Goal: Information Seeking & Learning: Learn about a topic

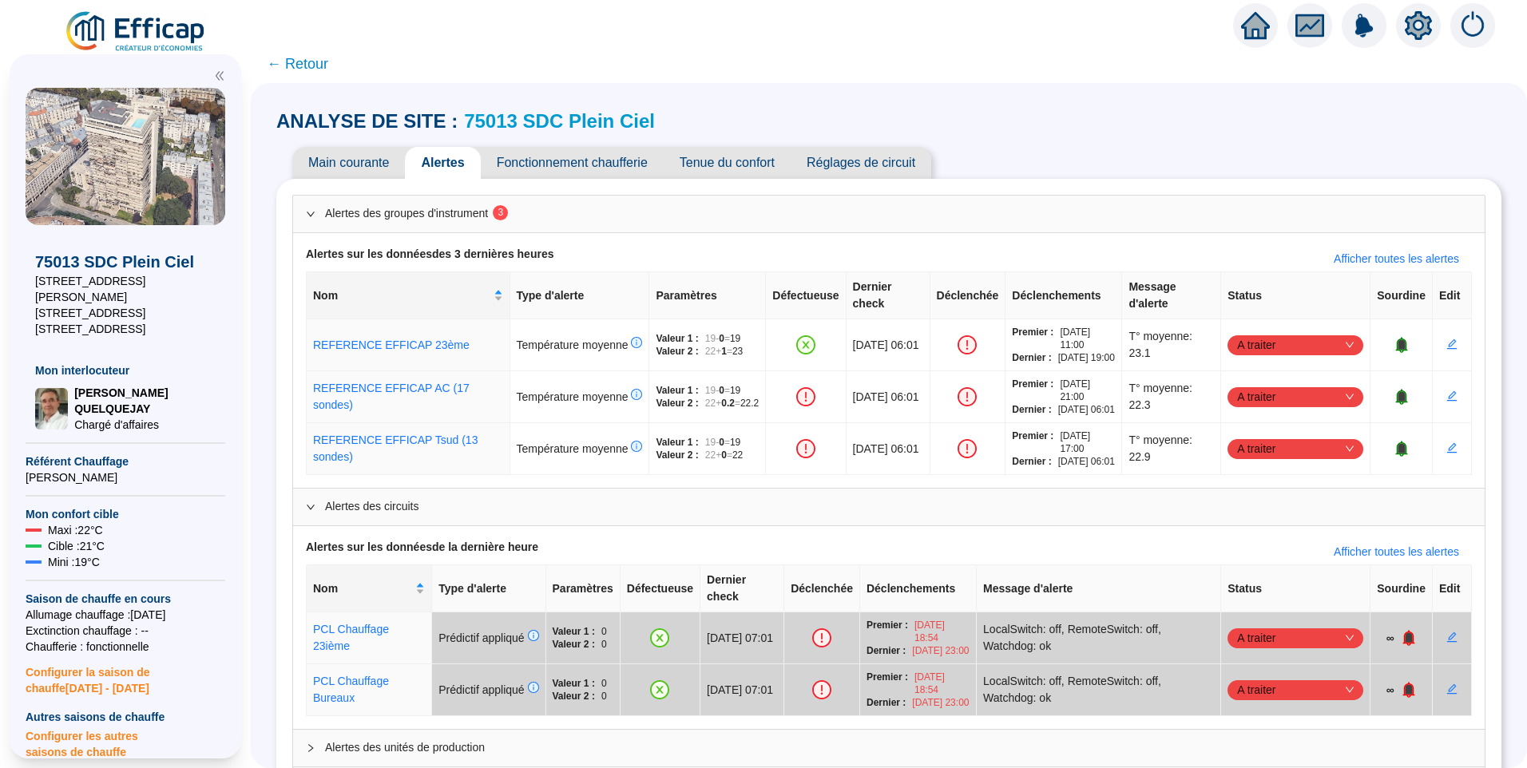
click at [533, 79] on span "← Retour" at bounding box center [889, 64] width 1276 height 38
click at [379, 41] on div at bounding box center [763, 22] width 1527 height 45
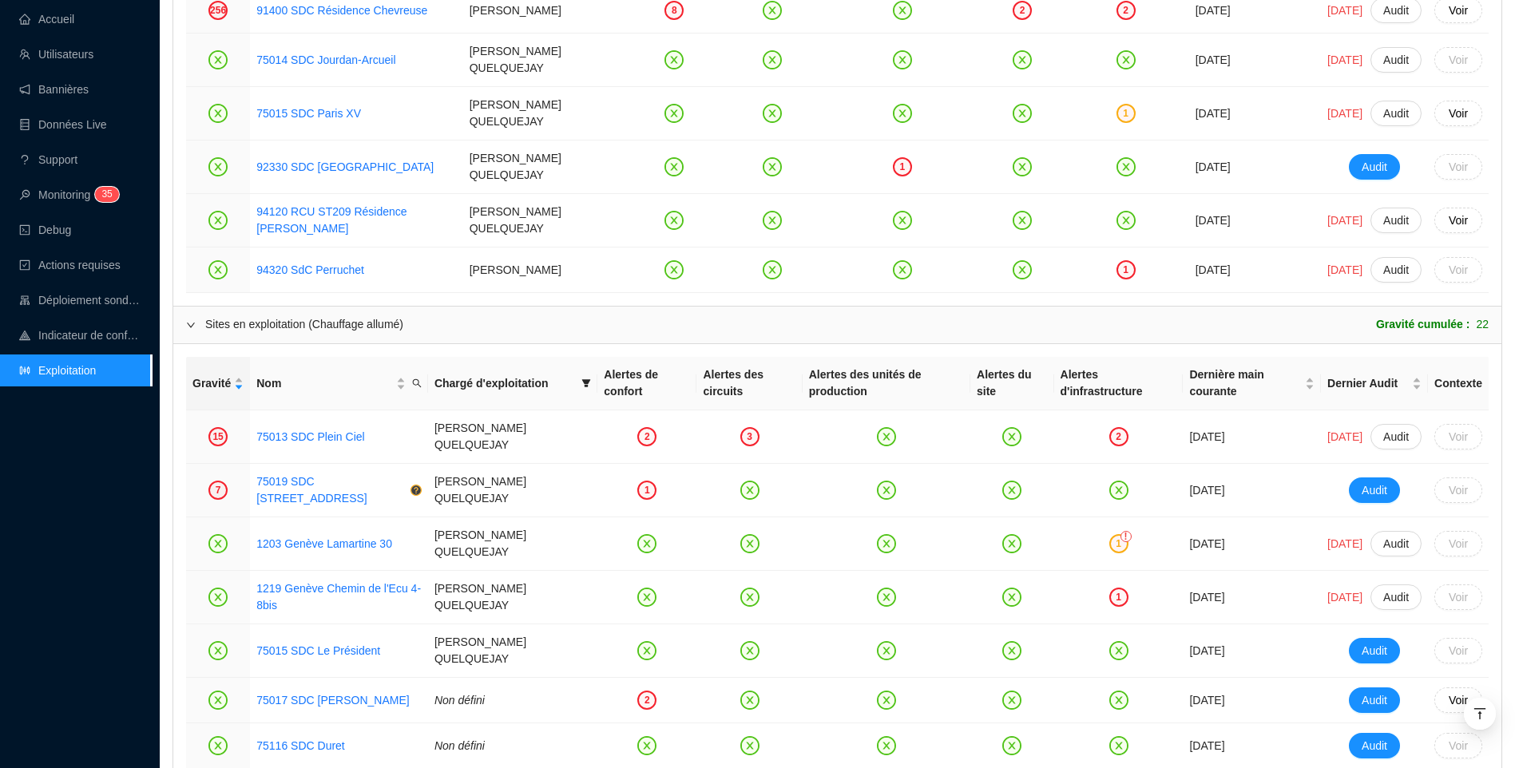
click at [57, 520] on div "Accueil Utilisateurs Bannières Données Live Support Monitoring 3 5 Debug Action…" at bounding box center [76, 384] width 152 height 768
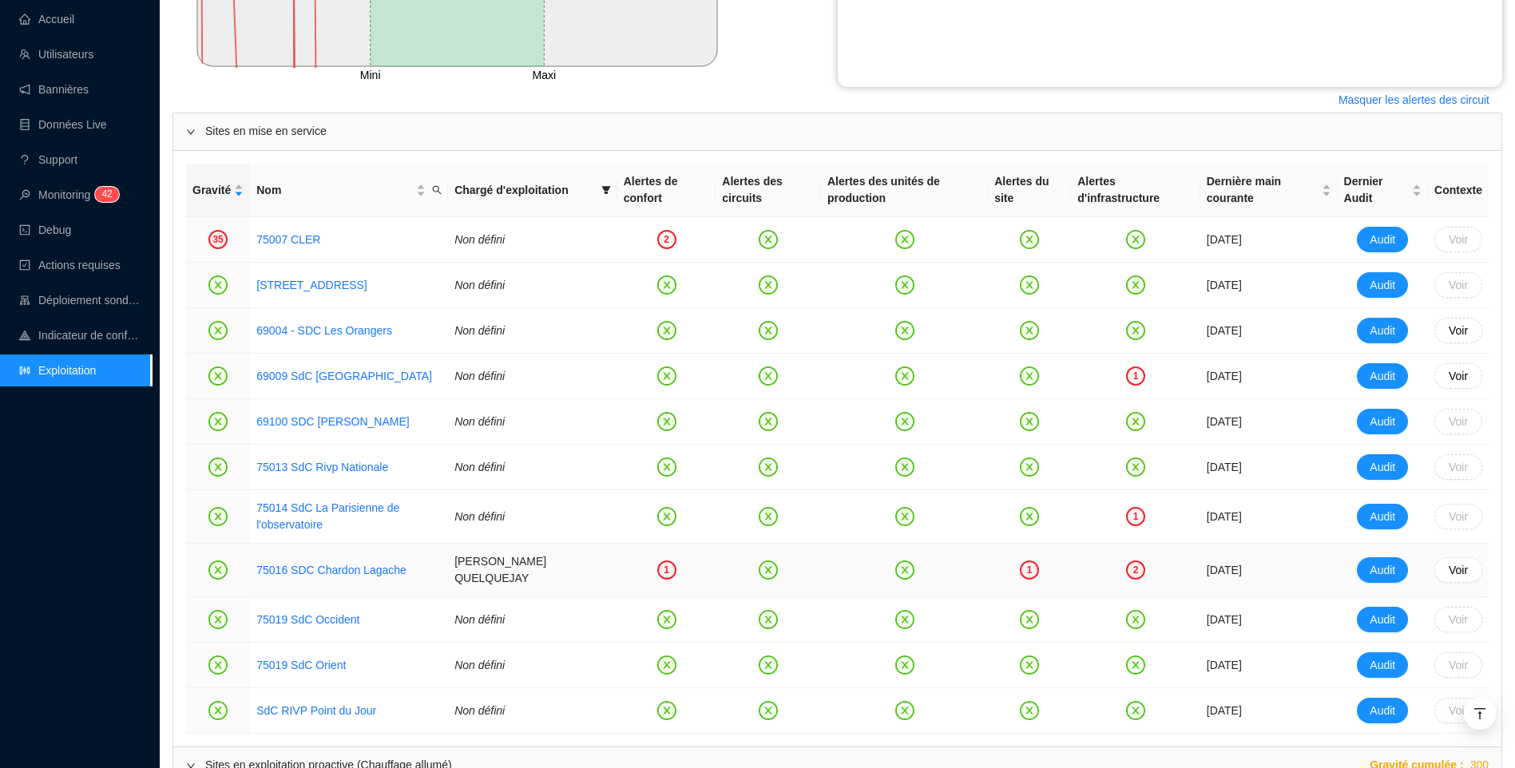
scroll to position [639, 0]
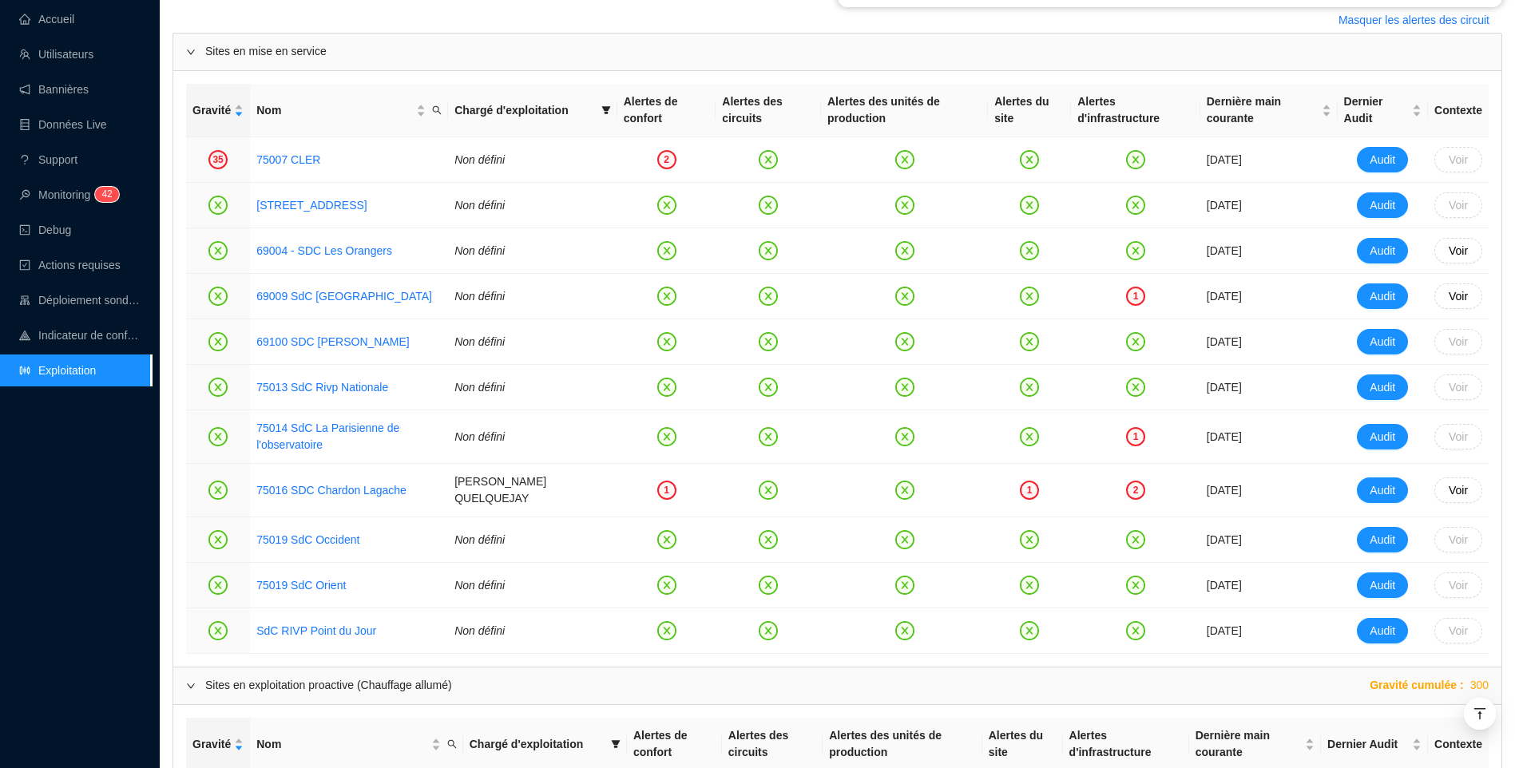
click at [105, 512] on div "Accueil Utilisateurs Bannières Données Live Support Monitoring 4 2 Debug Action…" at bounding box center [76, 384] width 152 height 768
click at [106, 512] on div "Accueil Utilisateurs Bannières Données Live Support Monitoring 4 2 Debug Action…" at bounding box center [76, 384] width 152 height 768
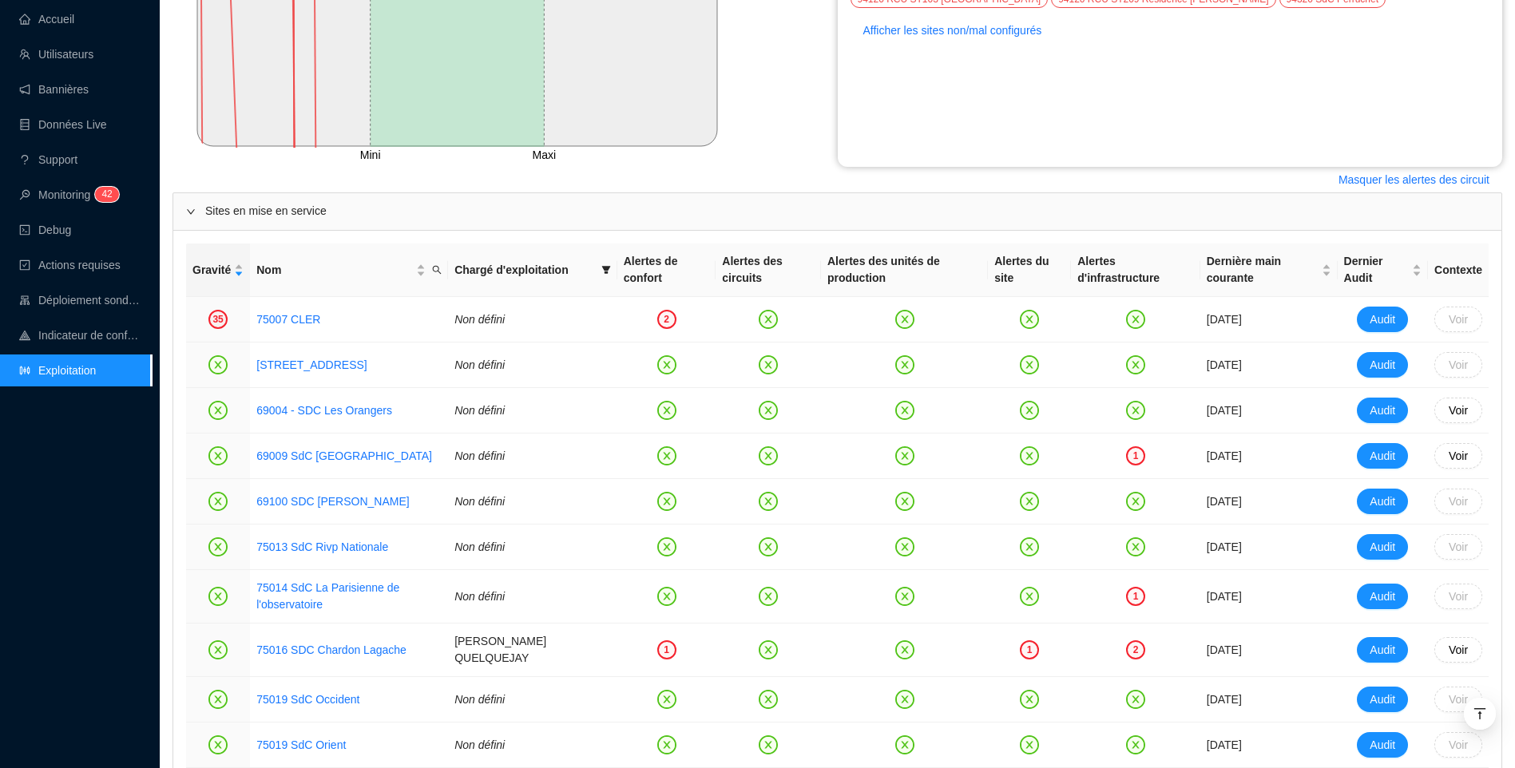
click at [680, 171] on div "Masquer les alertes des circuit" at bounding box center [837, 180] width 1330 height 26
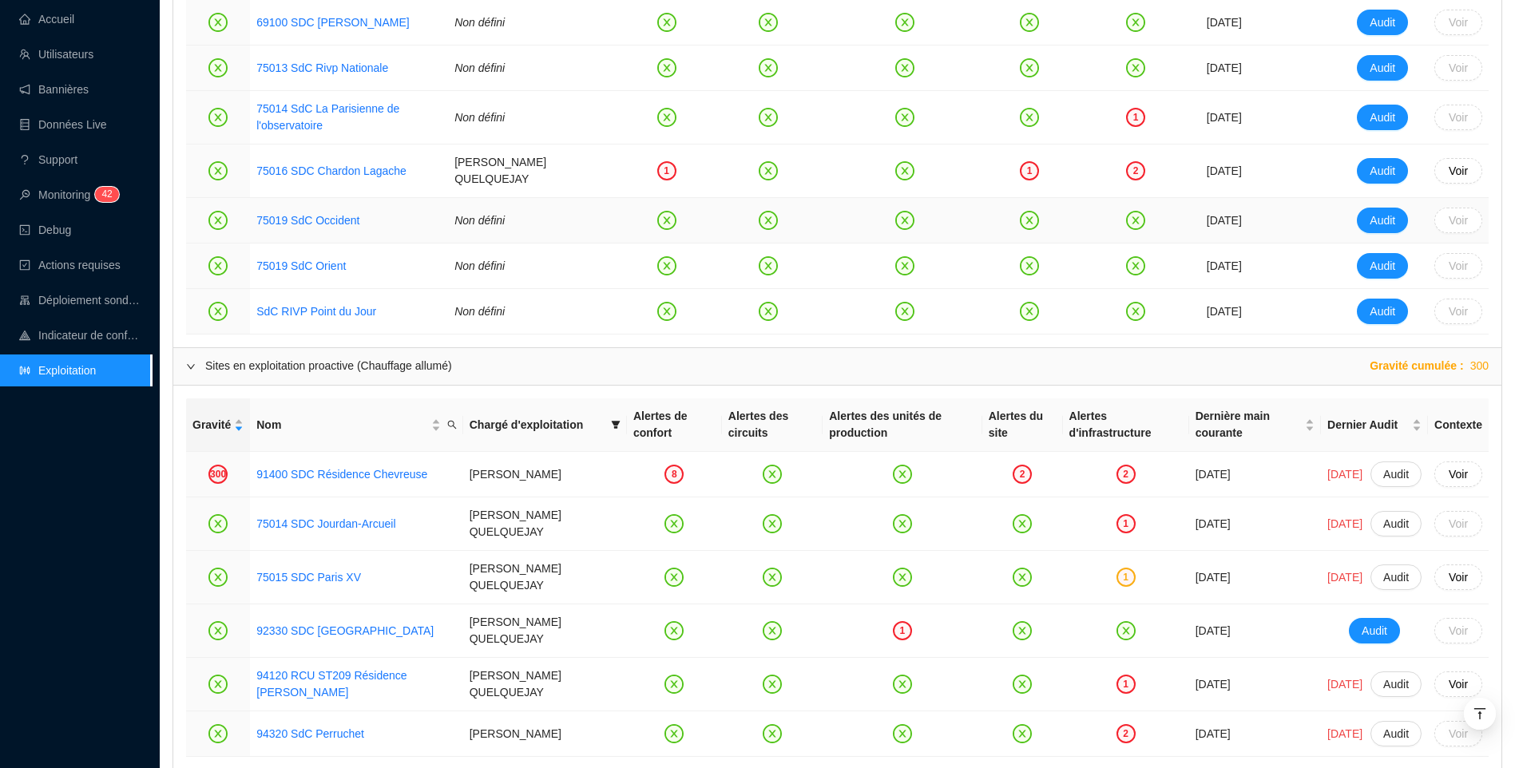
scroll to position [639, 0]
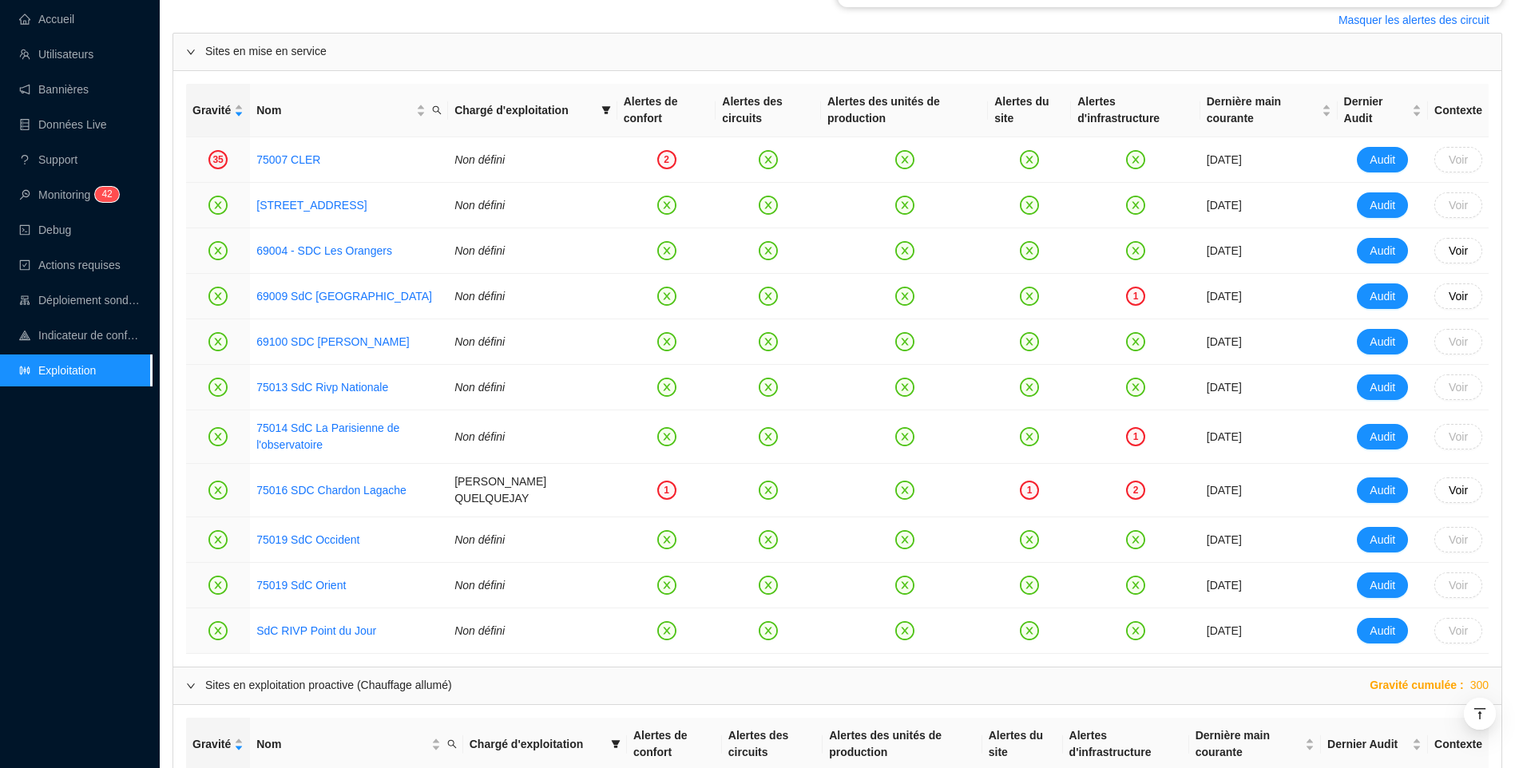
click at [145, 536] on div "Accueil Utilisateurs Bannières Données Live Support Monitoring 4 2 Debug Action…" at bounding box center [76, 384] width 152 height 768
drag, startPoint x: 379, startPoint y: 494, endPoint x: 74, endPoint y: 567, distance: 313.0
click at [74, 567] on div "Accueil Utilisateurs Bannières Données Live Support Monitoring 4 2 Debug Action…" at bounding box center [76, 384] width 152 height 768
drag, startPoint x: 122, startPoint y: 559, endPoint x: 150, endPoint y: 548, distance: 30.1
click at [123, 559] on div "Accueil Utilisateurs Bannières Données Live Support Monitoring 4 2 Debug Action…" at bounding box center [76, 384] width 152 height 768
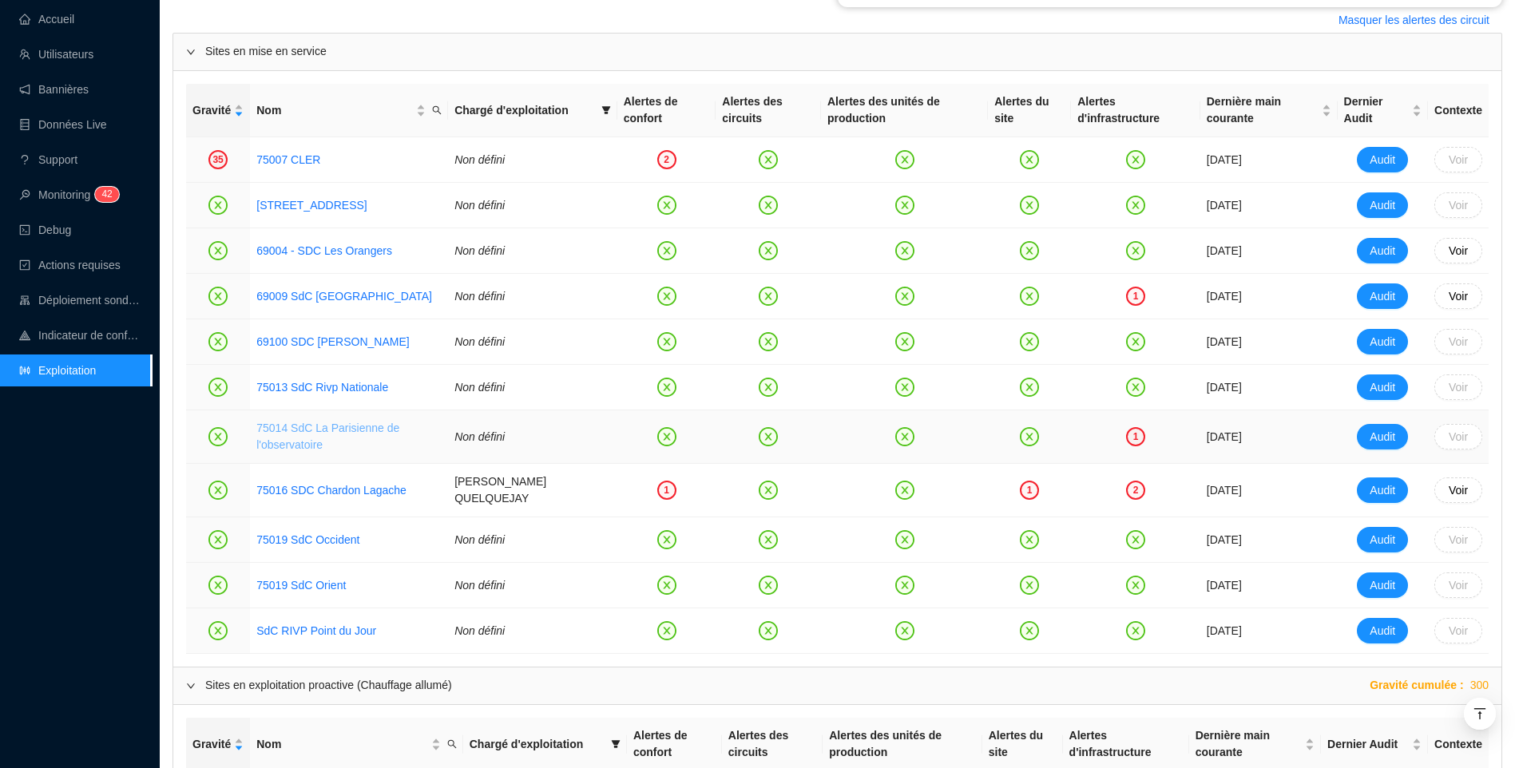
click at [277, 449] on link "75014 SdC La Parisienne de l'observatoire" at bounding box center [327, 437] width 143 height 30
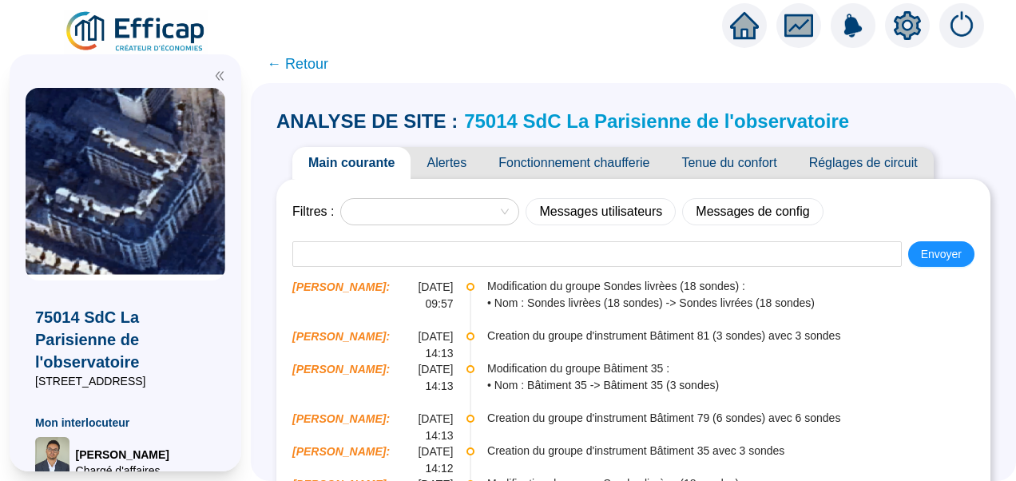
click at [636, 113] on link "75014 SdC La Parisienne de l'observatoire" at bounding box center [656, 121] width 385 height 22
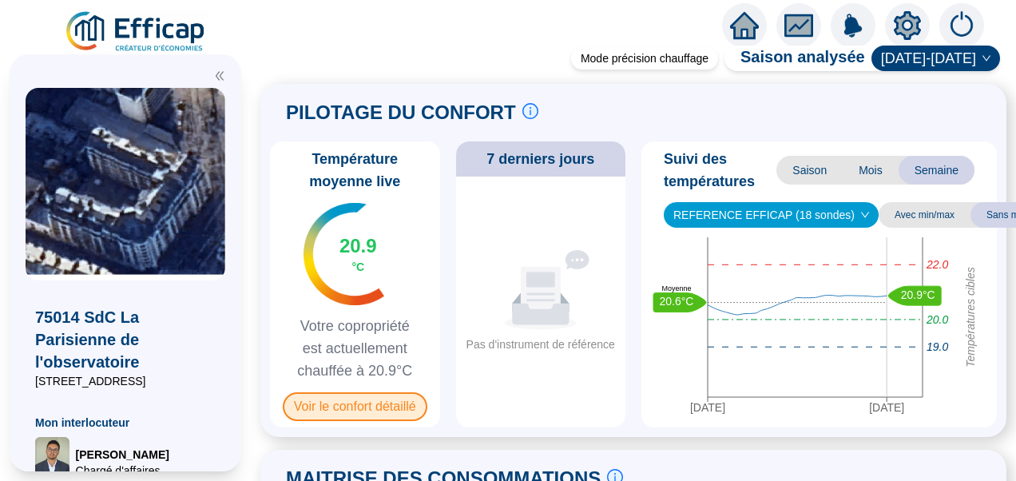
click at [390, 407] on span "Voir le confort détaillé" at bounding box center [355, 406] width 145 height 29
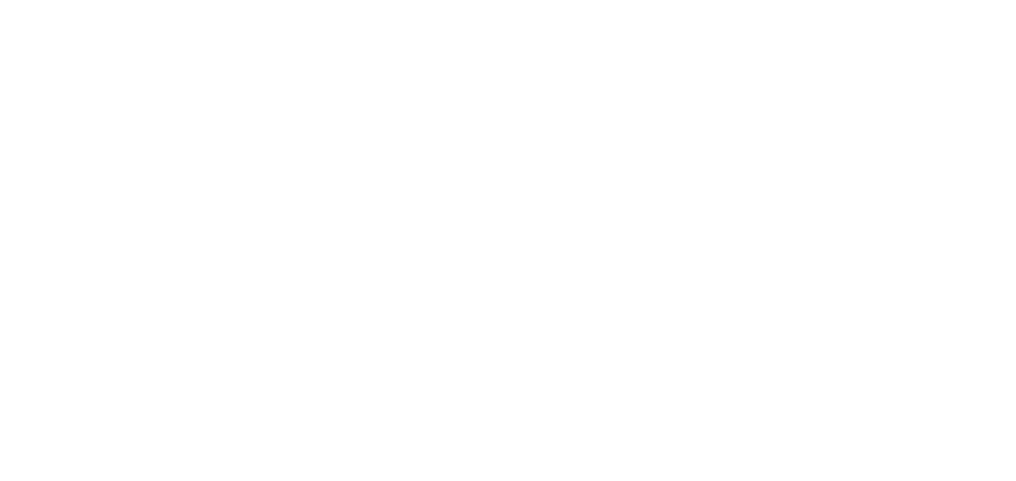
click at [378, 270] on div at bounding box center [508, 240] width 1016 height 481
click at [265, 168] on div at bounding box center [508, 240] width 1016 height 481
drag, startPoint x: 210, startPoint y: 182, endPoint x: 213, endPoint y: 149, distance: 33.7
click at [212, 165] on div at bounding box center [508, 240] width 1016 height 481
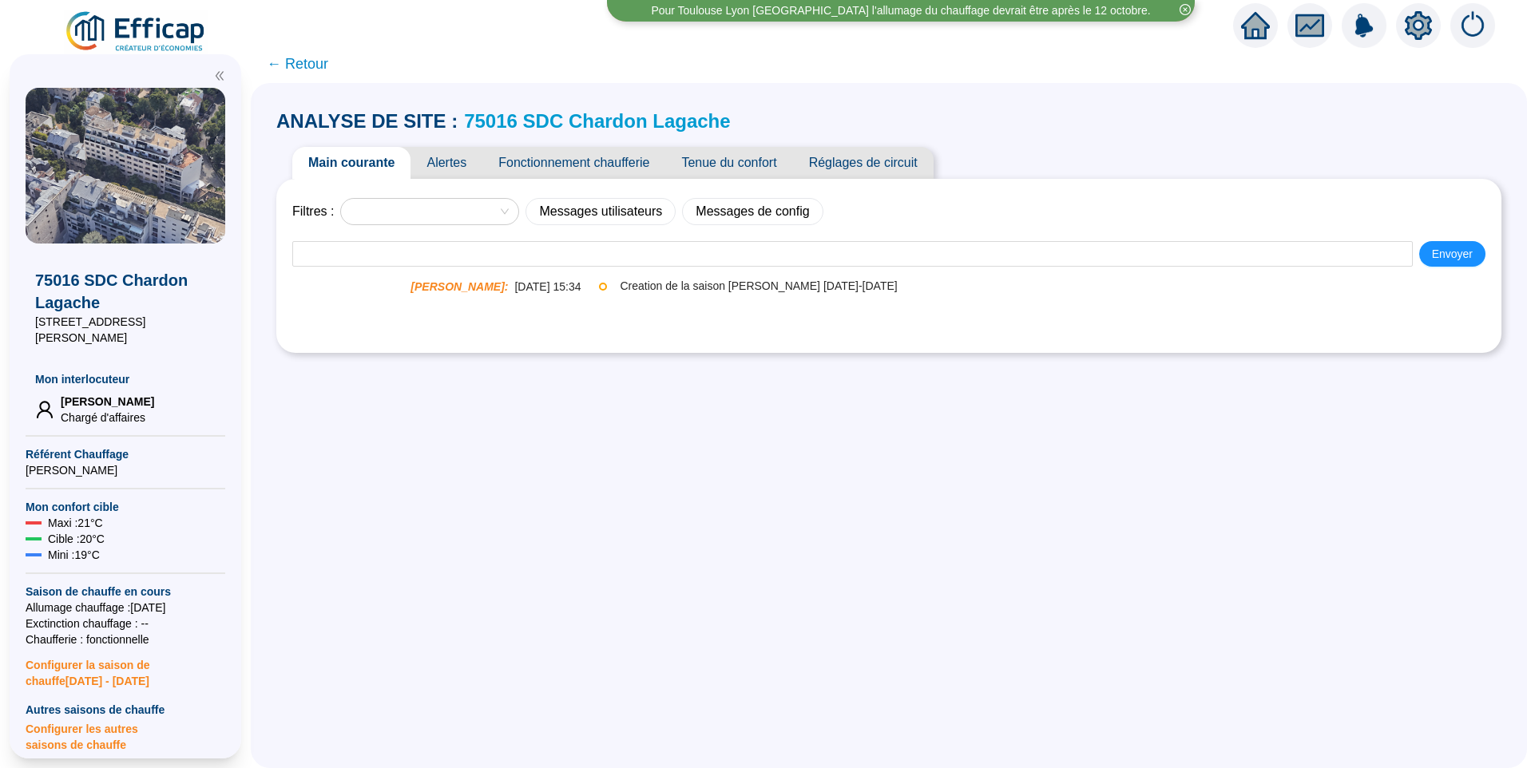
click at [545, 165] on span "Fonctionnement chaufferie" at bounding box center [573, 163] width 183 height 32
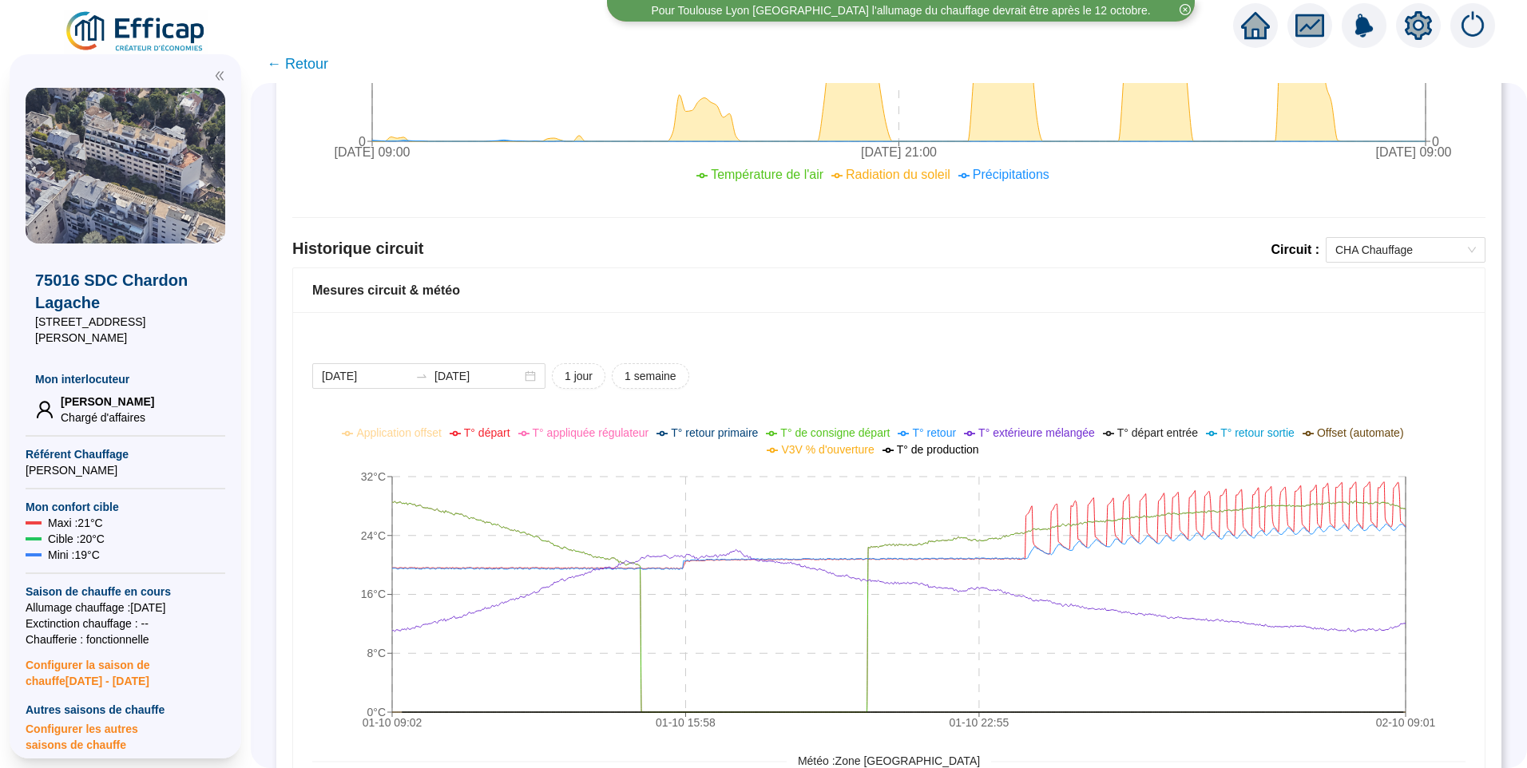
scroll to position [930, 0]
click at [827, 457] on span "V3V % d'ouverture" at bounding box center [827, 452] width 93 height 13
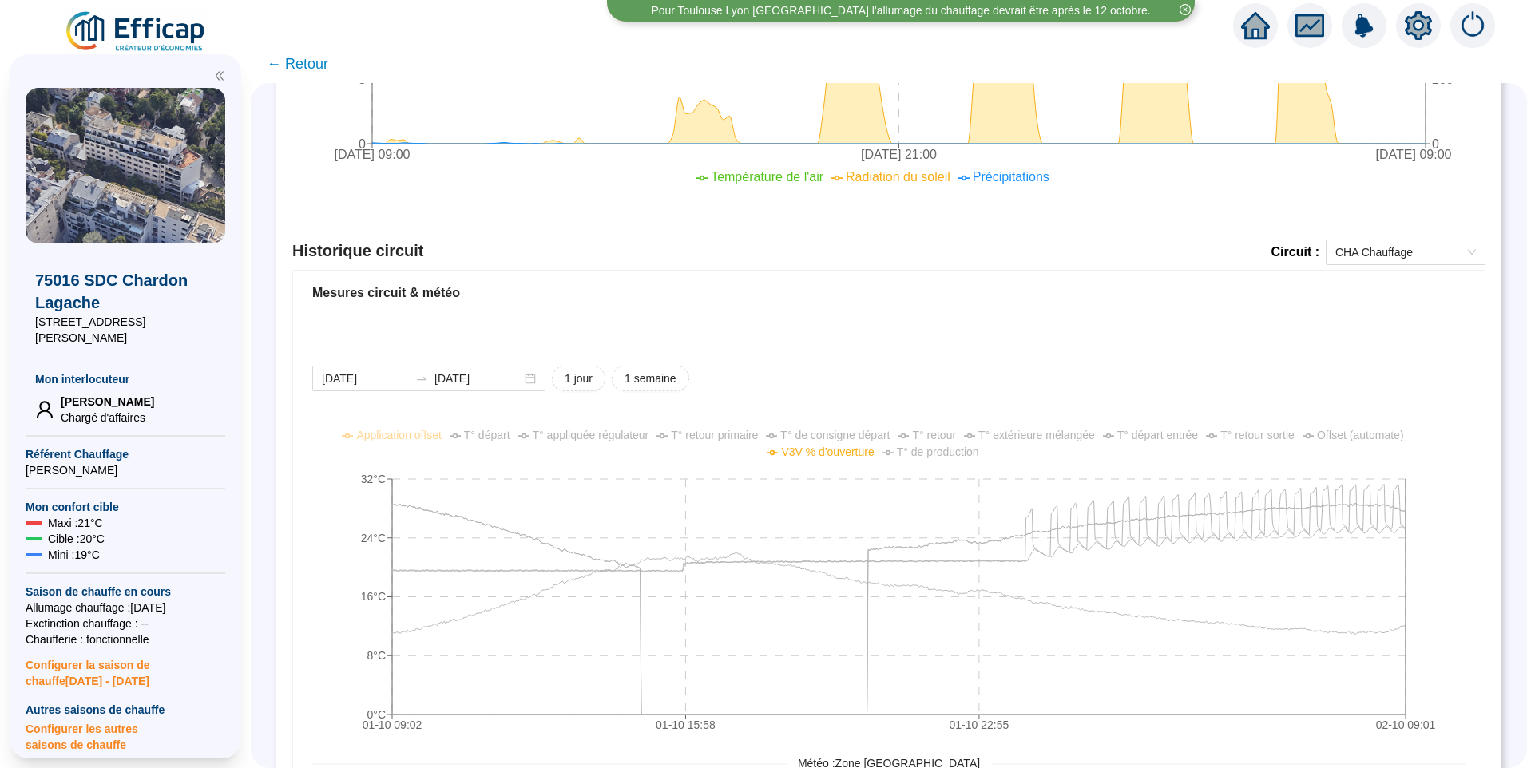
click at [827, 457] on span "V3V % d'ouverture" at bounding box center [827, 452] width 93 height 13
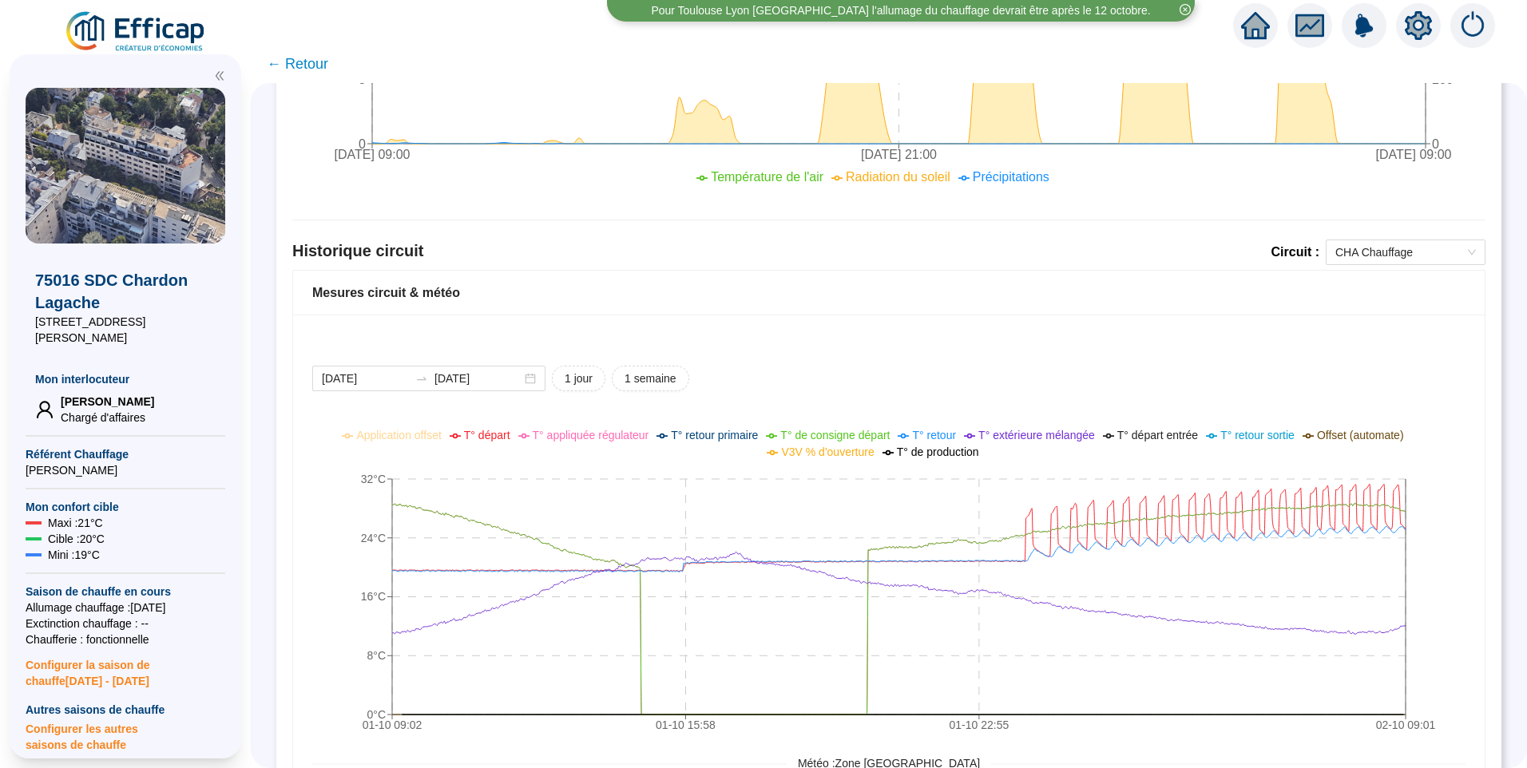
click at [300, 59] on span "← Retour" at bounding box center [297, 64] width 61 height 22
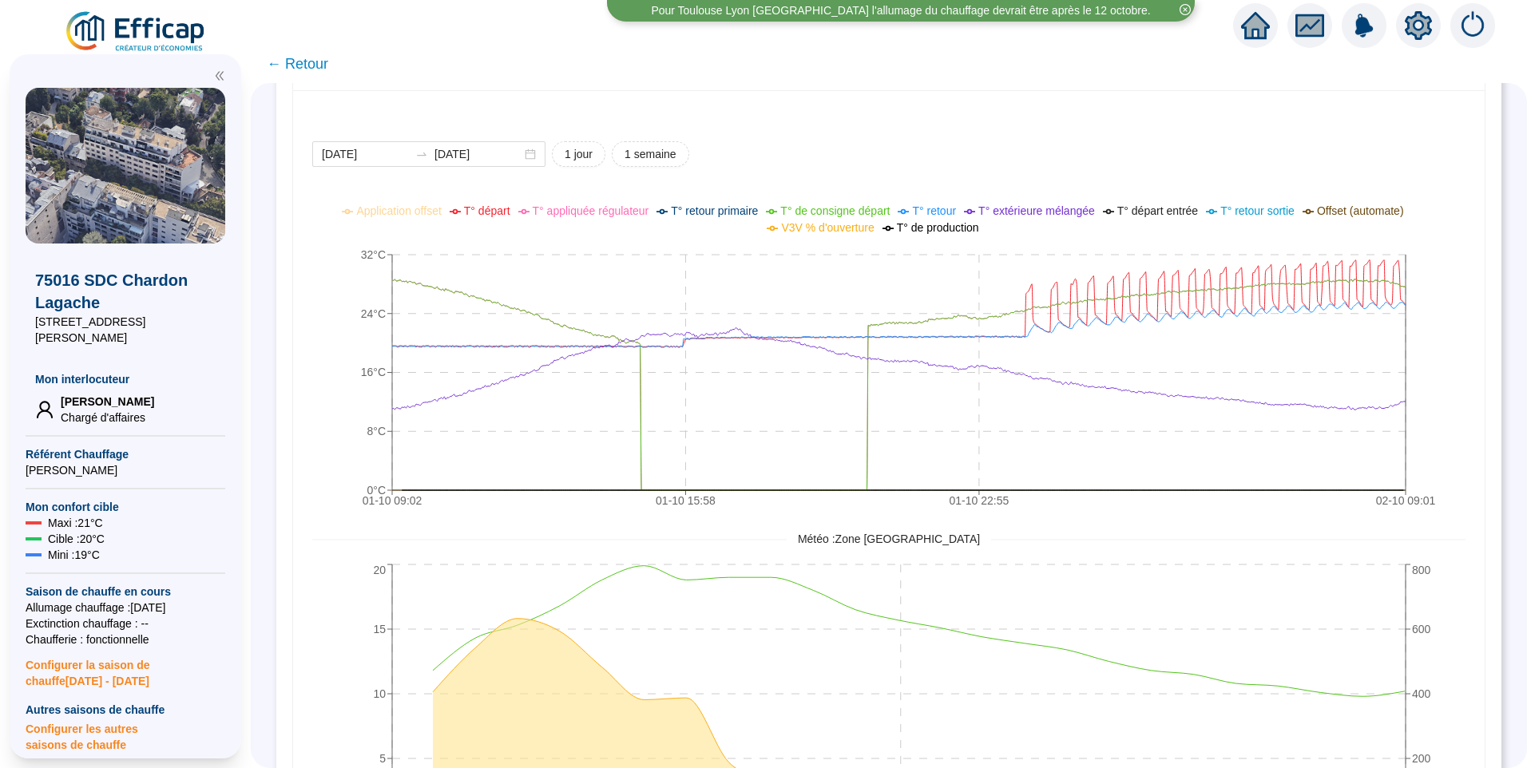
scroll to position [1169, 0]
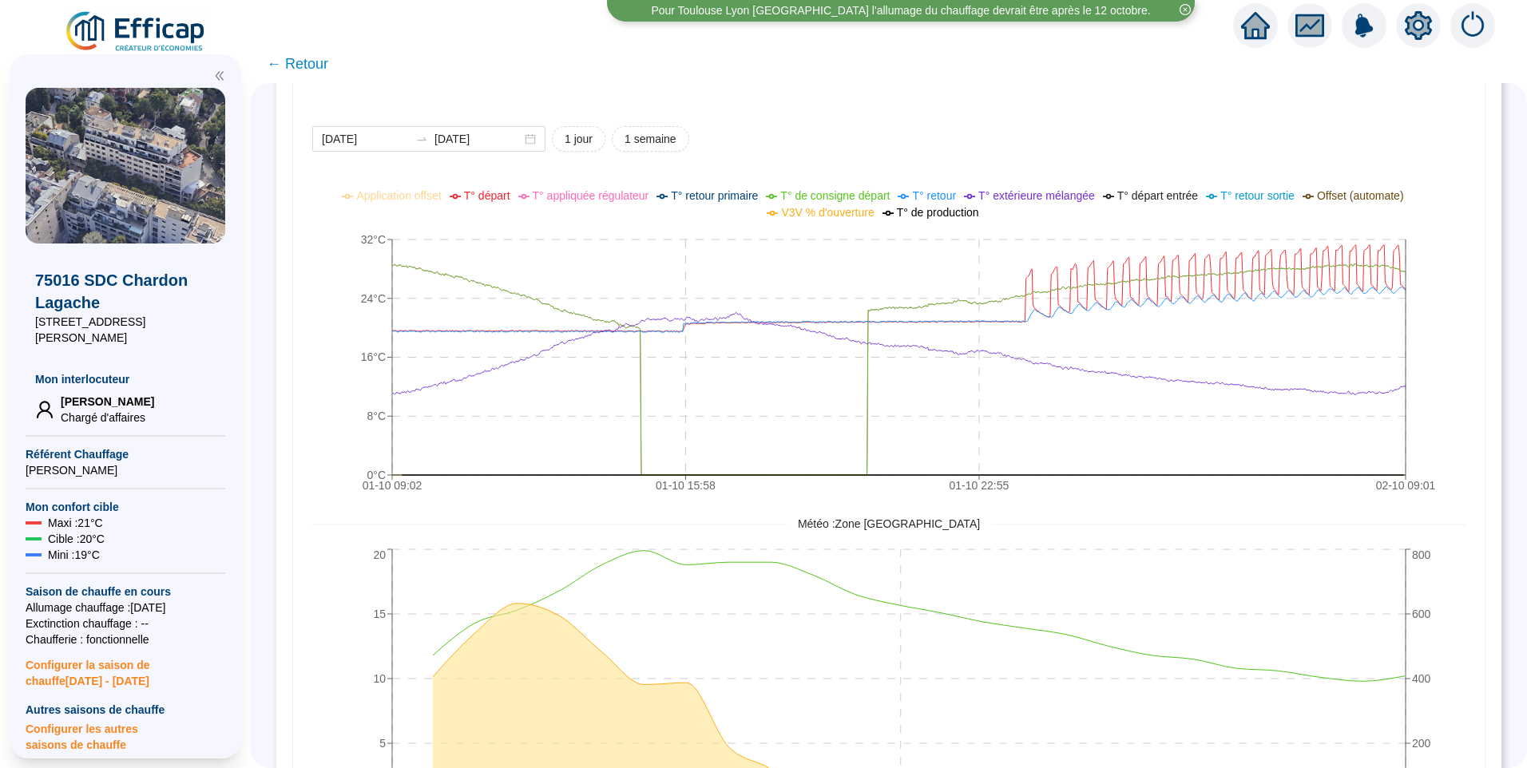
click at [1095, 139] on div "2025-10-01 2025-10-02 1 jour 1 semaine" at bounding box center [888, 139] width 1153 height 26
click at [957, 220] on li "T° de production" at bounding box center [930, 212] width 97 height 17
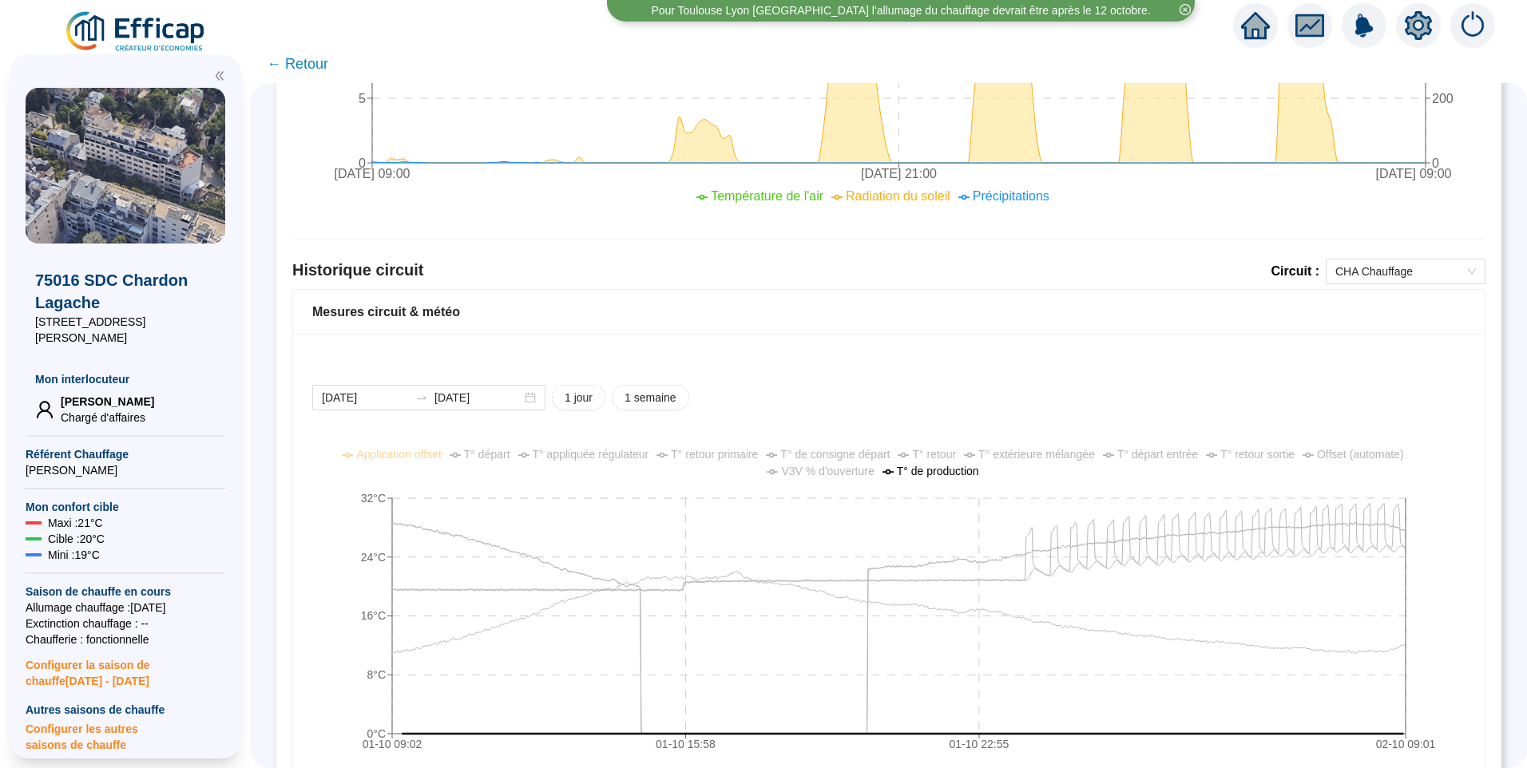
scroll to position [1009, 0]
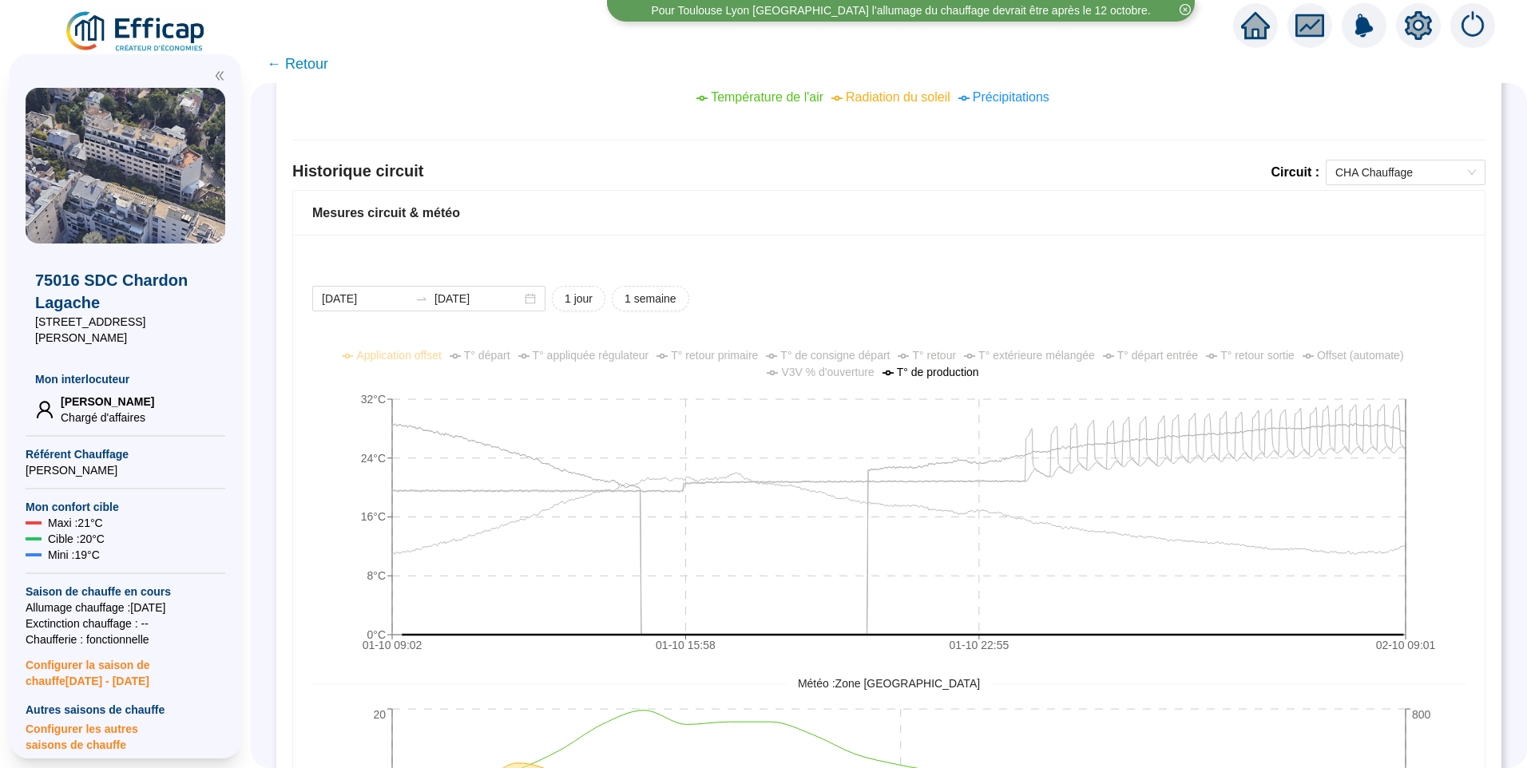
click at [962, 290] on div "2025-10-01 2025-10-02 1 jour 1 semaine" at bounding box center [888, 299] width 1153 height 26
click at [995, 252] on div "2025-10-01 2025-10-02 1 jour 1 semaine 01-10 09:02 01-10 15:58 01-10 22:55 02-1…" at bounding box center [888, 639] width 1191 height 809
click at [1140, 289] on div "2025-10-01 2025-10-02 1 jour 1 semaine" at bounding box center [888, 299] width 1153 height 26
click at [1112, 277] on div "2025-10-01 2025-10-02 1 jour 1 semaine 01-10 09:02 01-10 15:58 01-10 22:55 02-1…" at bounding box center [888, 639] width 1191 height 809
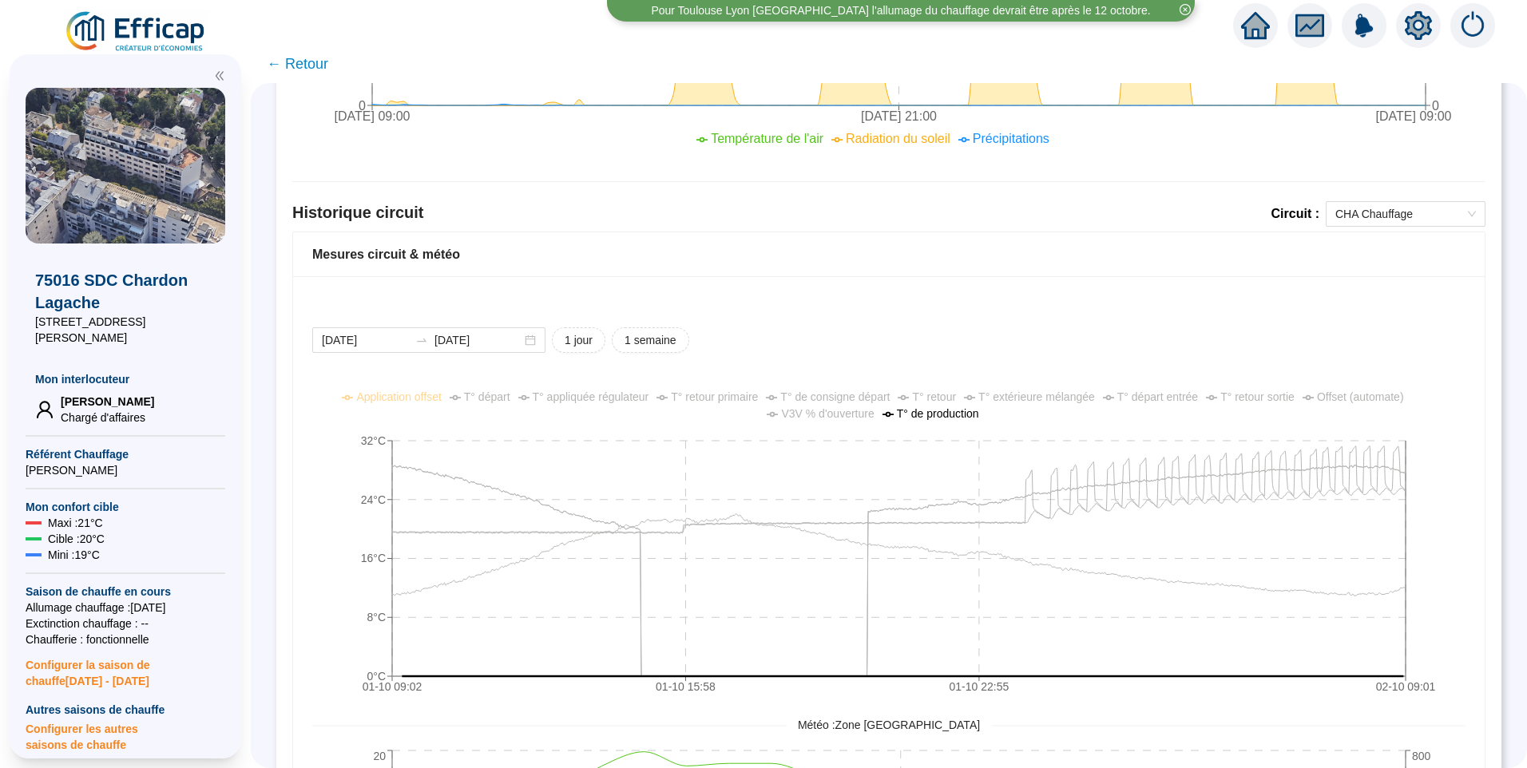
scroll to position [684, 0]
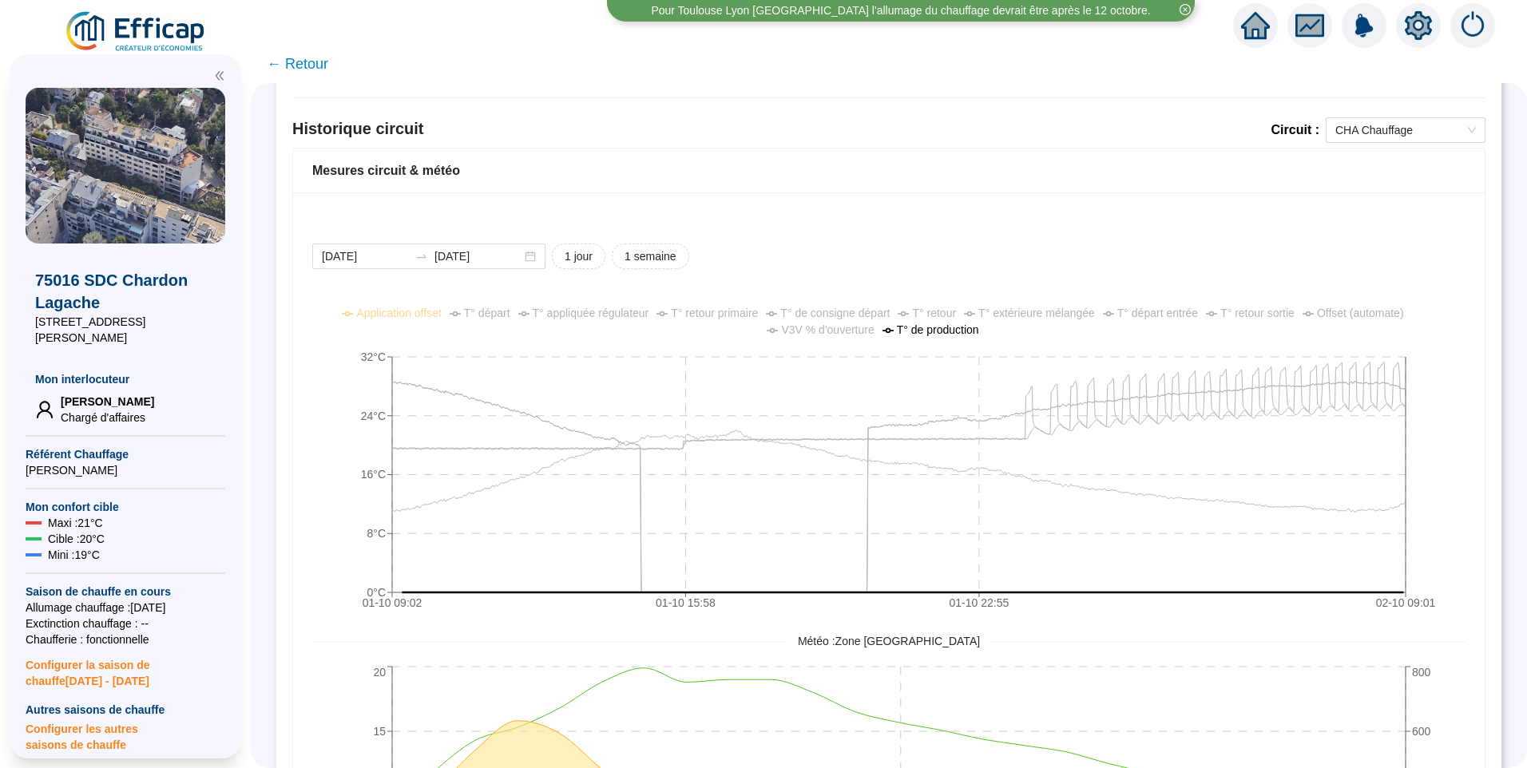
scroll to position [844, 0]
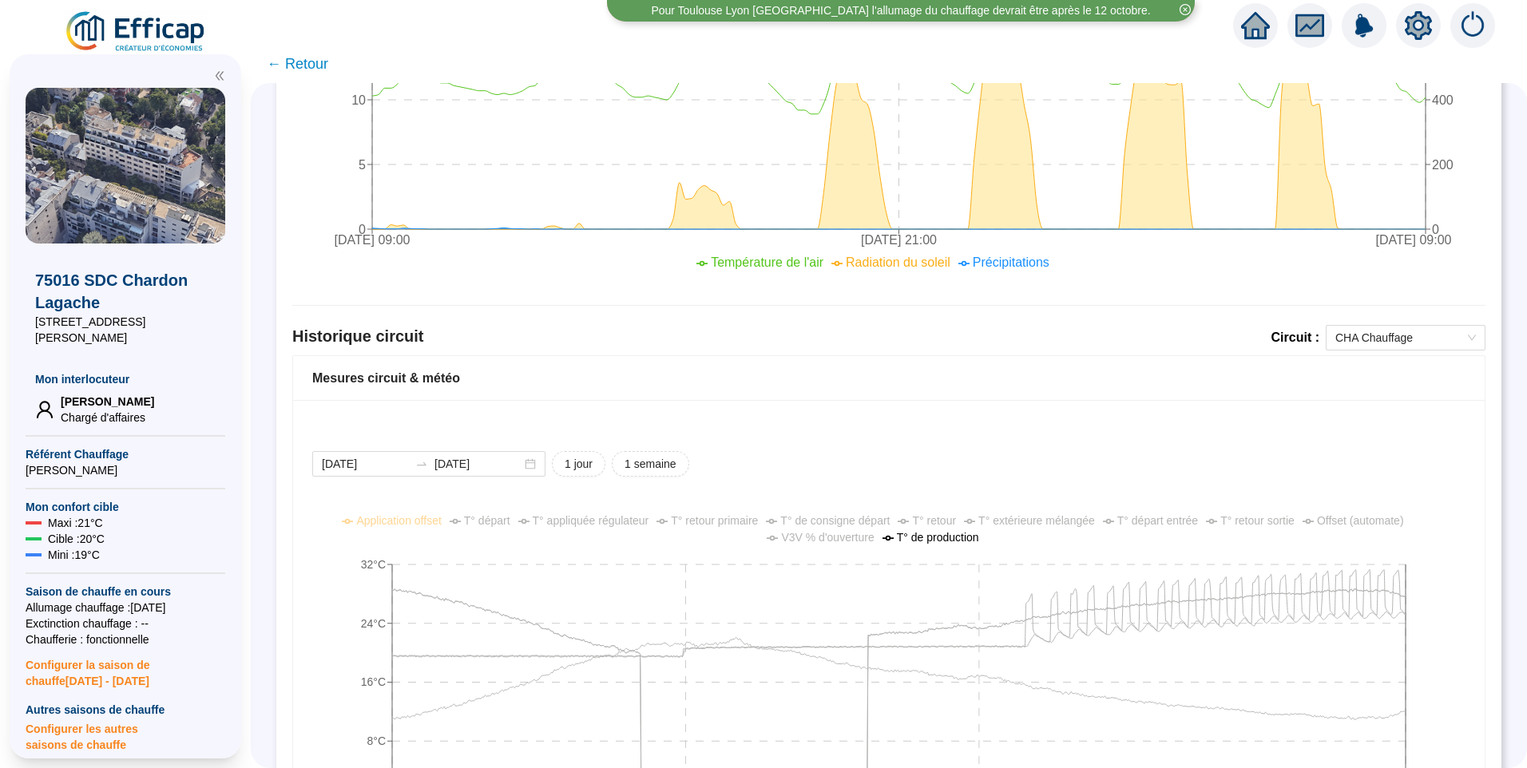
click at [943, 468] on div "2025-10-01 2025-10-02 1 jour 1 semaine" at bounding box center [888, 464] width 1153 height 26
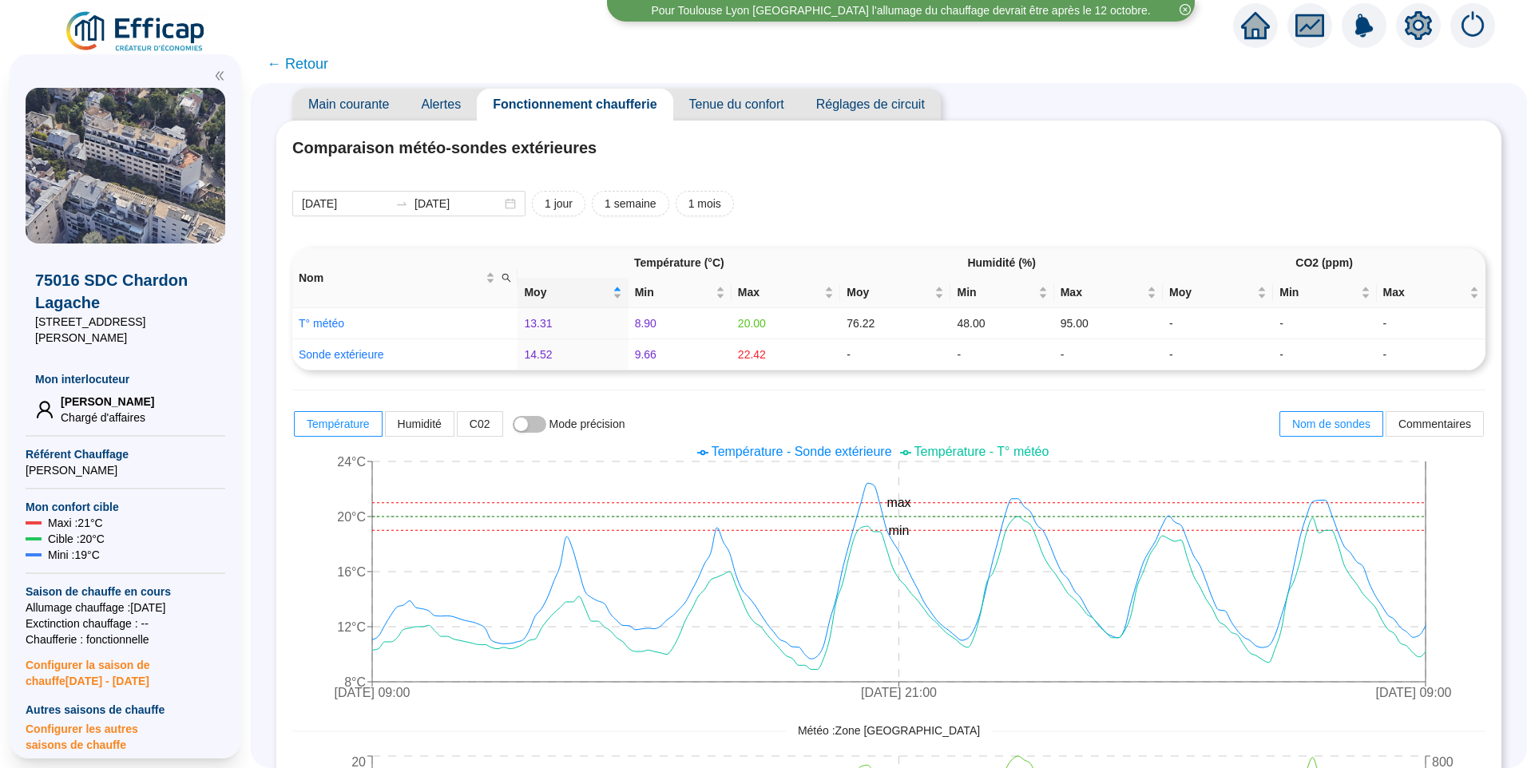
scroll to position [0, 0]
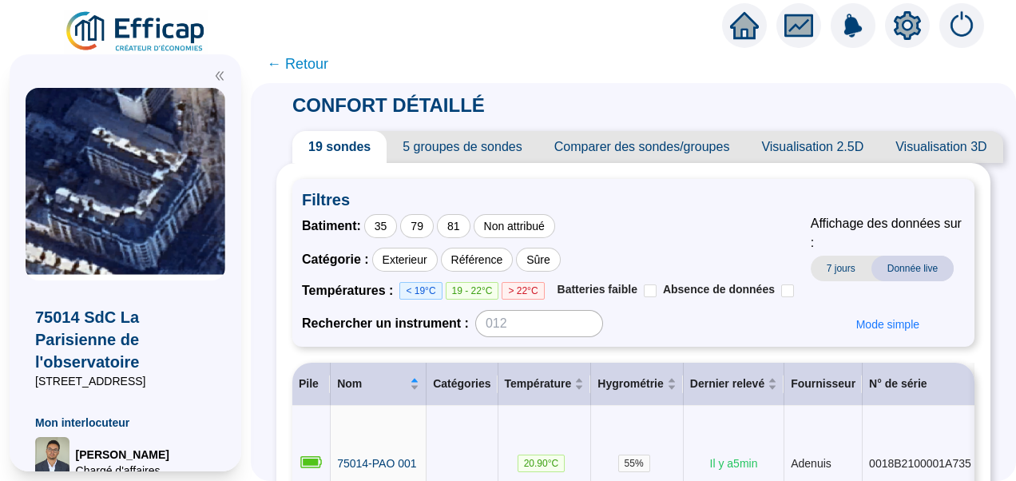
click at [217, 73] on icon "double-left" at bounding box center [220, 76] width 8 height 9
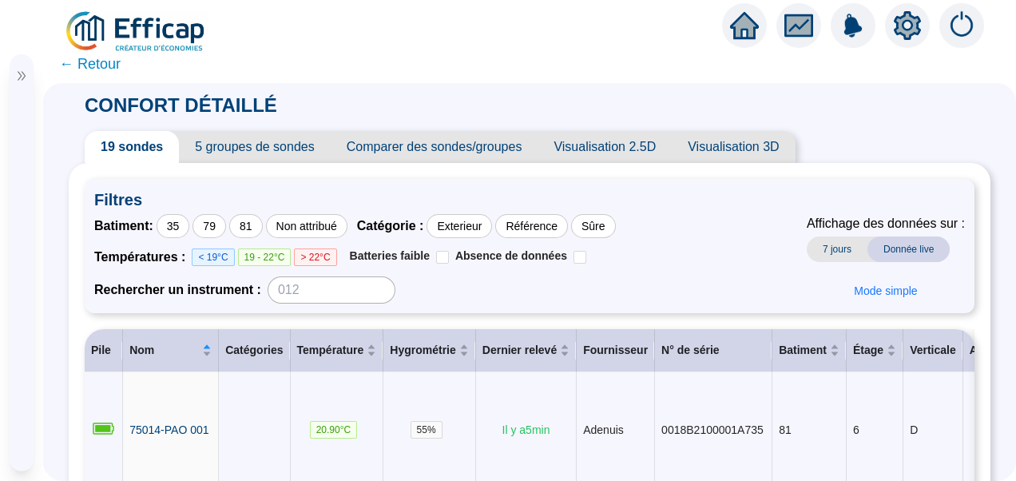
click at [19, 181] on span "75014 SdC La Parisienne de l'observatoire" at bounding box center [19, 180] width 0 height 134
click at [97, 64] on span "← Retour" at bounding box center [89, 64] width 61 height 22
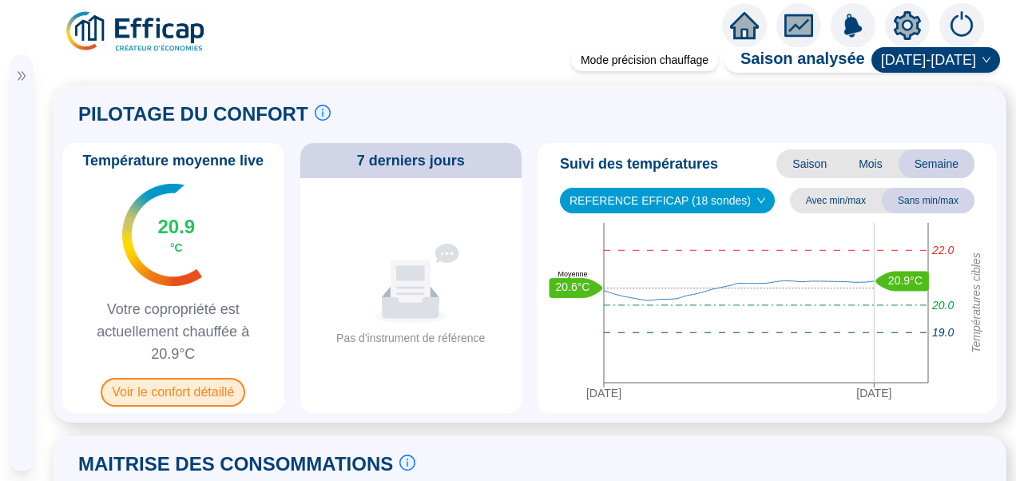
click at [180, 396] on span "Voir le confort détaillé" at bounding box center [173, 392] width 145 height 29
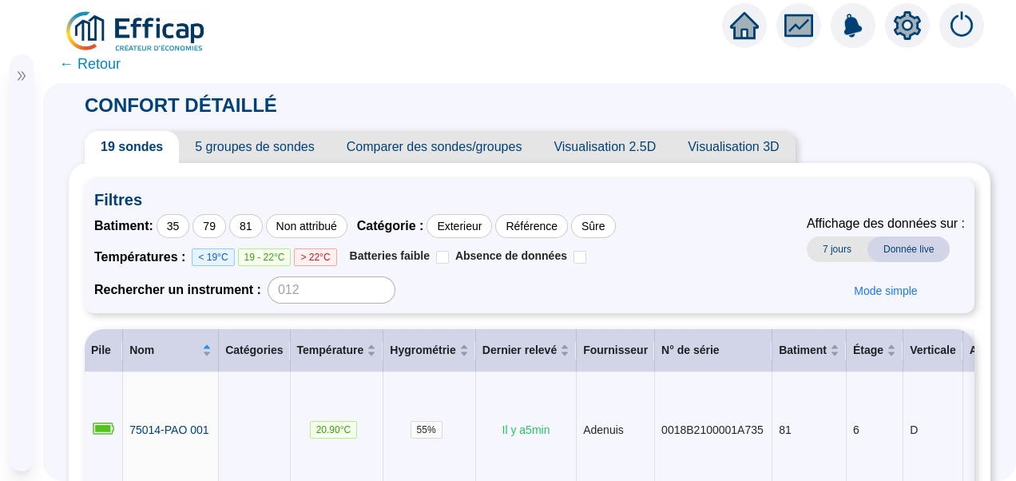
click at [211, 150] on span "5 groupes de sondes" at bounding box center [254, 147] width 151 height 32
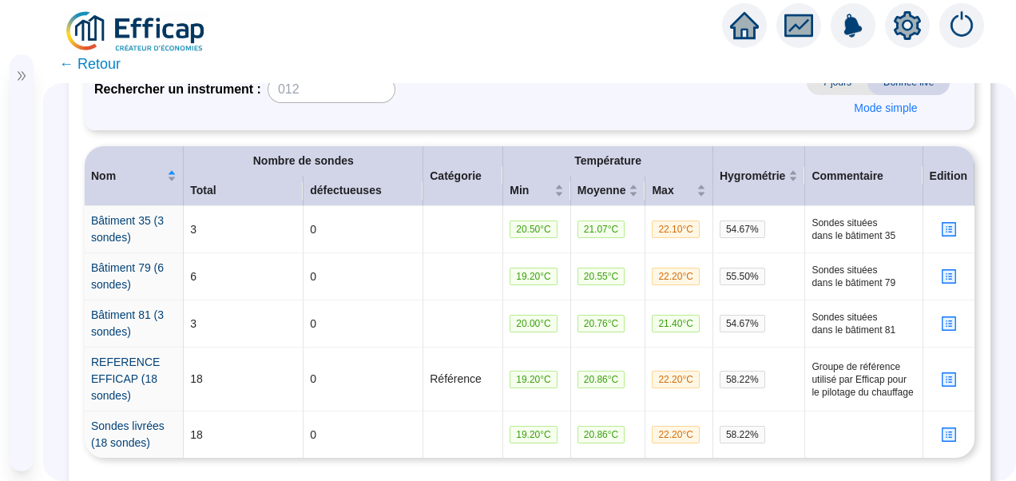
scroll to position [331, 0]
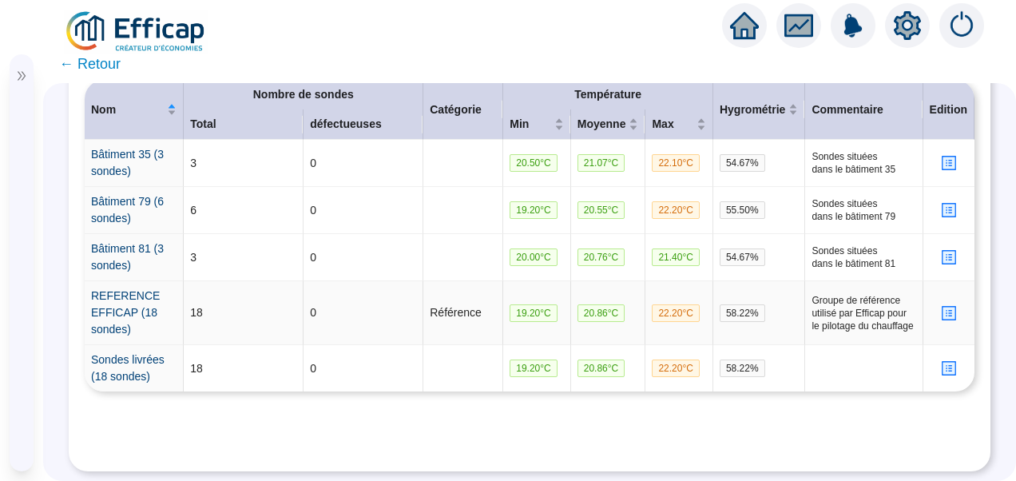
click at [945, 309] on icon "profile" at bounding box center [948, 312] width 6 height 6
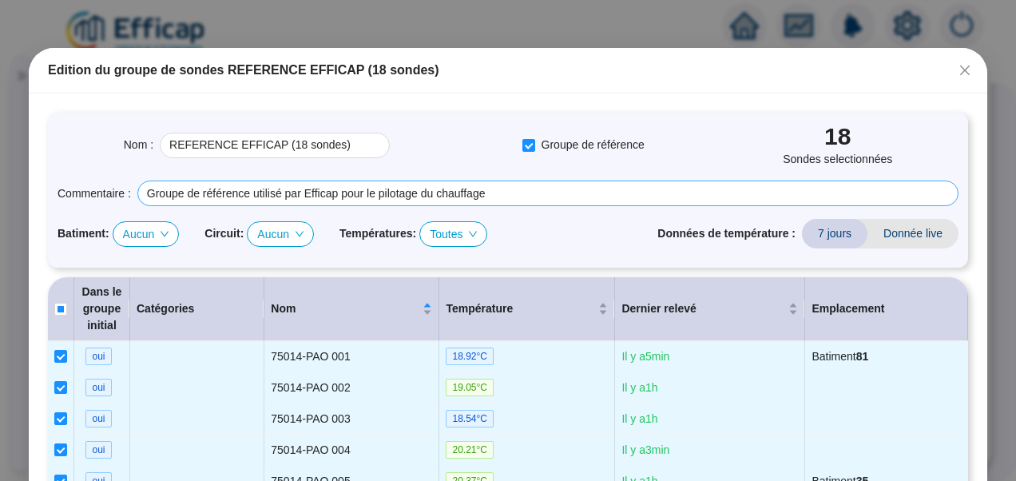
scroll to position [0, 0]
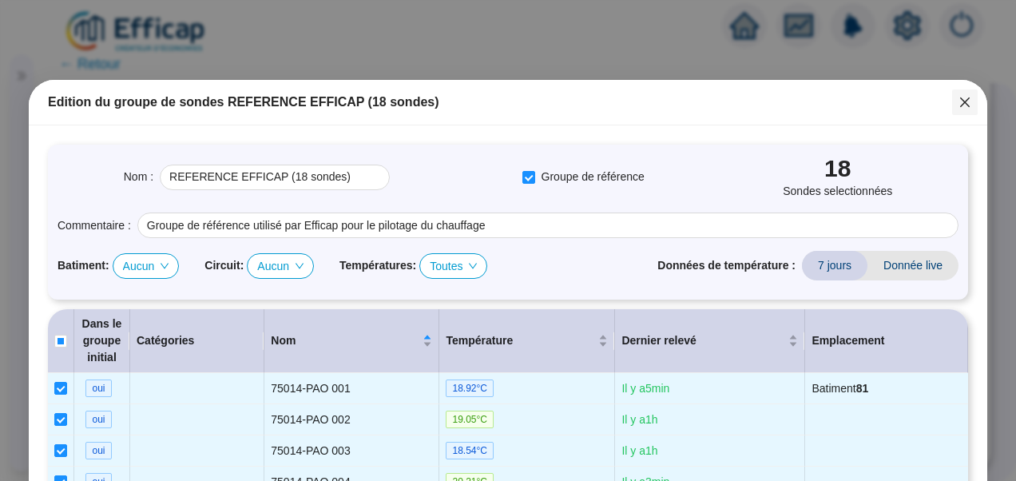
click at [963, 102] on icon "close" at bounding box center [964, 102] width 13 height 13
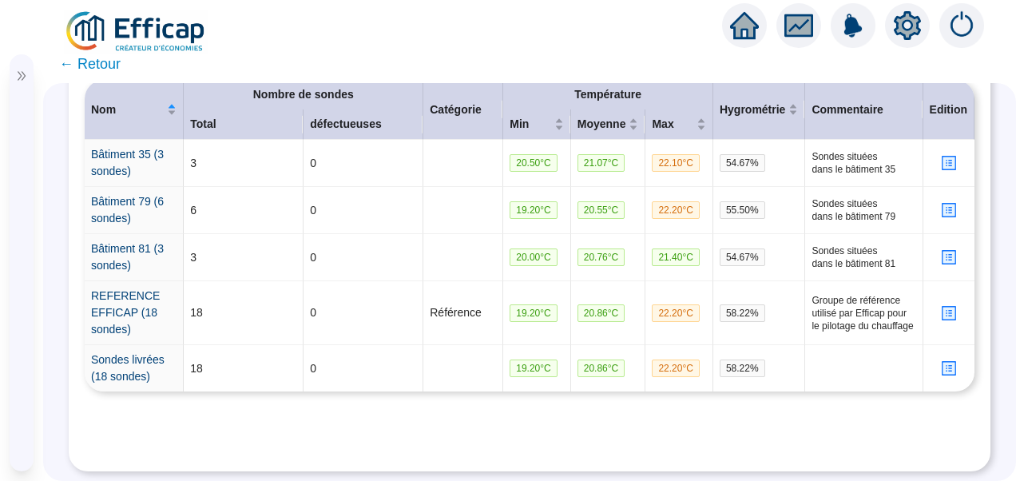
click at [59, 224] on div "CONFORT DÉTAILLÉ 19 sondes 5 groupes de sondes Comparer des sondes/groupes Visu…" at bounding box center [529, 282] width 973 height 398
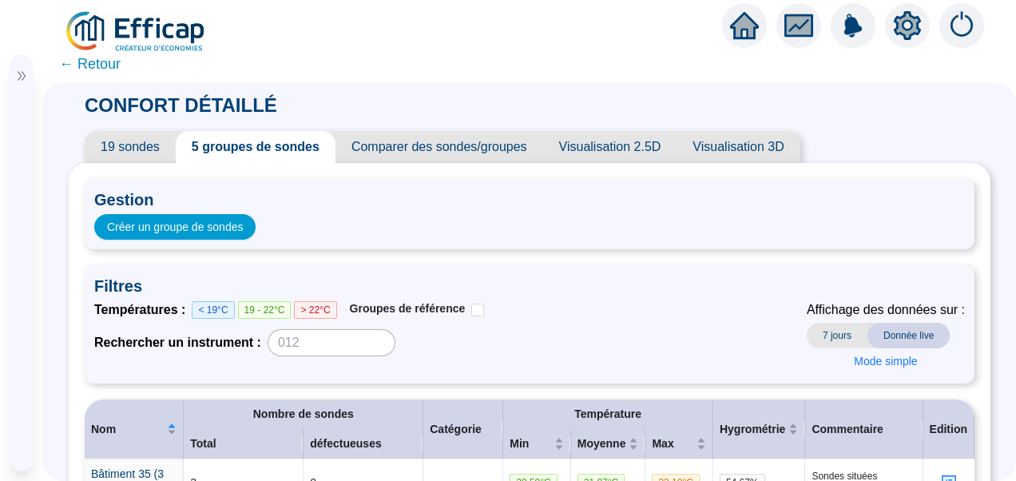
click at [99, 64] on span "← Retour" at bounding box center [89, 64] width 61 height 22
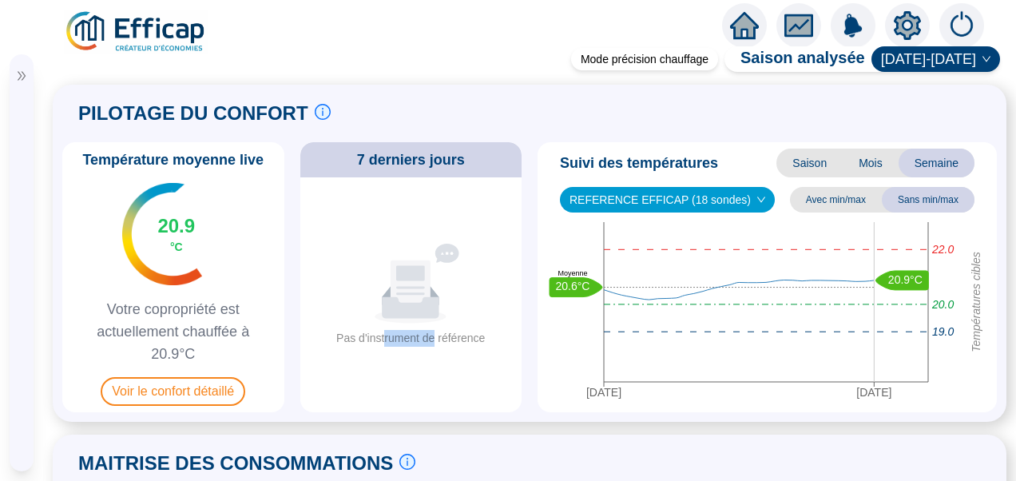
drag, startPoint x: 409, startPoint y: 335, endPoint x: 431, endPoint y: 331, distance: 22.7
click at [431, 331] on div "Pas d'instrument de référence" at bounding box center [410, 338] width 149 height 17
click at [912, 32] on icon "setting" at bounding box center [907, 25] width 27 height 26
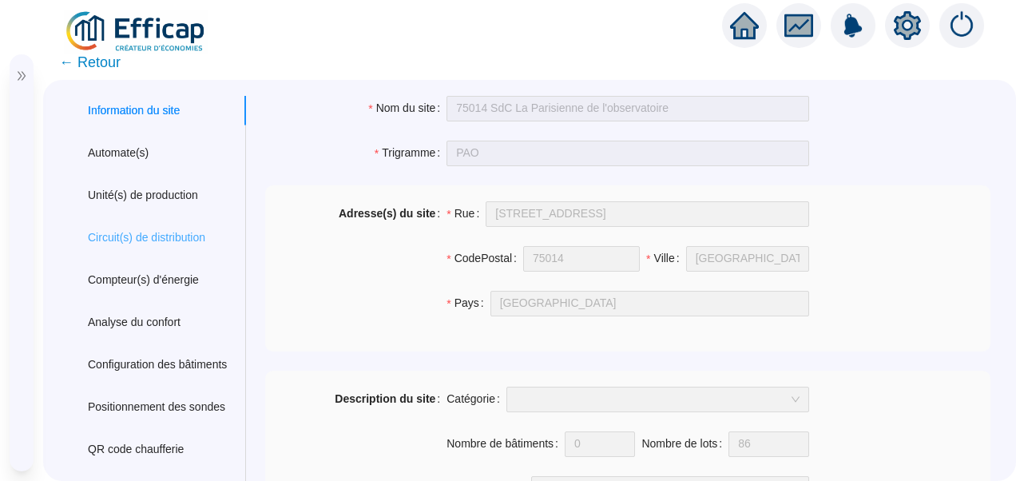
click at [145, 248] on div "Circuit(s) de distribution" at bounding box center [157, 238] width 177 height 30
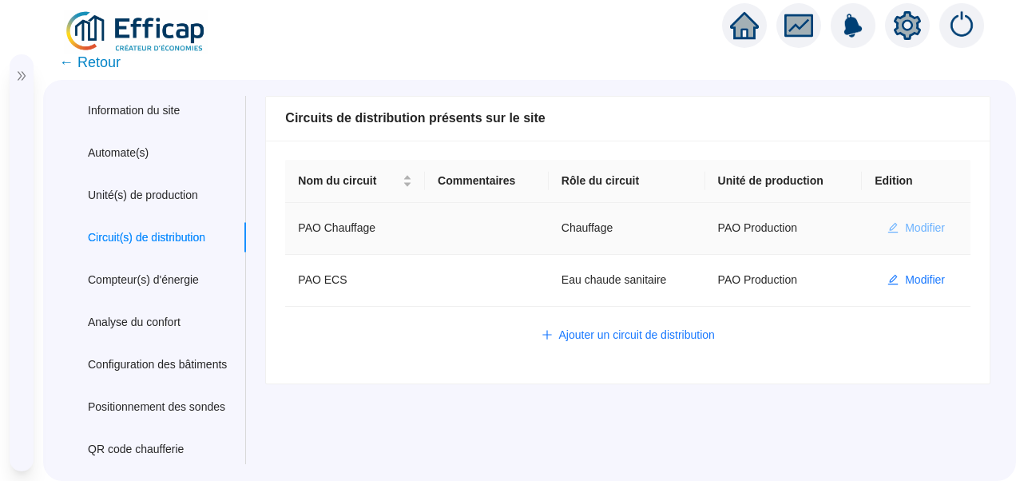
click at [917, 235] on span "Modifier" at bounding box center [925, 228] width 40 height 17
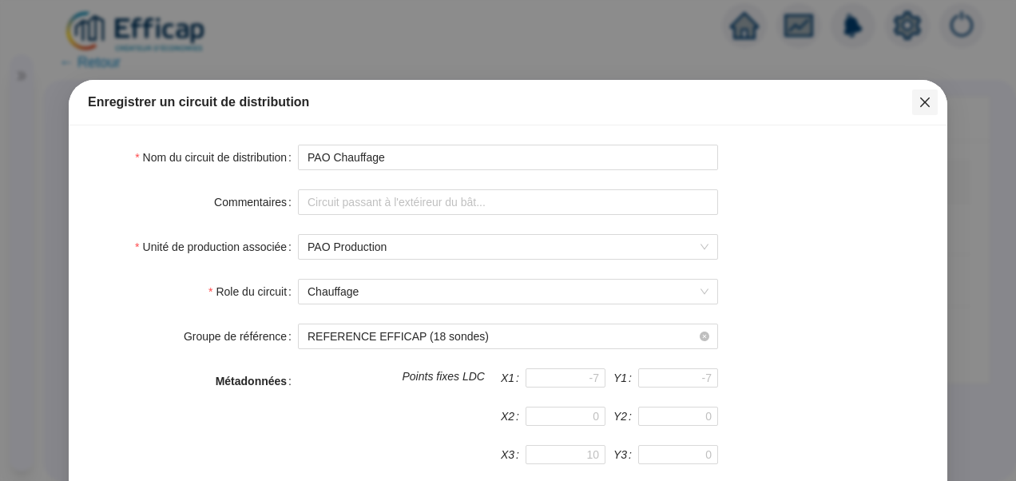
click at [920, 101] on icon "close" at bounding box center [925, 102] width 10 height 10
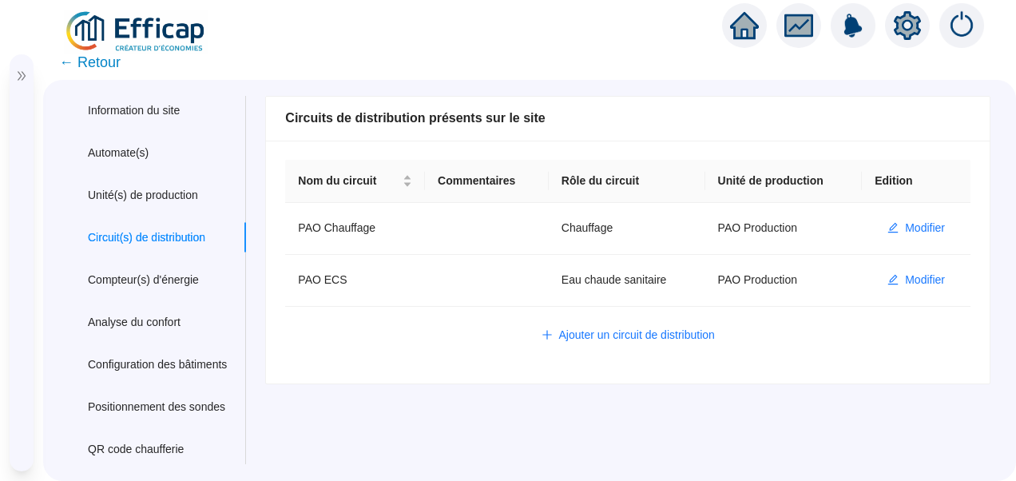
click at [20, 77] on icon "double-right" at bounding box center [22, 76] width 8 height 9
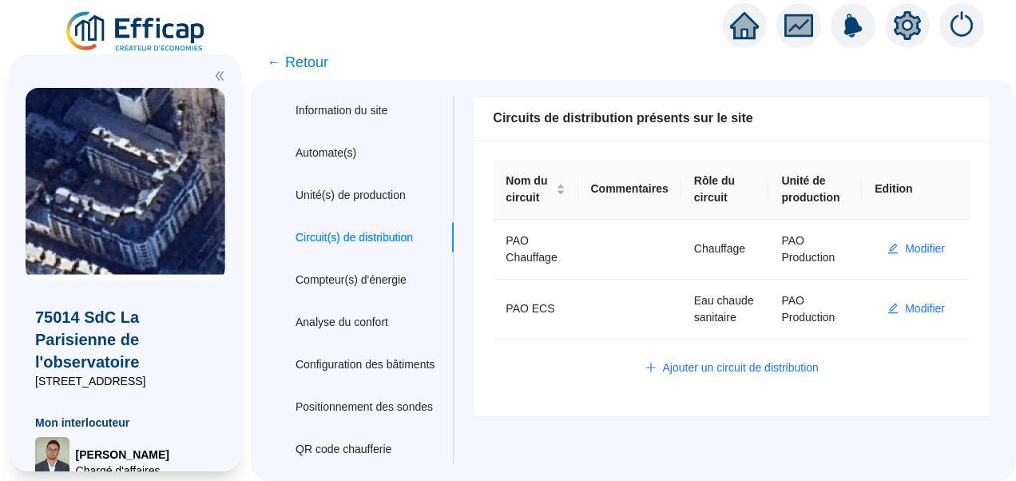
click at [306, 61] on span "← Retour" at bounding box center [297, 62] width 61 height 22
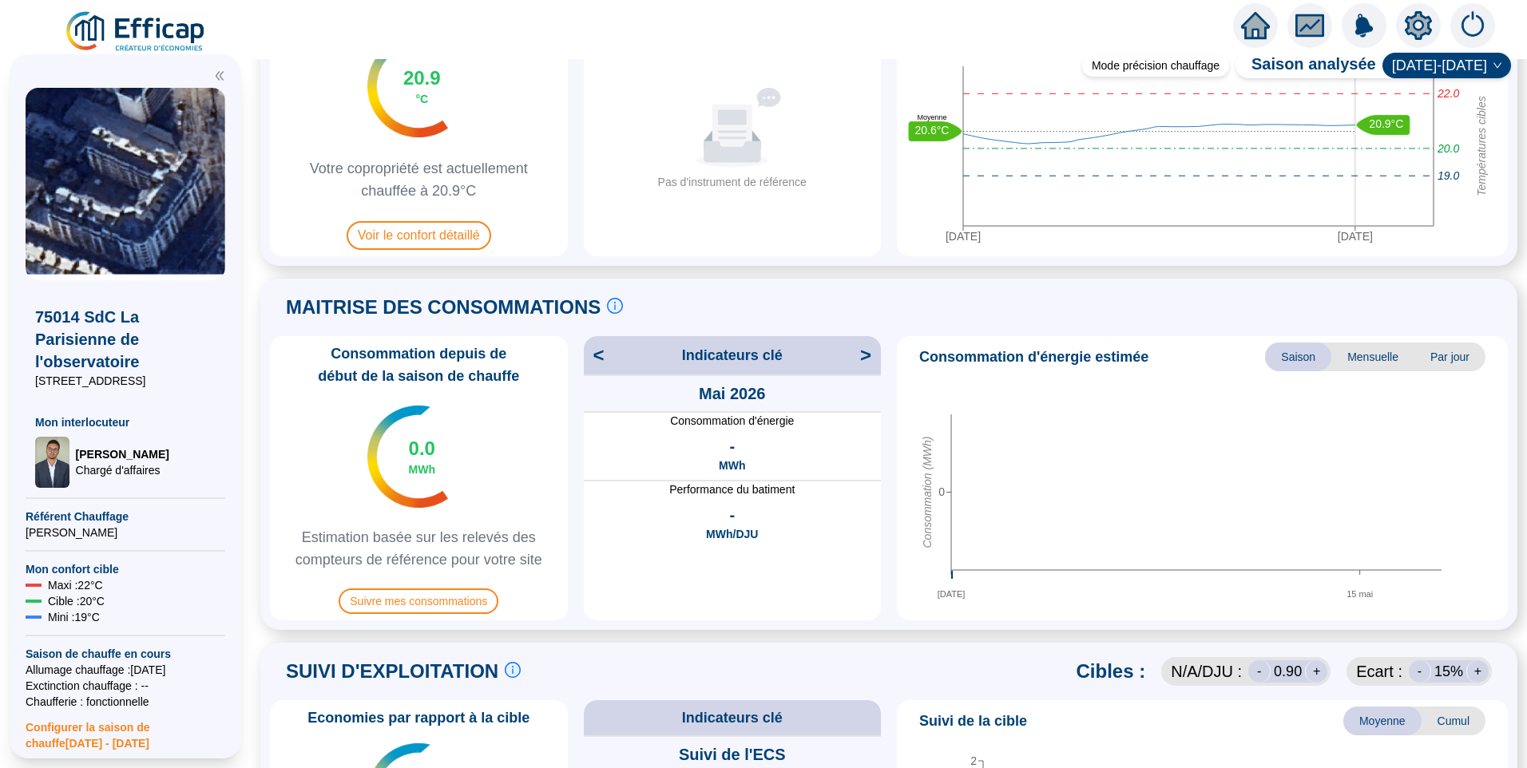
scroll to position [399, 0]
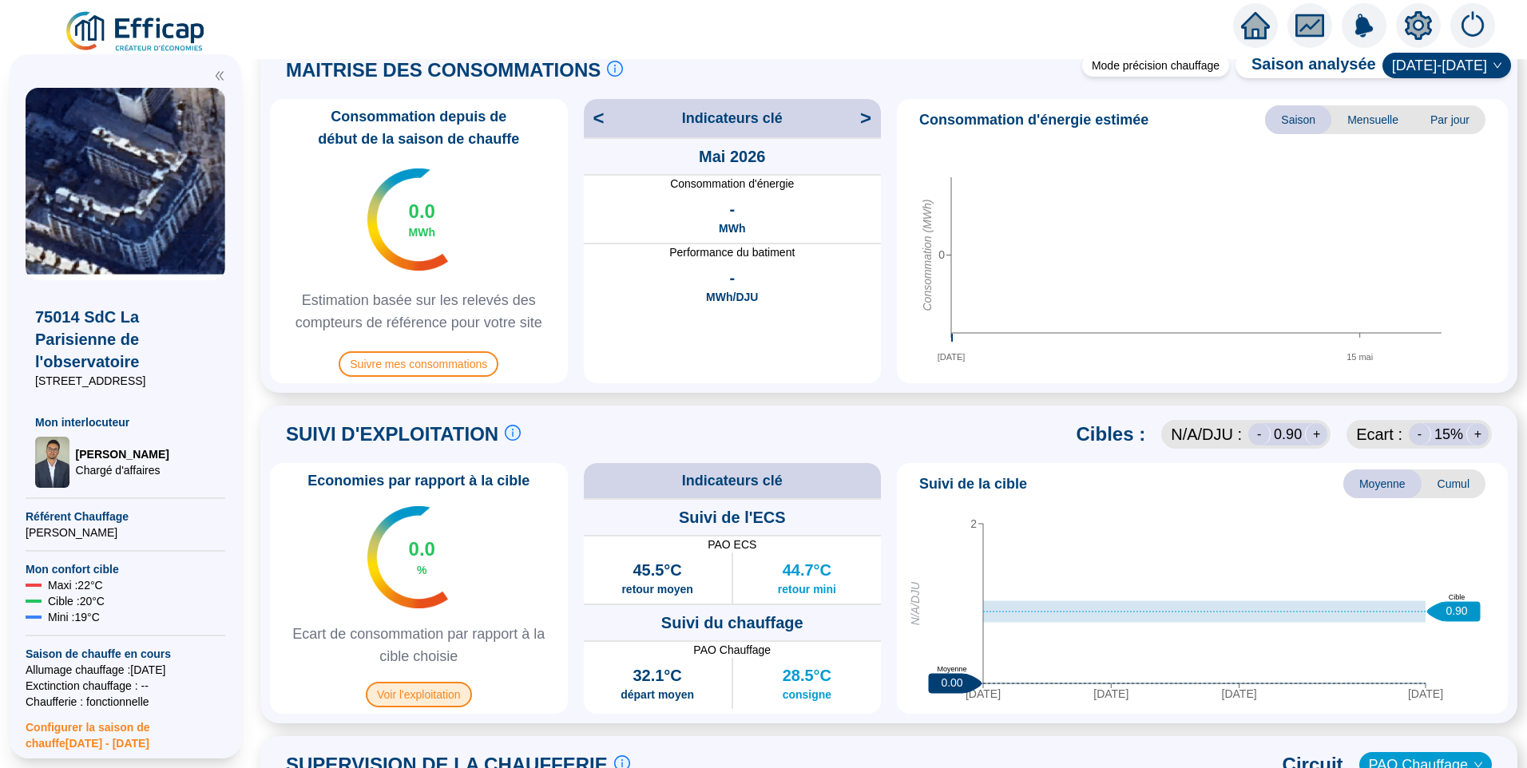
click at [415, 480] on span "Voir l'exploitation" at bounding box center [419, 695] width 106 height 26
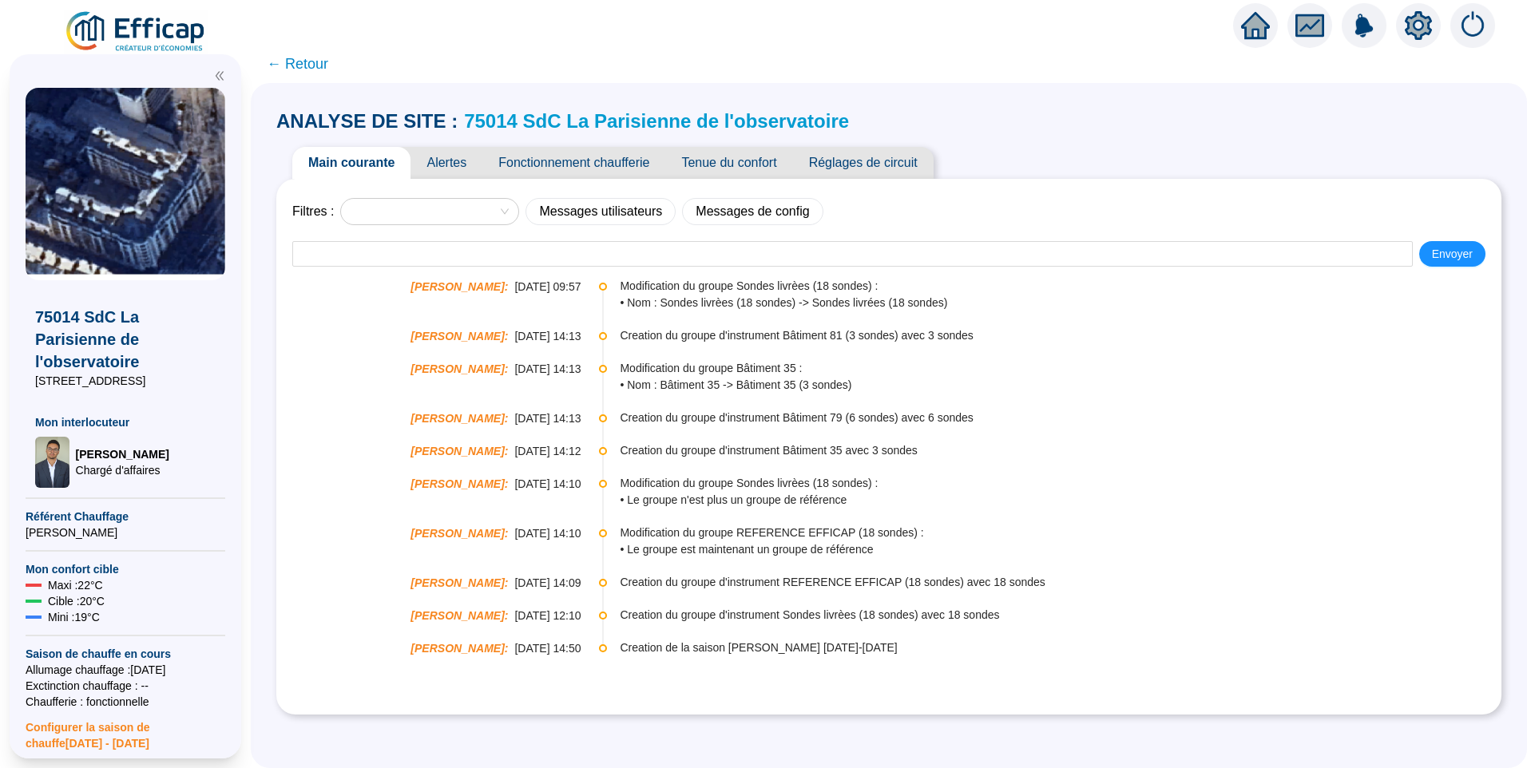
click at [554, 175] on span "Fonctionnement chaufferie" at bounding box center [573, 163] width 183 height 32
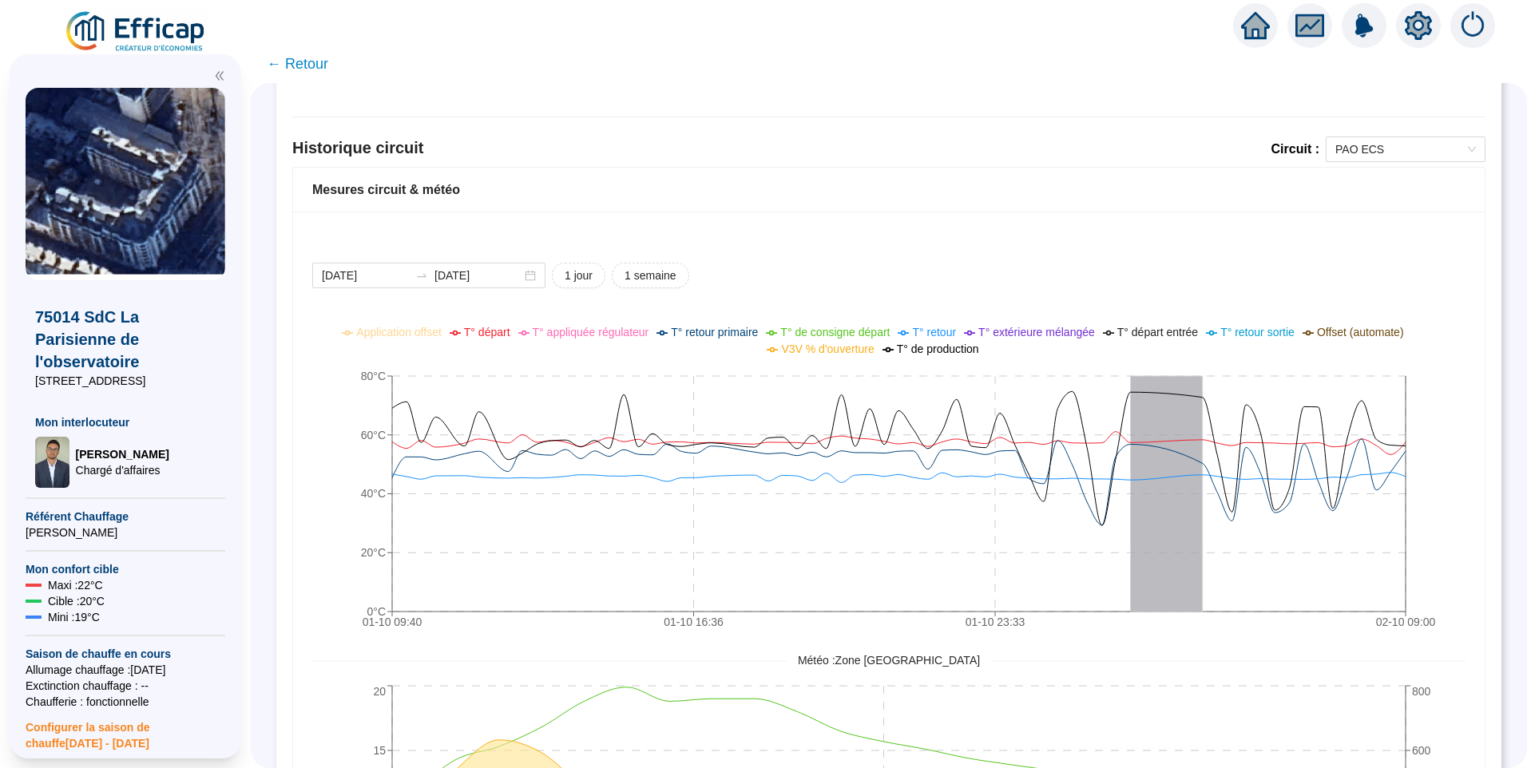
scroll to position [1038, 0]
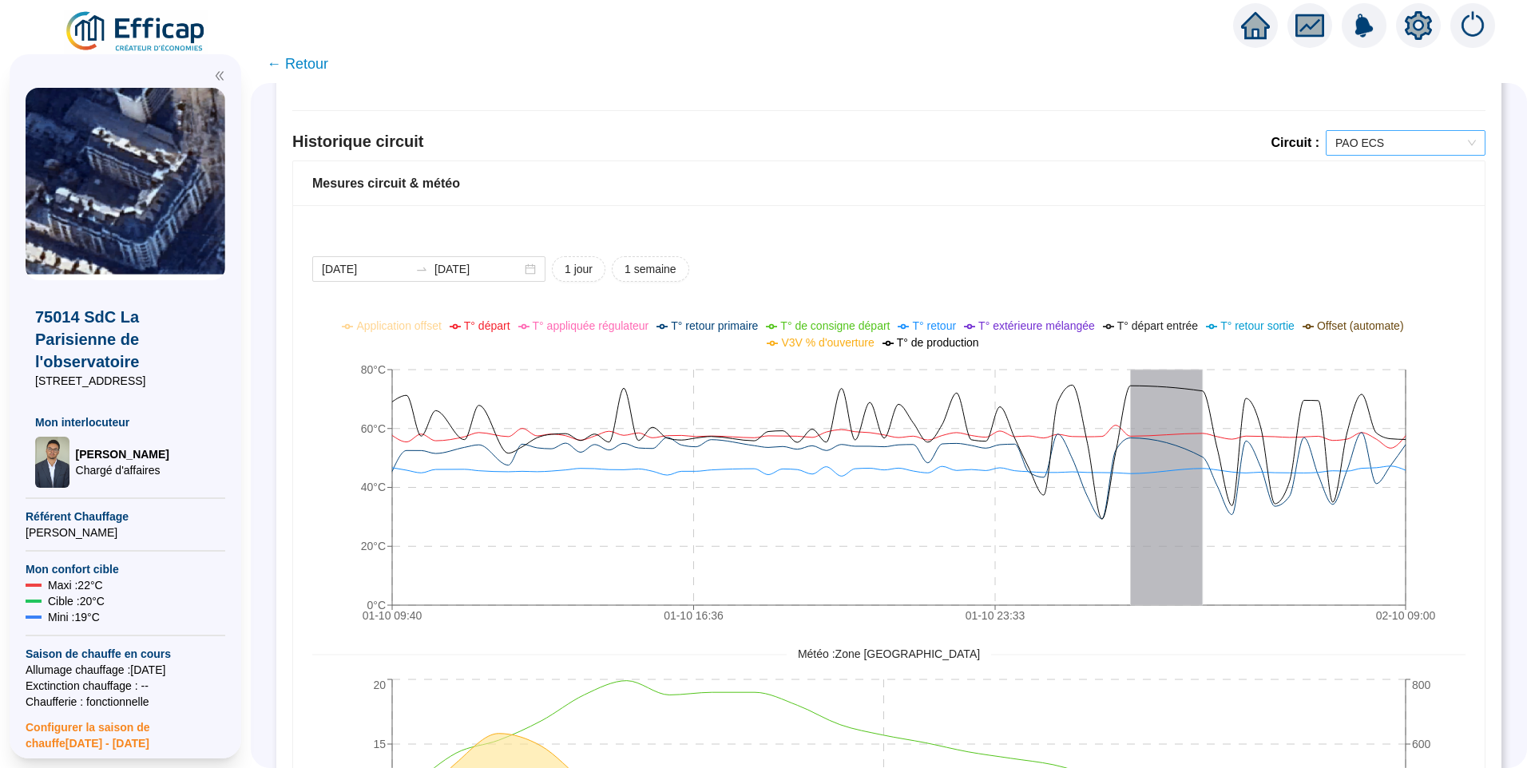
click at [1015, 145] on span "PAO ECS" at bounding box center [1405, 143] width 141 height 24
click at [1015, 198] on div "PAO Chauffage" at bounding box center [1393, 200] width 134 height 17
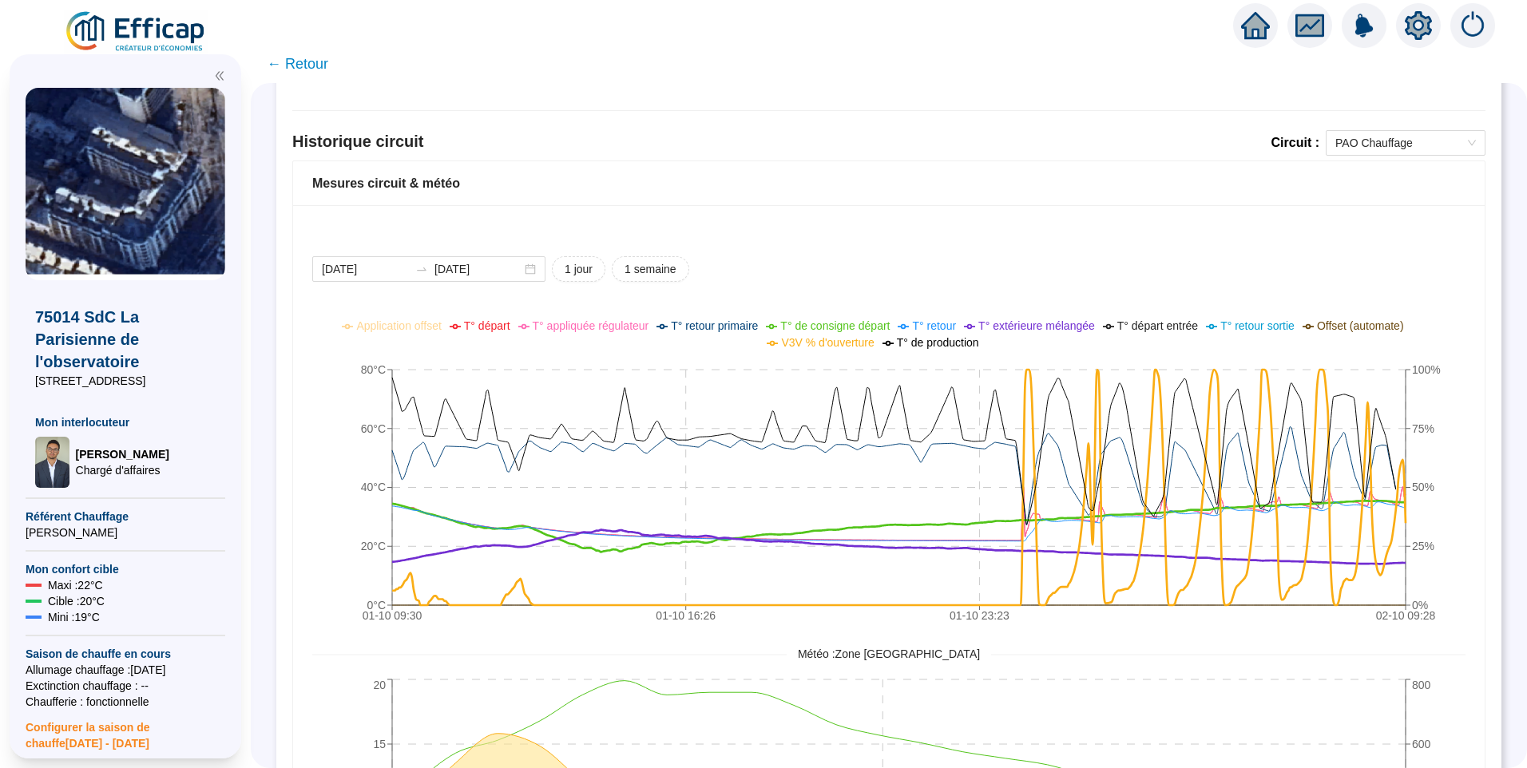
click at [1015, 327] on span "T° extérieure mélangée" at bounding box center [1036, 325] width 117 height 13
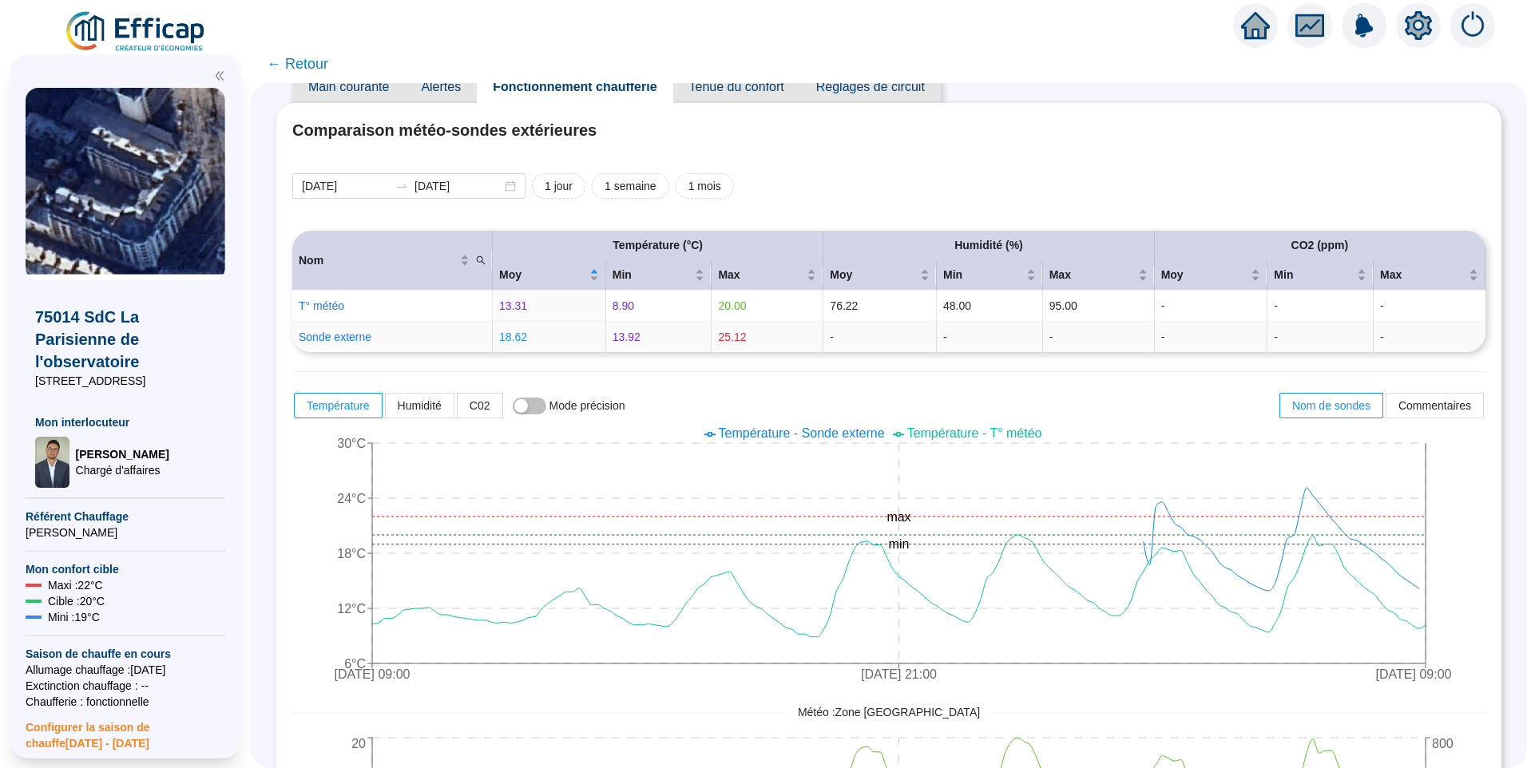
scroll to position [0, 0]
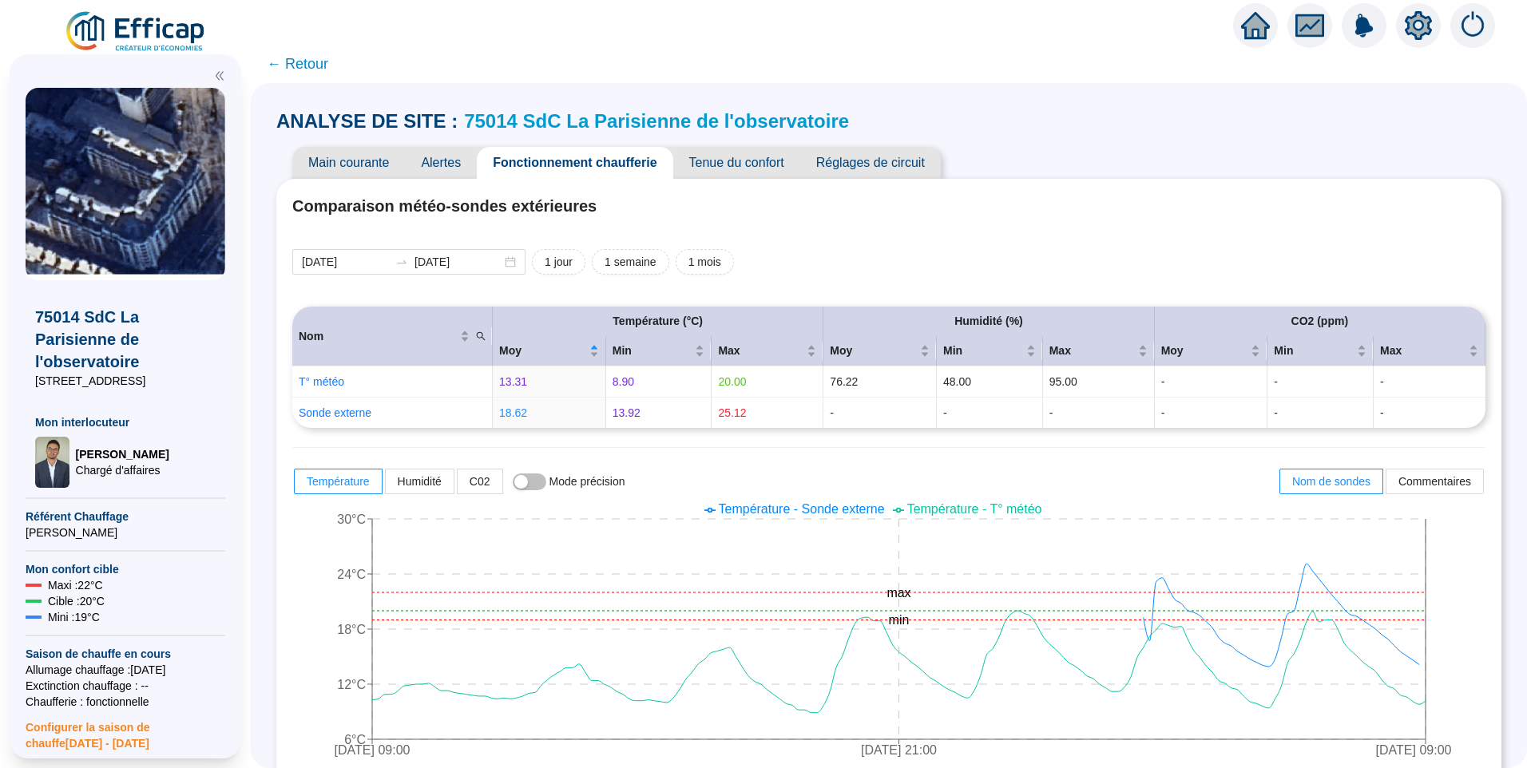
click at [307, 67] on span "← Retour" at bounding box center [297, 64] width 61 height 22
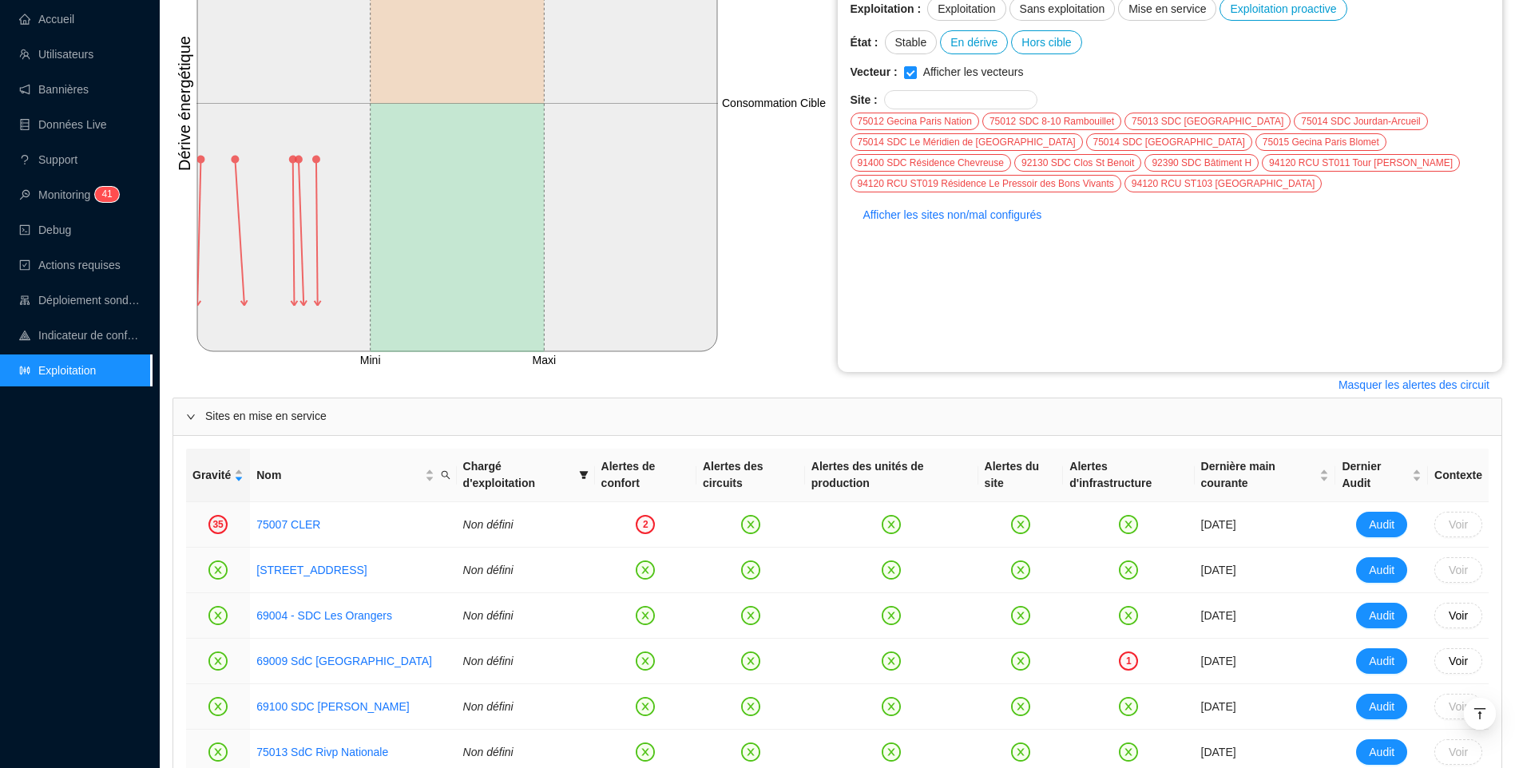
scroll to position [479, 0]
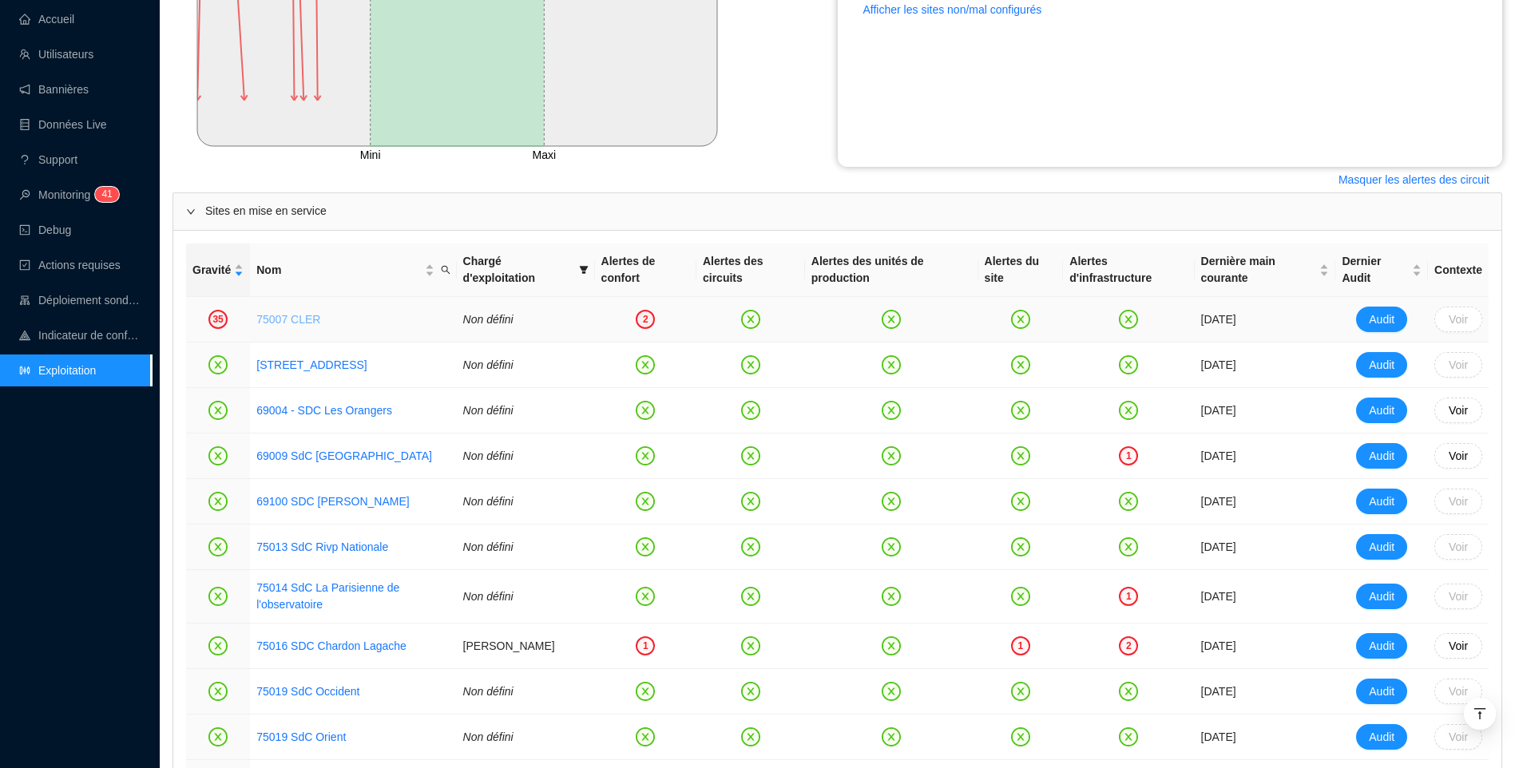
click at [292, 320] on link "75007 CLER" at bounding box center [288, 319] width 64 height 13
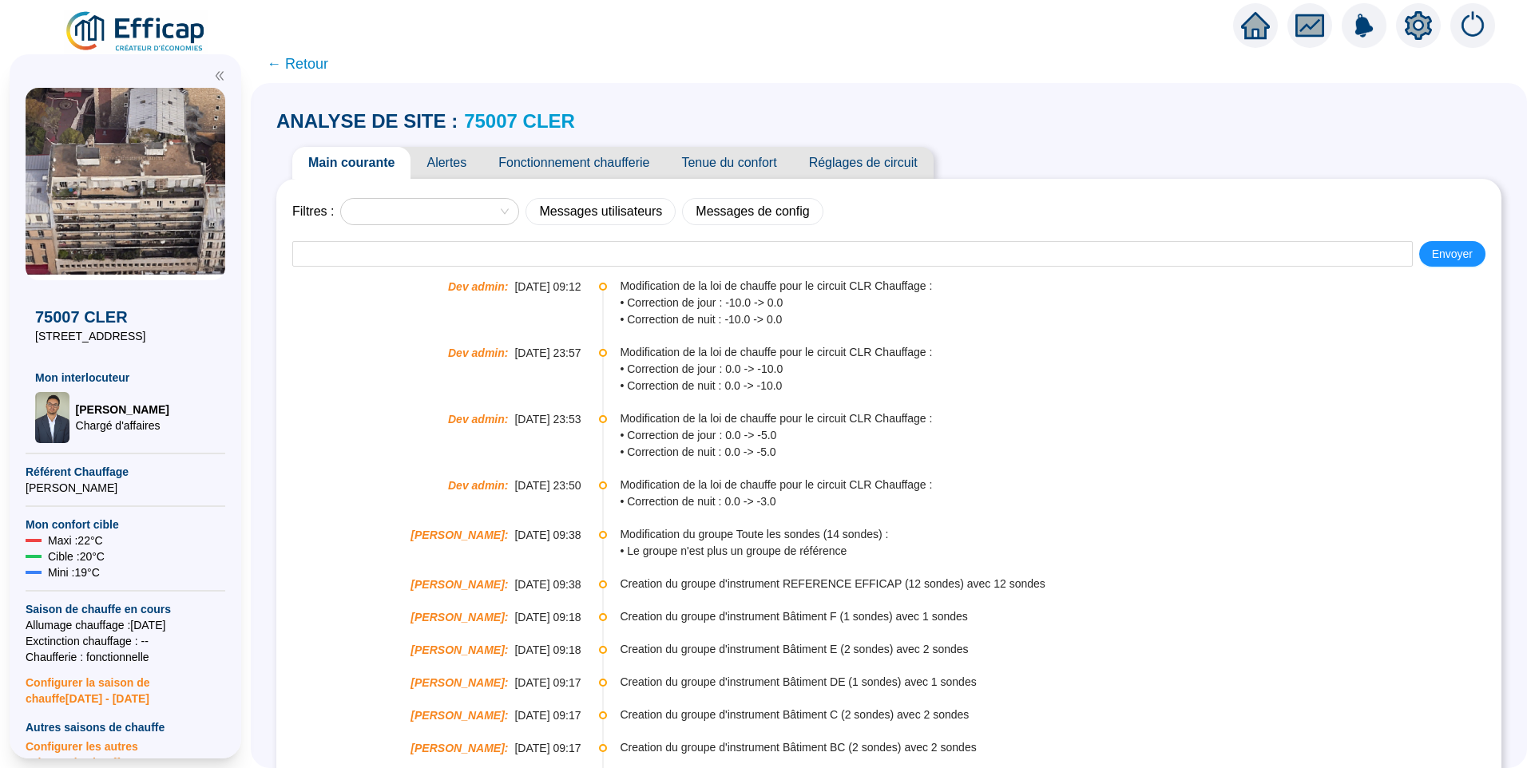
click at [1116, 104] on div "ANALYSE DE SITE : 75007 CLER Main courante Alertes Fonctionnement chaufferie Te…" at bounding box center [888, 527] width 1225 height 856
click at [782, 110] on div "ANALYSE DE SITE : 75007 CLER" at bounding box center [888, 122] width 1225 height 26
click at [618, 157] on span "Fonctionnement chaufferie" at bounding box center [573, 163] width 183 height 32
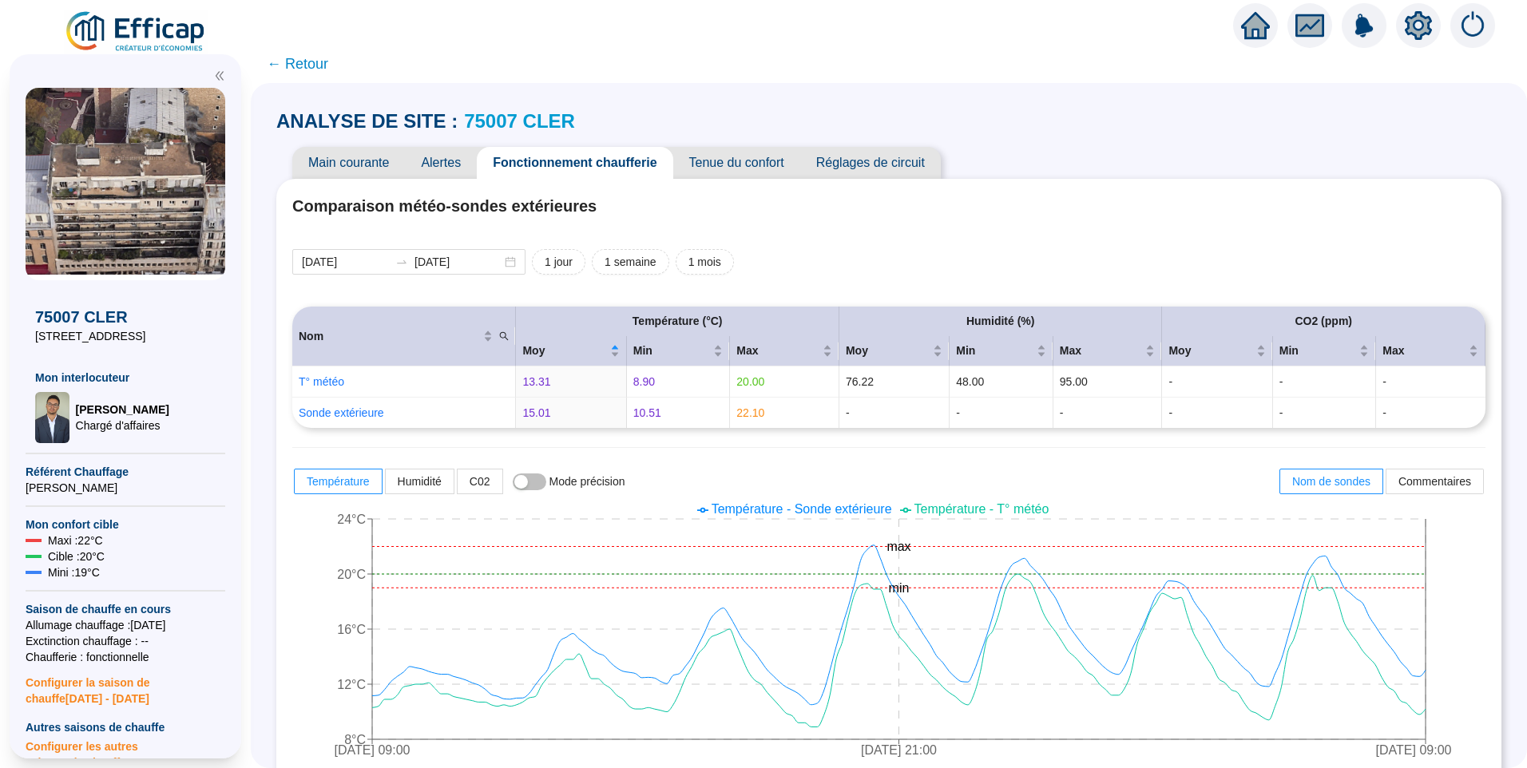
click at [868, 168] on span "Réglages de circuit" at bounding box center [870, 163] width 141 height 32
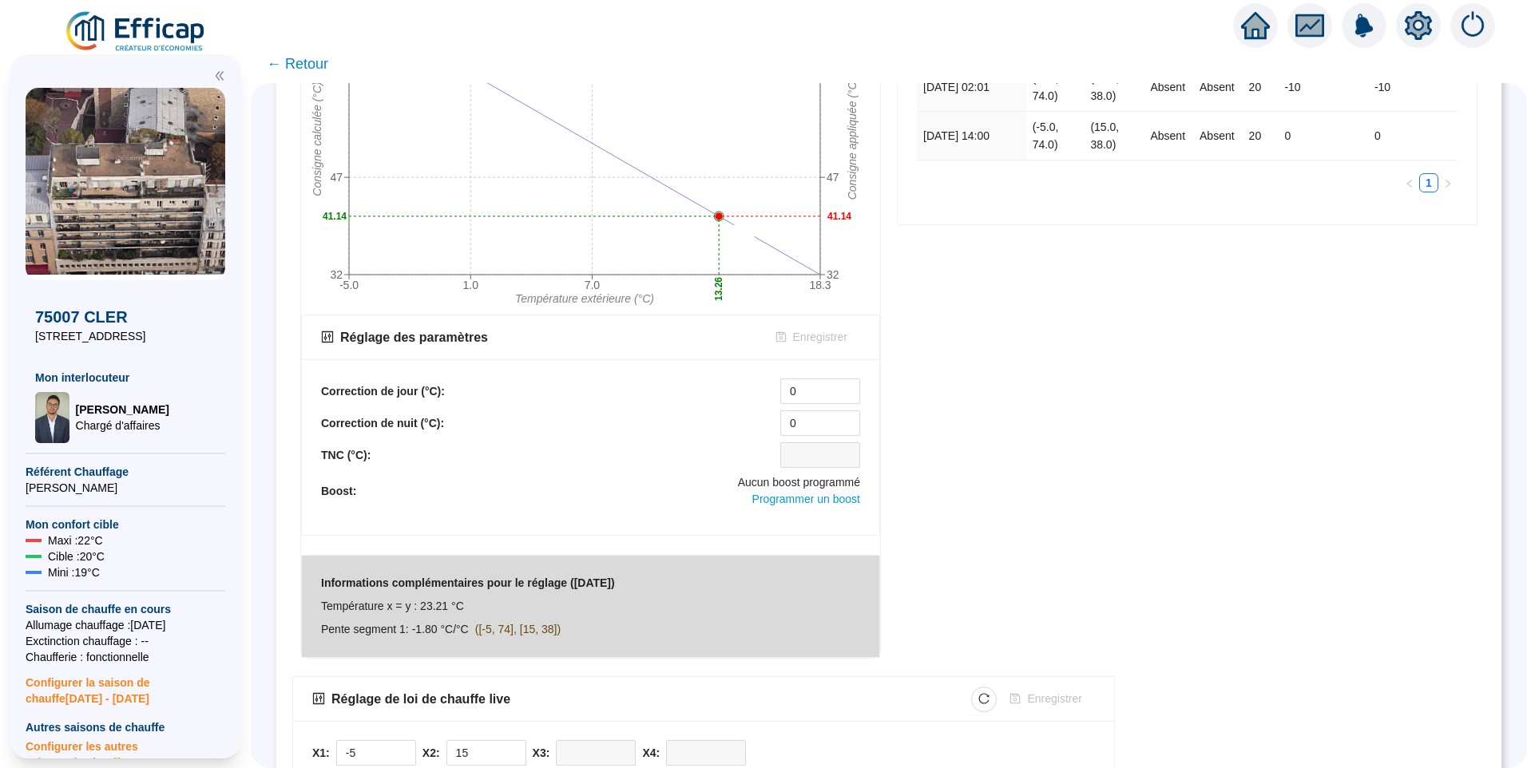
scroll to position [447, 0]
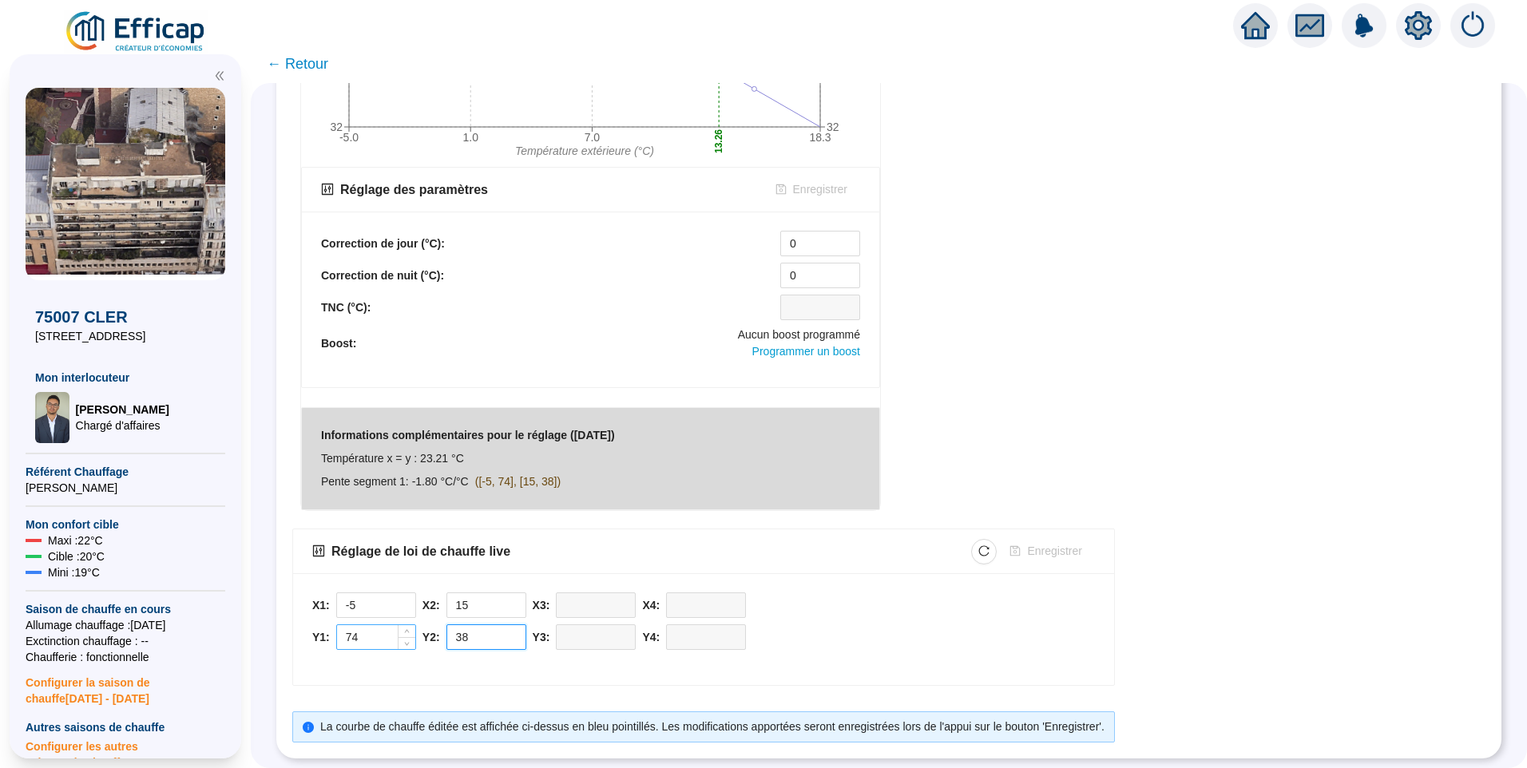
drag, startPoint x: 491, startPoint y: 632, endPoint x: 412, endPoint y: 628, distance: 79.1
click at [412, 628] on div "X1: -5 Y1: 74 X2: 15 Y2: 38 X3: Y3: X4: Y4:" at bounding box center [703, 625] width 783 height 65
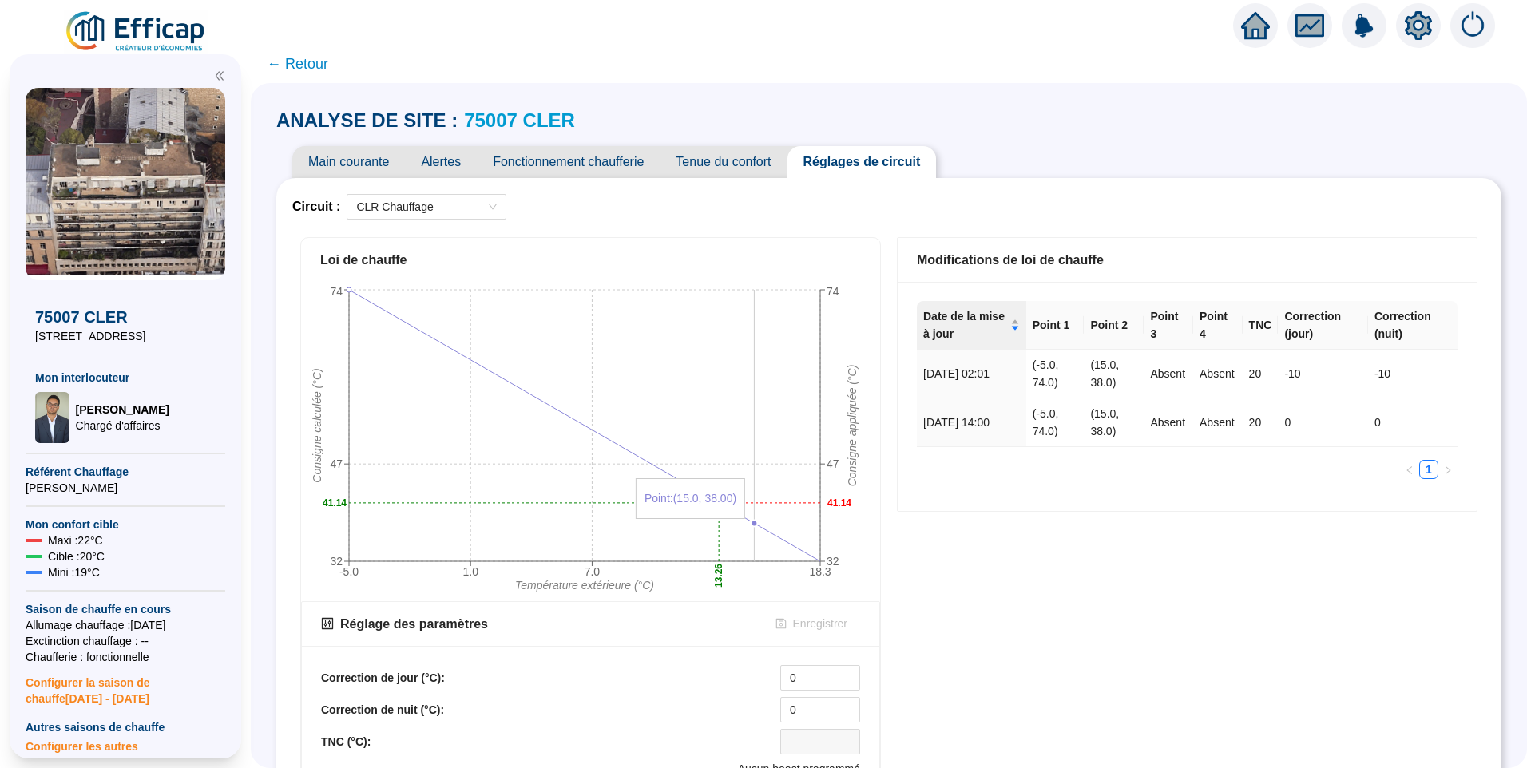
scroll to position [0, 0]
click at [370, 163] on span "Main courante" at bounding box center [348, 163] width 113 height 32
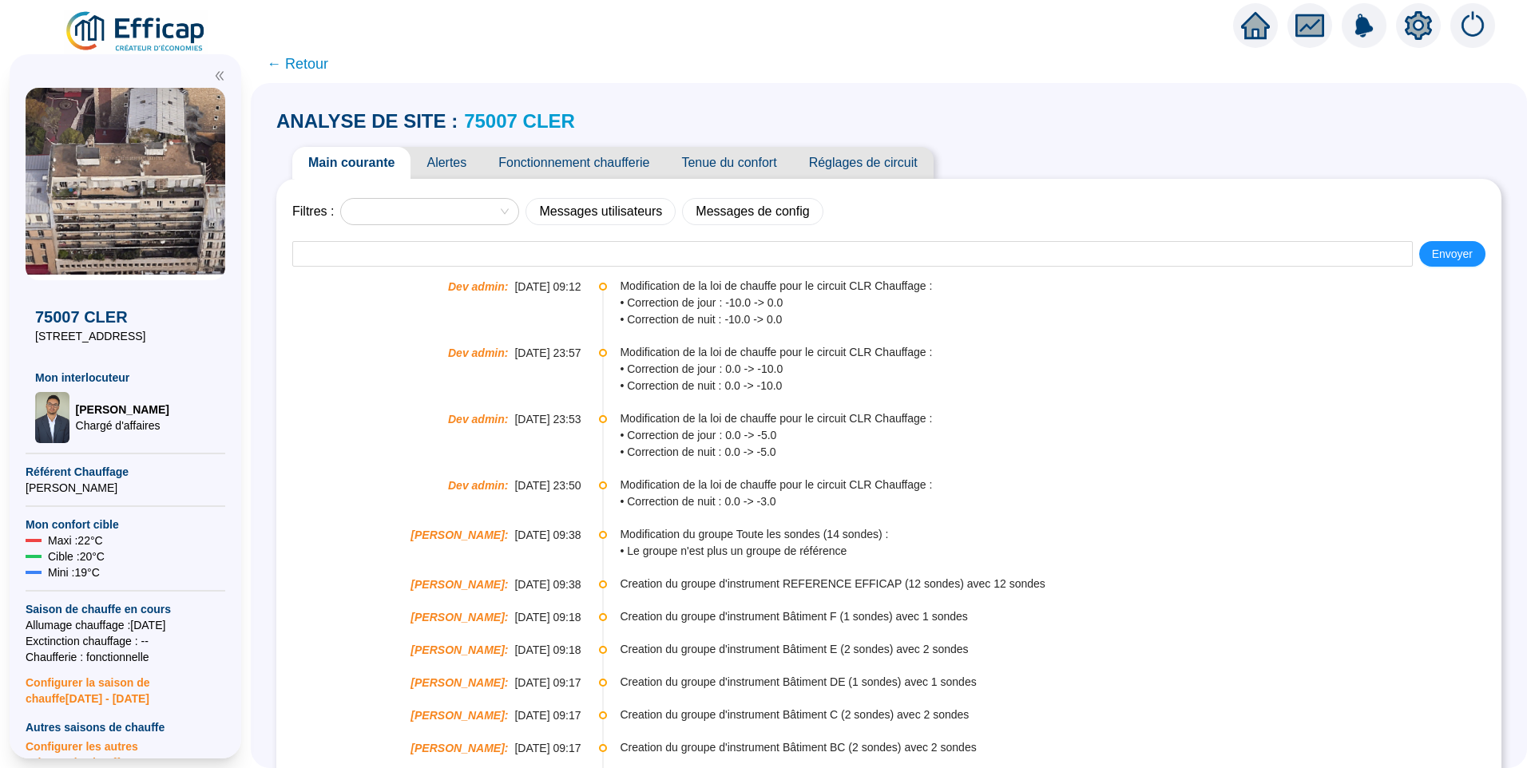
click at [868, 163] on span "Réglages de circuit" at bounding box center [863, 163] width 141 height 32
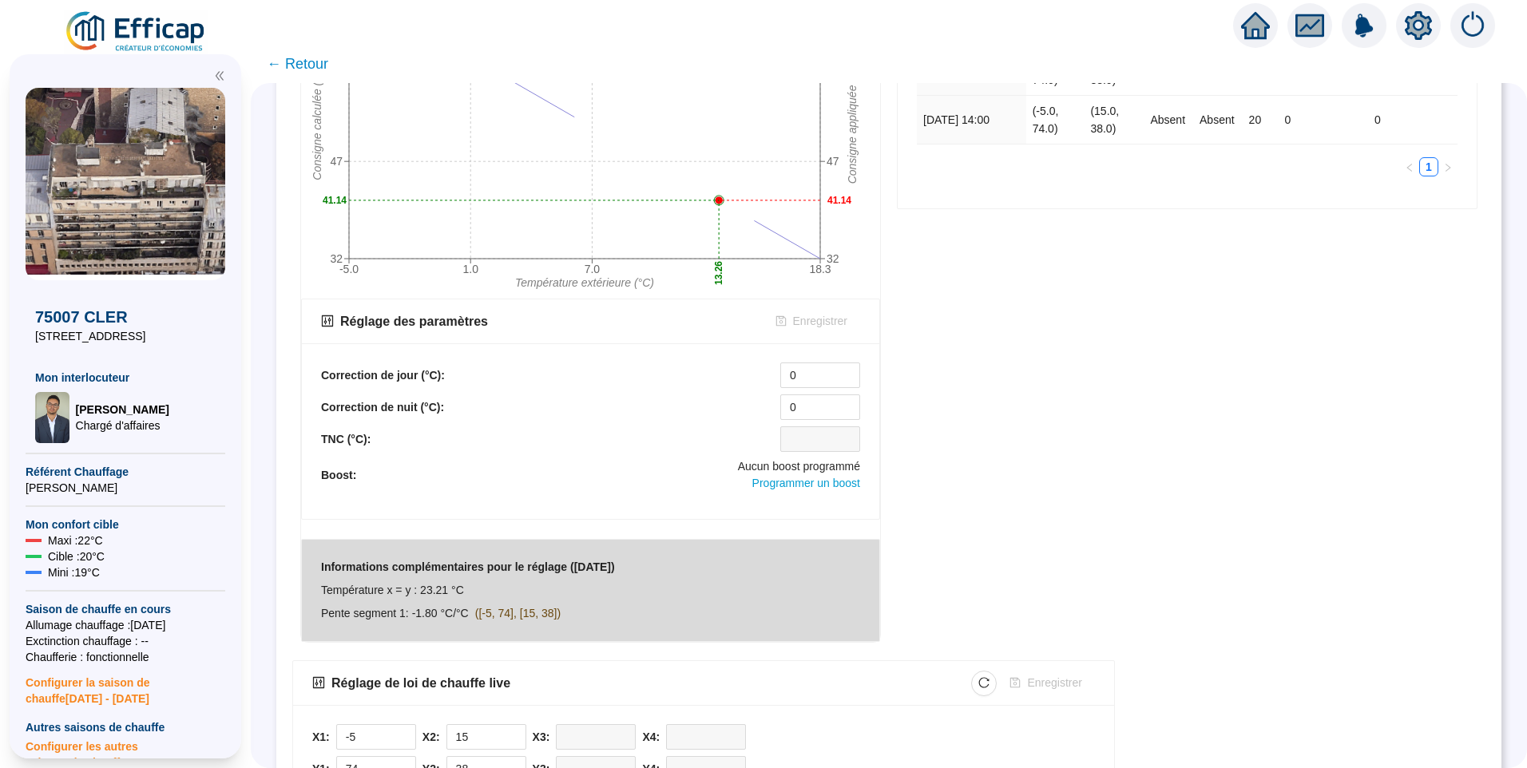
scroll to position [447, 0]
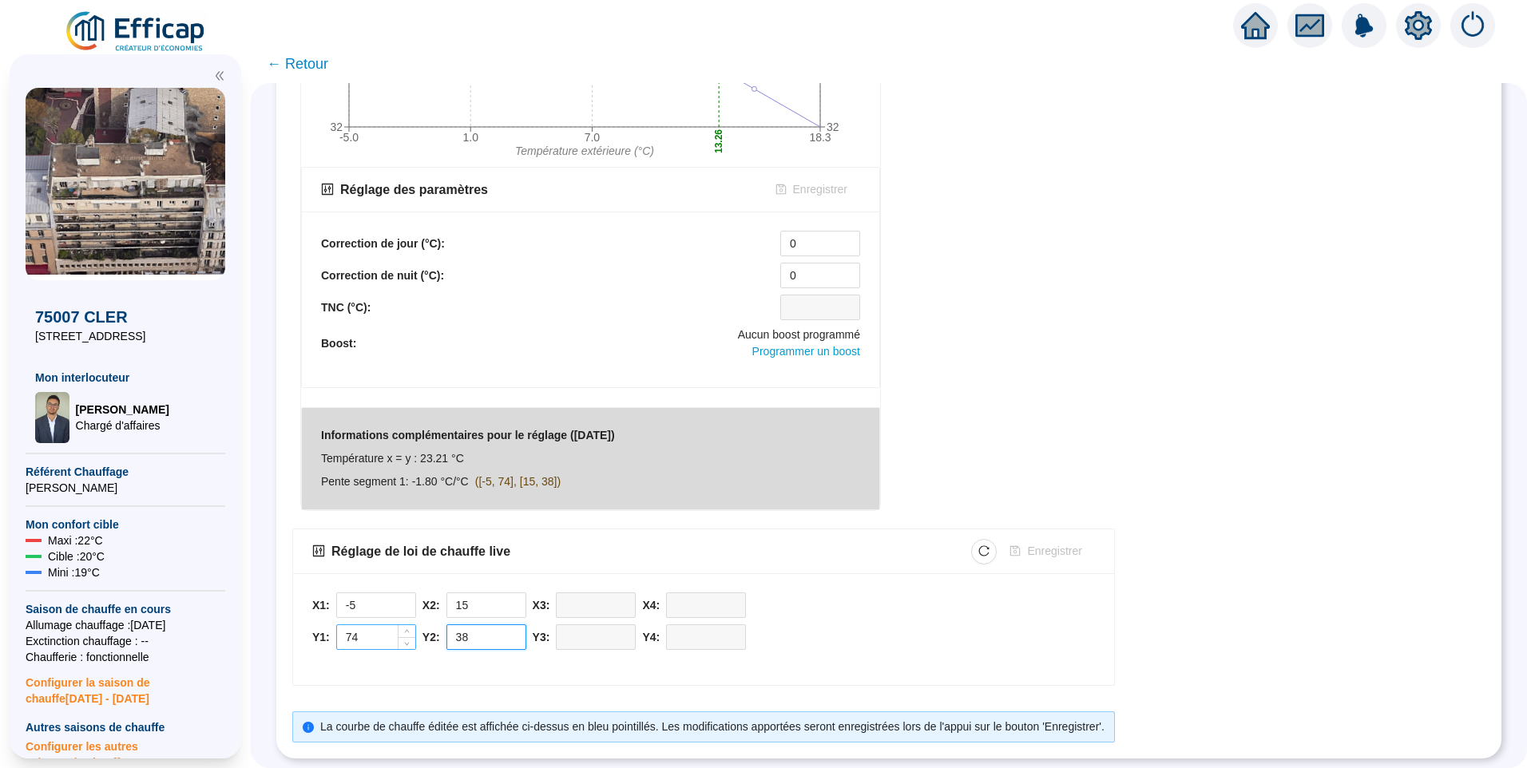
drag, startPoint x: 490, startPoint y: 625, endPoint x: 407, endPoint y: 625, distance: 83.0
click at [407, 625] on div "X1: -5 Y1: 74 X2: 15 Y2: 38 X3: Y3: X4: Y4:" at bounding box center [703, 625] width 783 height 65
type input "30"
click at [1061, 545] on span "Enregistrer" at bounding box center [1054, 551] width 54 height 17
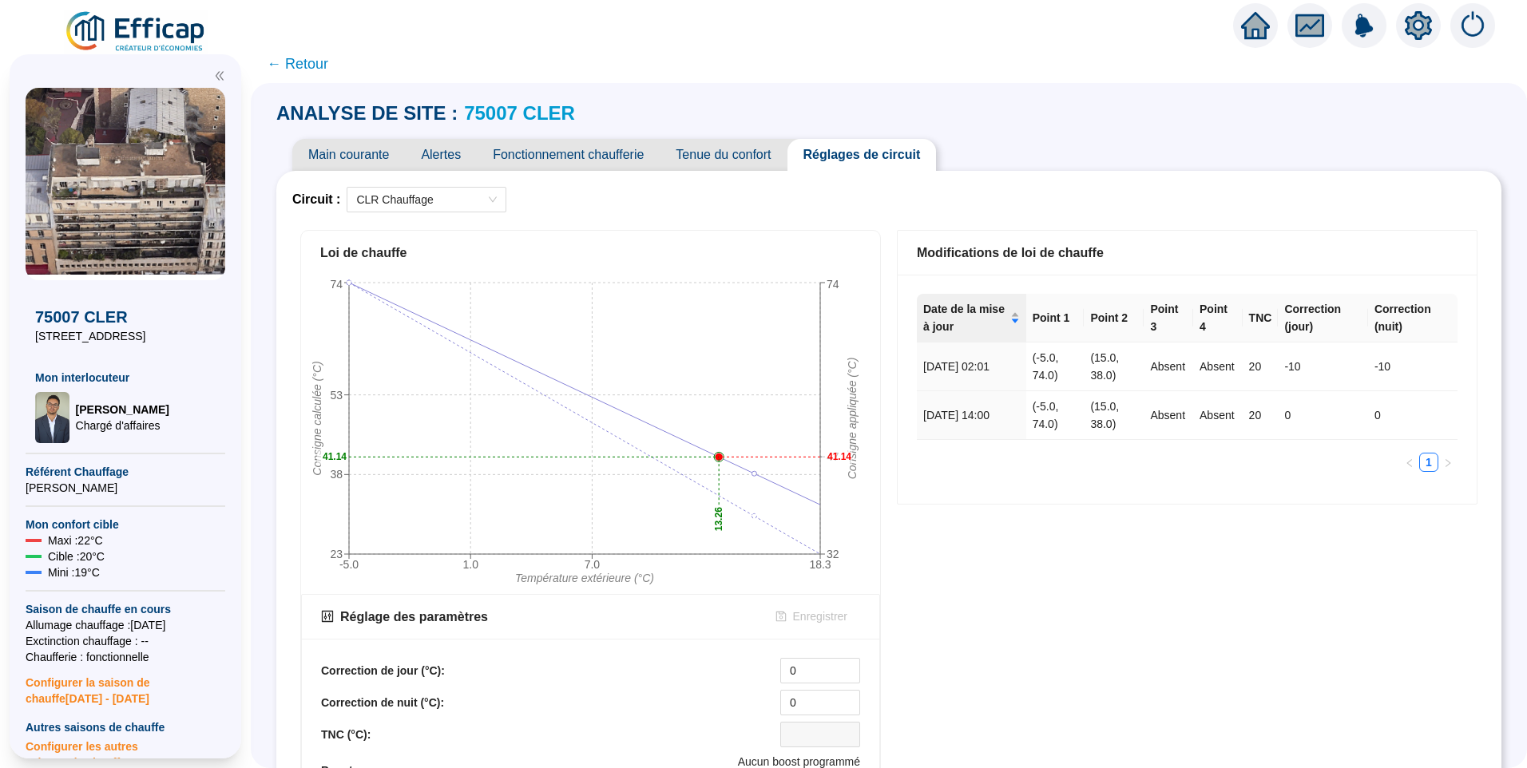
scroll to position [0, 0]
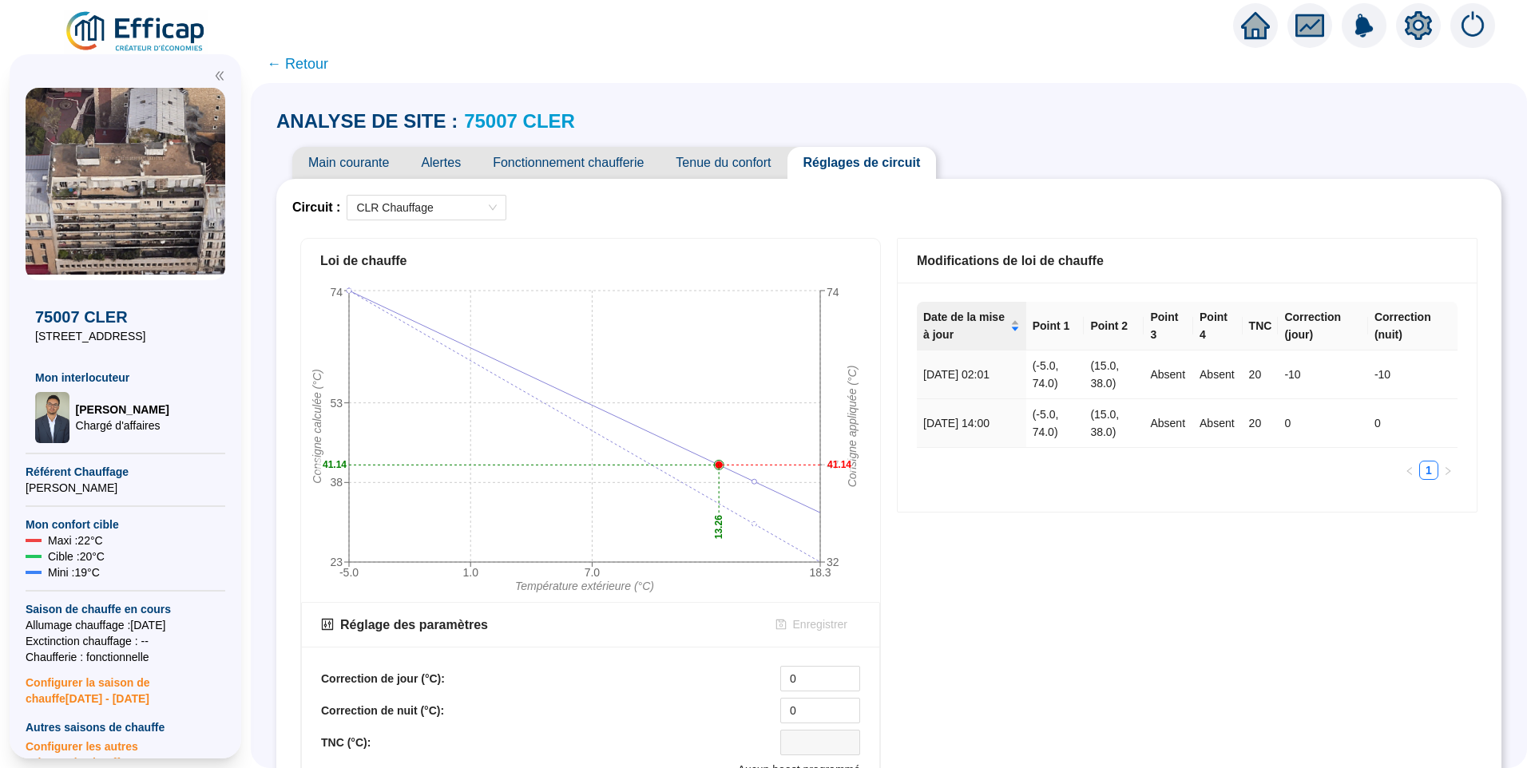
click at [999, 586] on div "Modifications de loi de chauffe Date de la mise à jour Point 1 Point 2 Point 3 …" at bounding box center [1187, 592] width 597 height 724
click at [906, 577] on div "Modifications de loi de chauffe Date de la mise à jour Point 1 Point 2 Point 3 …" at bounding box center [1187, 592] width 597 height 724
click at [1088, 189] on div "Circuit : CLR Chauffage Loi de chauffe -5.0 1.0 7.0 18.3 Température extérieure…" at bounding box center [888, 686] width 1225 height 1015
click at [1098, 616] on div "Modifications de loi de chauffe Date de la mise à jour Point 1 Point 2 Point 3 …" at bounding box center [1187, 592] width 597 height 724
click at [501, 116] on link "75007 CLER" at bounding box center [519, 121] width 111 height 22
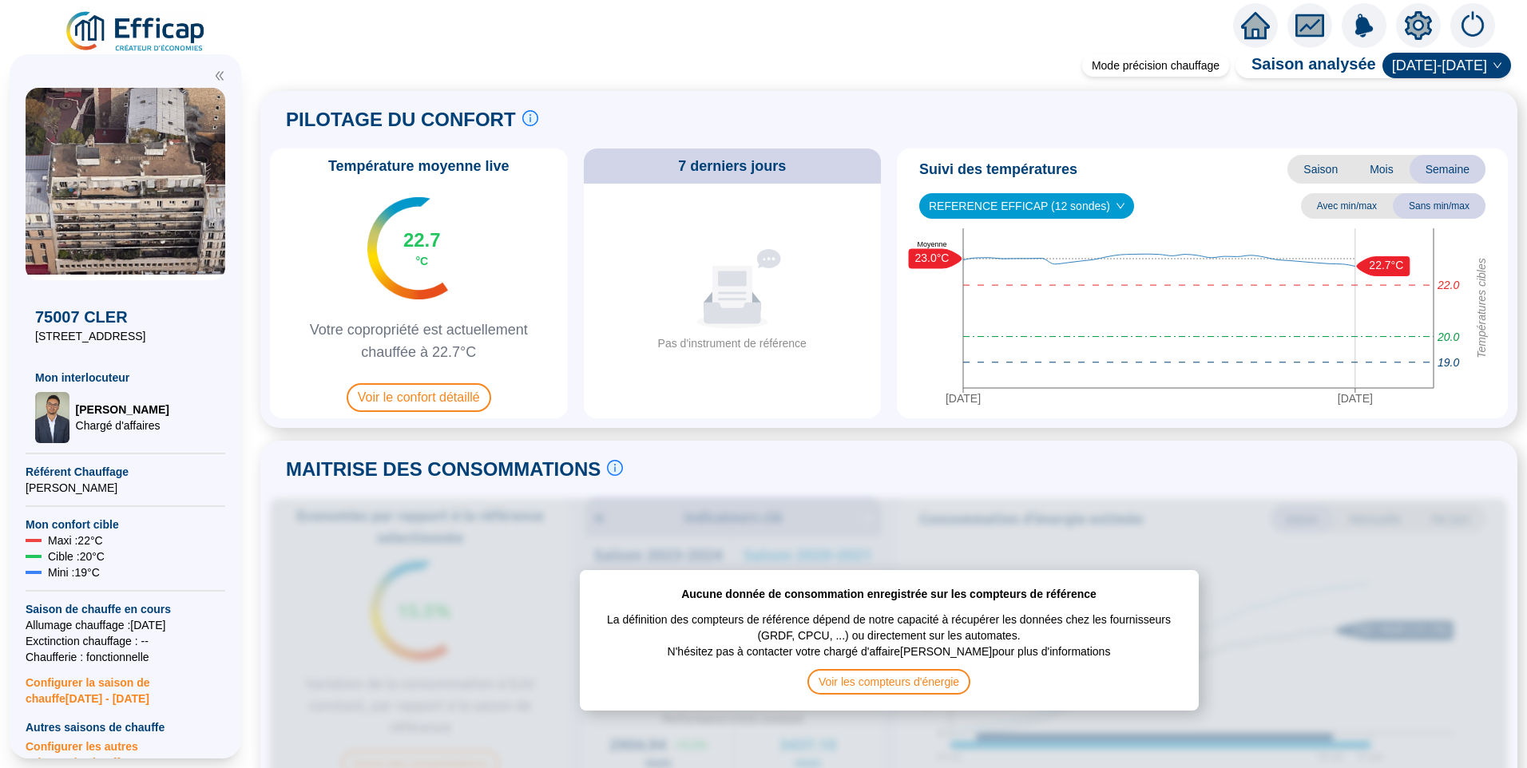
click at [162, 39] on img at bounding box center [136, 32] width 145 height 45
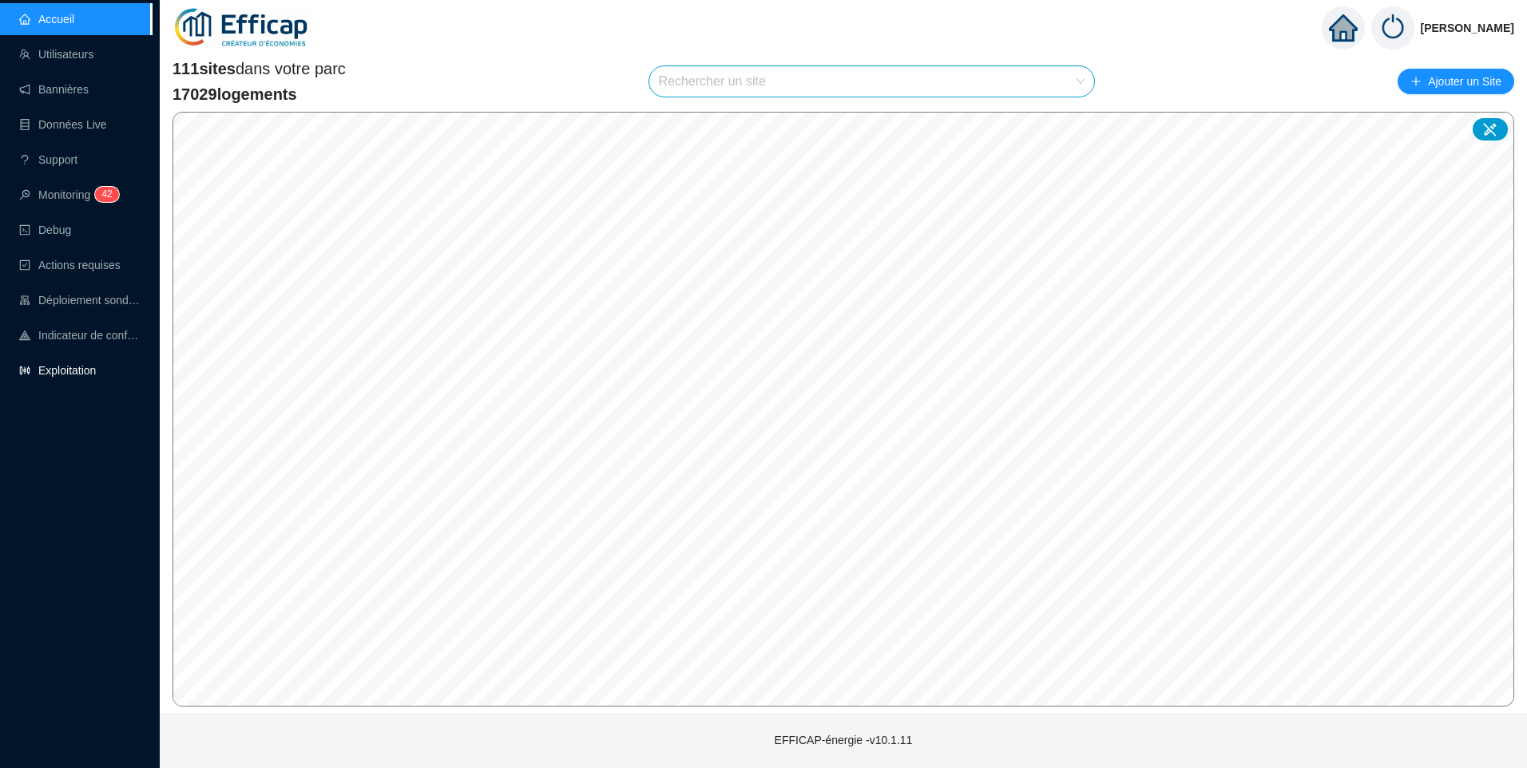
click at [65, 374] on link "Exploitation" at bounding box center [57, 370] width 77 height 13
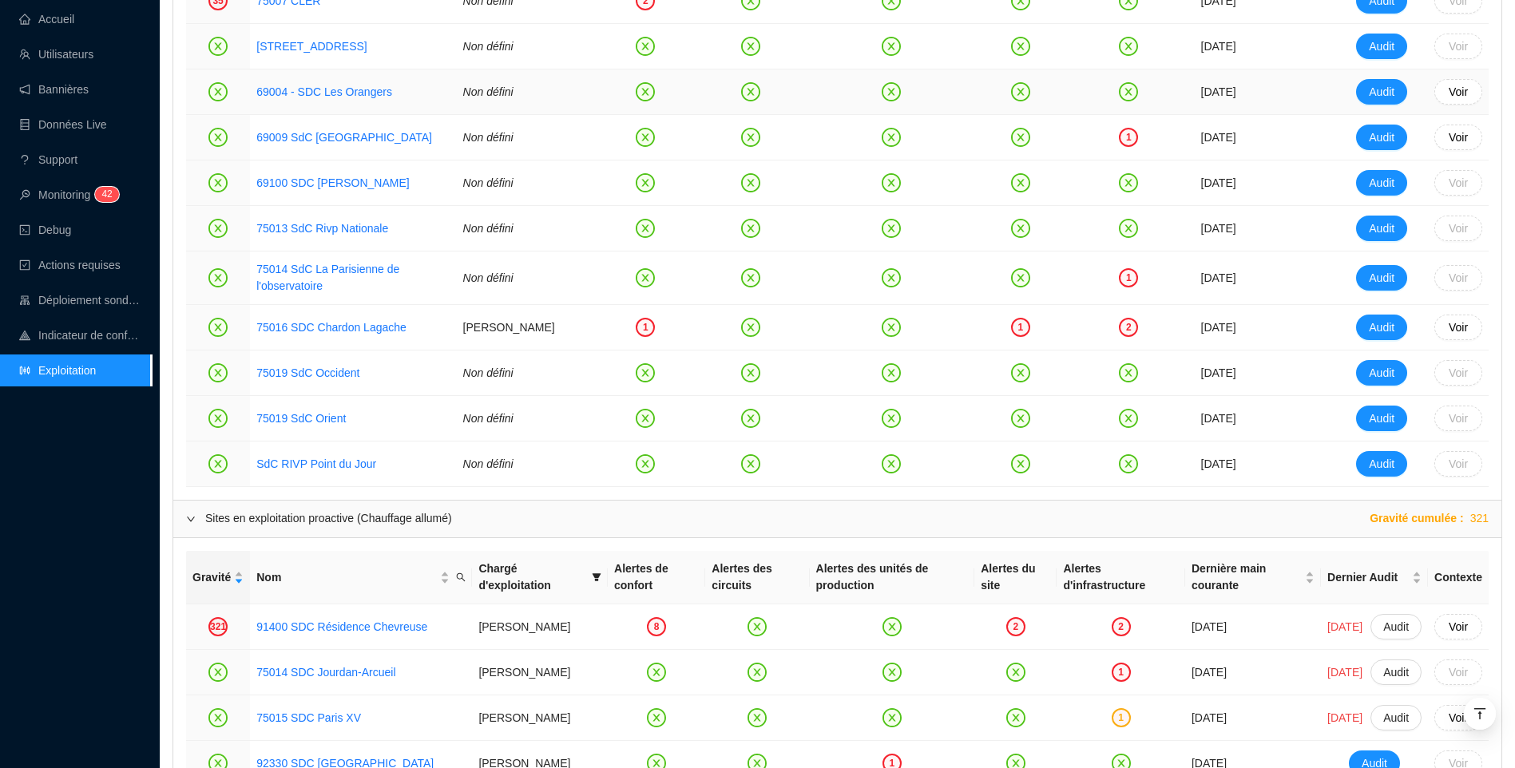
scroll to position [799, 0]
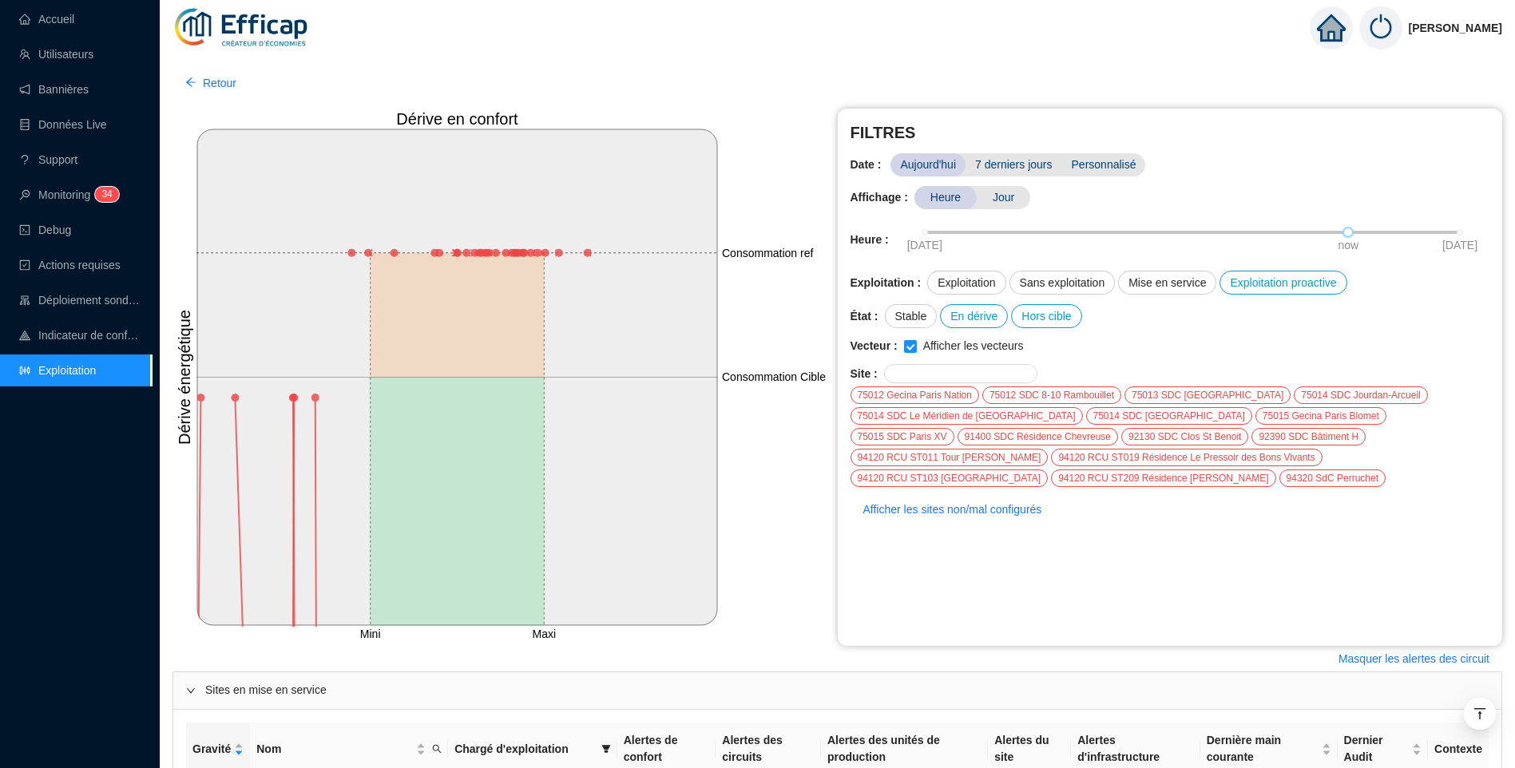
scroll to position [1395, 0]
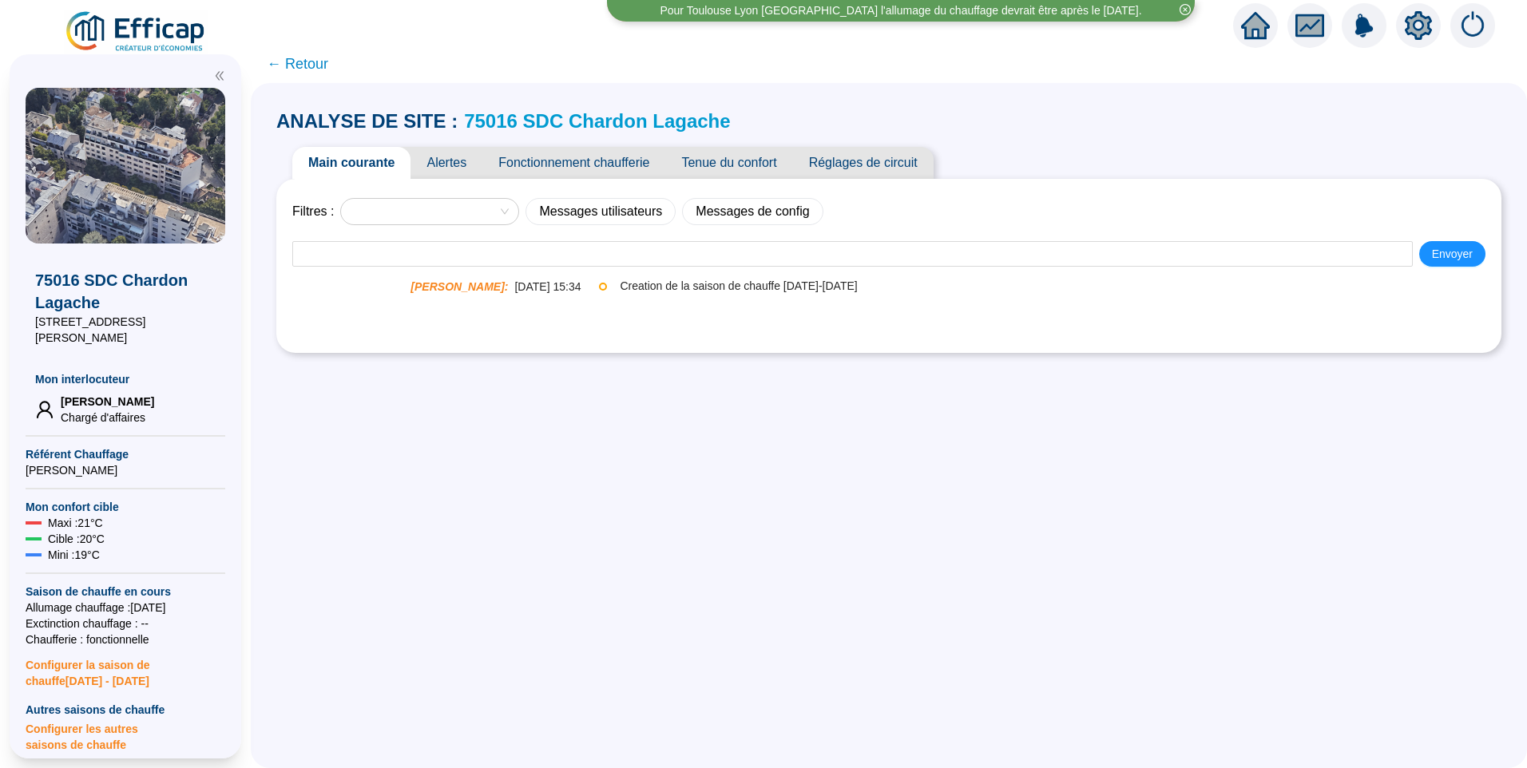
click at [599, 121] on link "75016 SDC Chardon Lagache" at bounding box center [597, 121] width 266 height 22
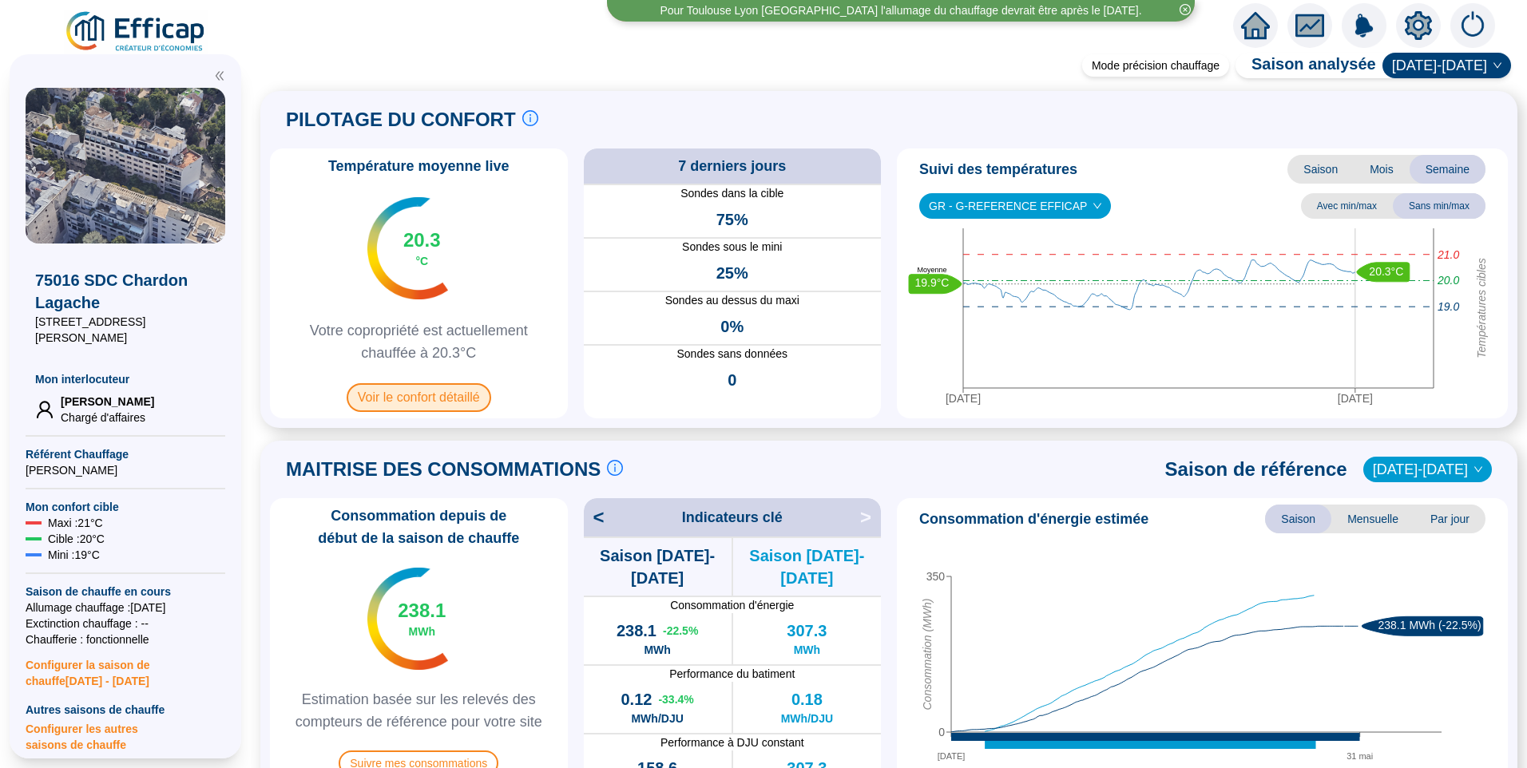
click at [482, 406] on span "Voir le confort détaillé" at bounding box center [419, 397] width 145 height 29
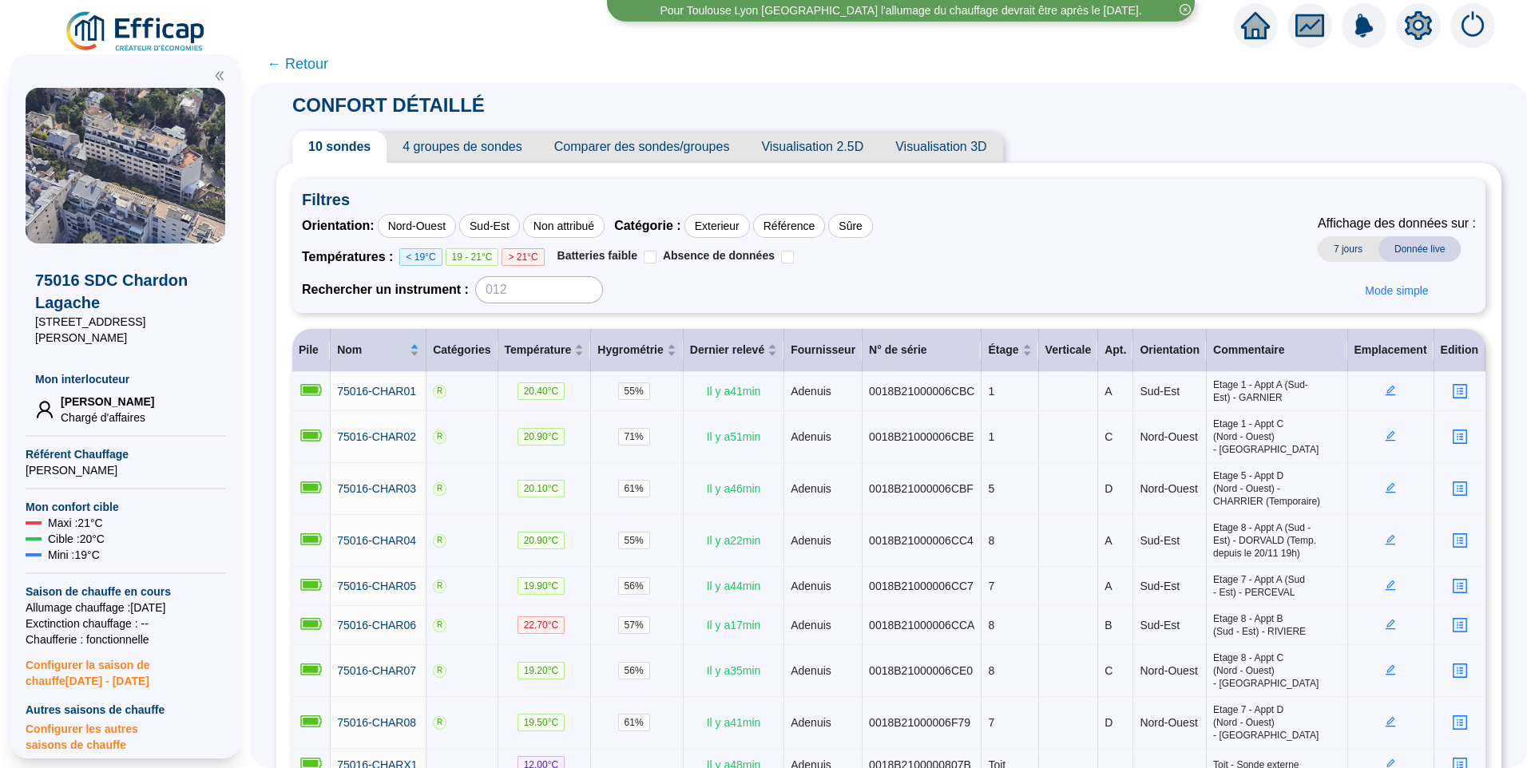
click at [438, 143] on span "4 groupes de sondes" at bounding box center [462, 147] width 151 height 32
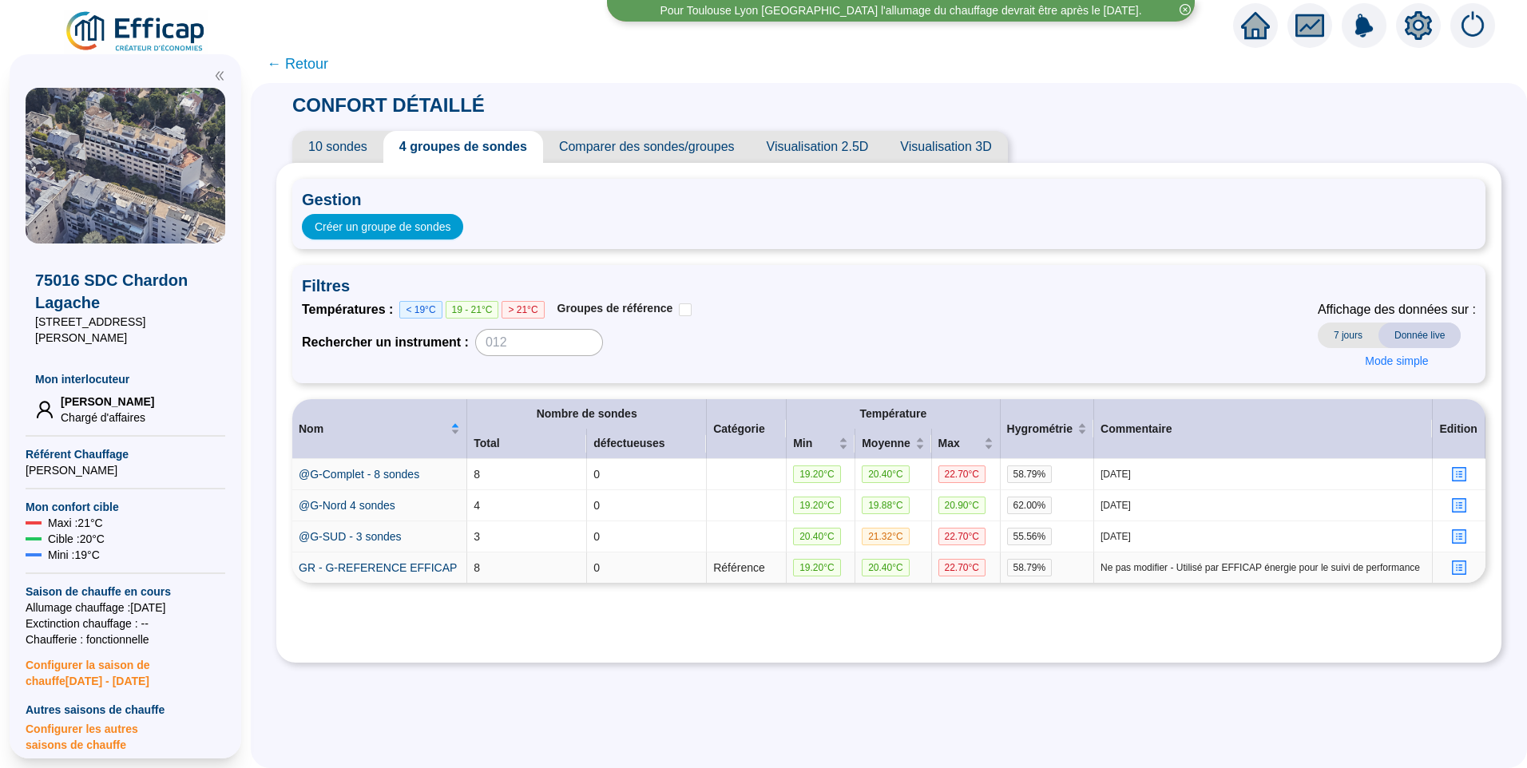
click at [1453, 568] on icon "profile" at bounding box center [1459, 568] width 12 height 12
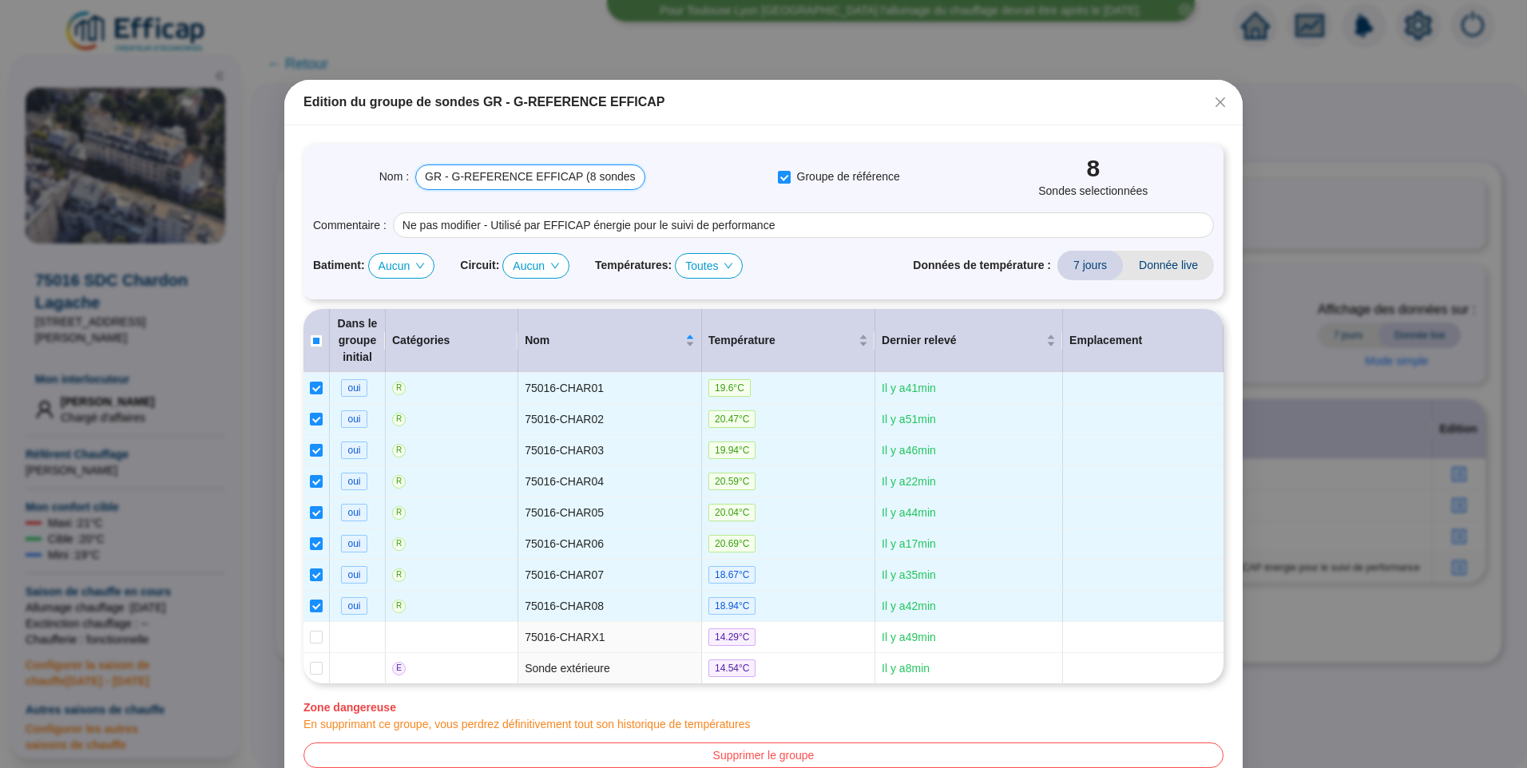
drag, startPoint x: 460, startPoint y: 178, endPoint x: 402, endPoint y: 165, distance: 58.9
click at [402, 165] on div "Nom : GR - G-REFERENCE EFFICAP (8 sondes)" at bounding box center [512, 178] width 266 height 26
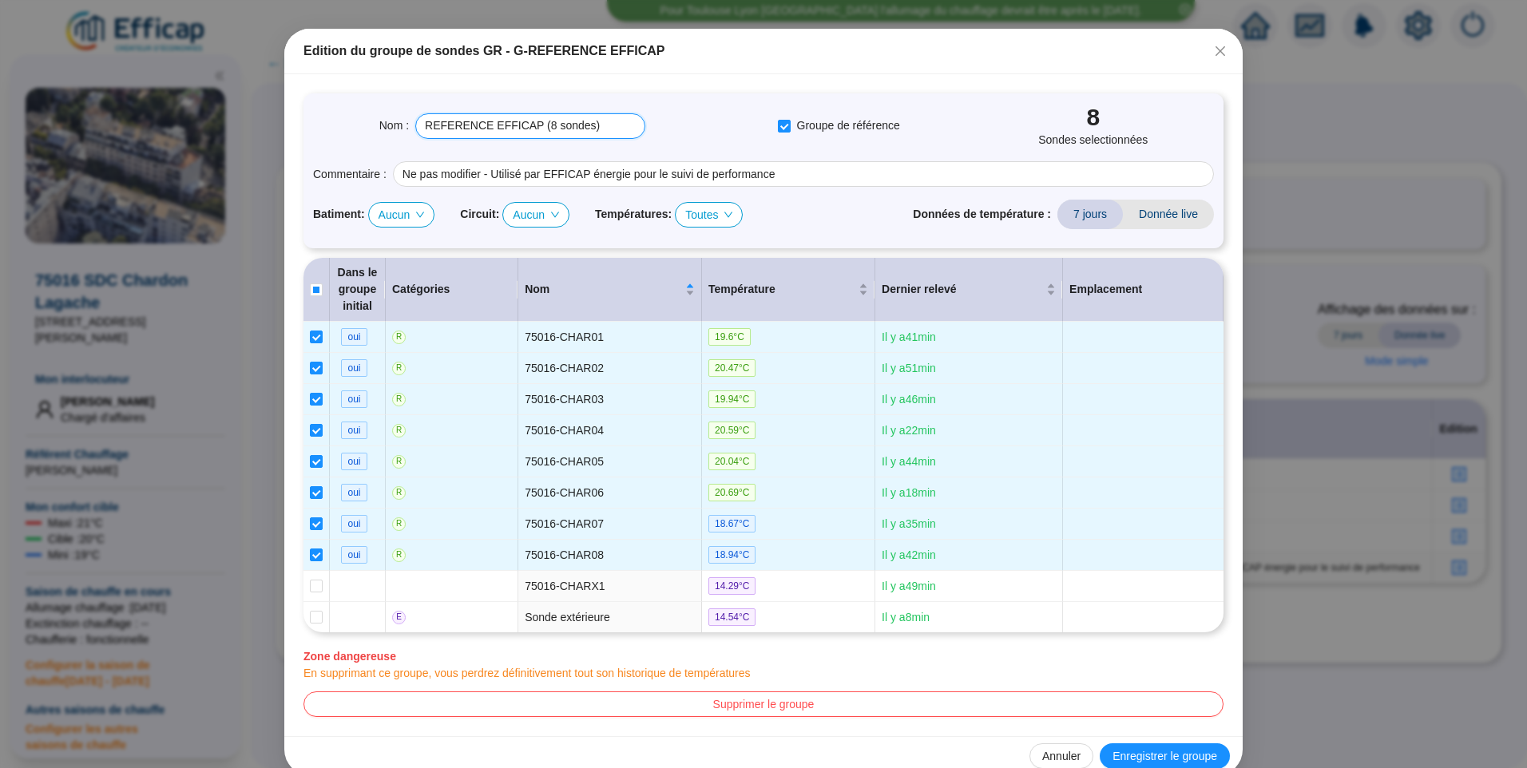
scroll to position [77, 0]
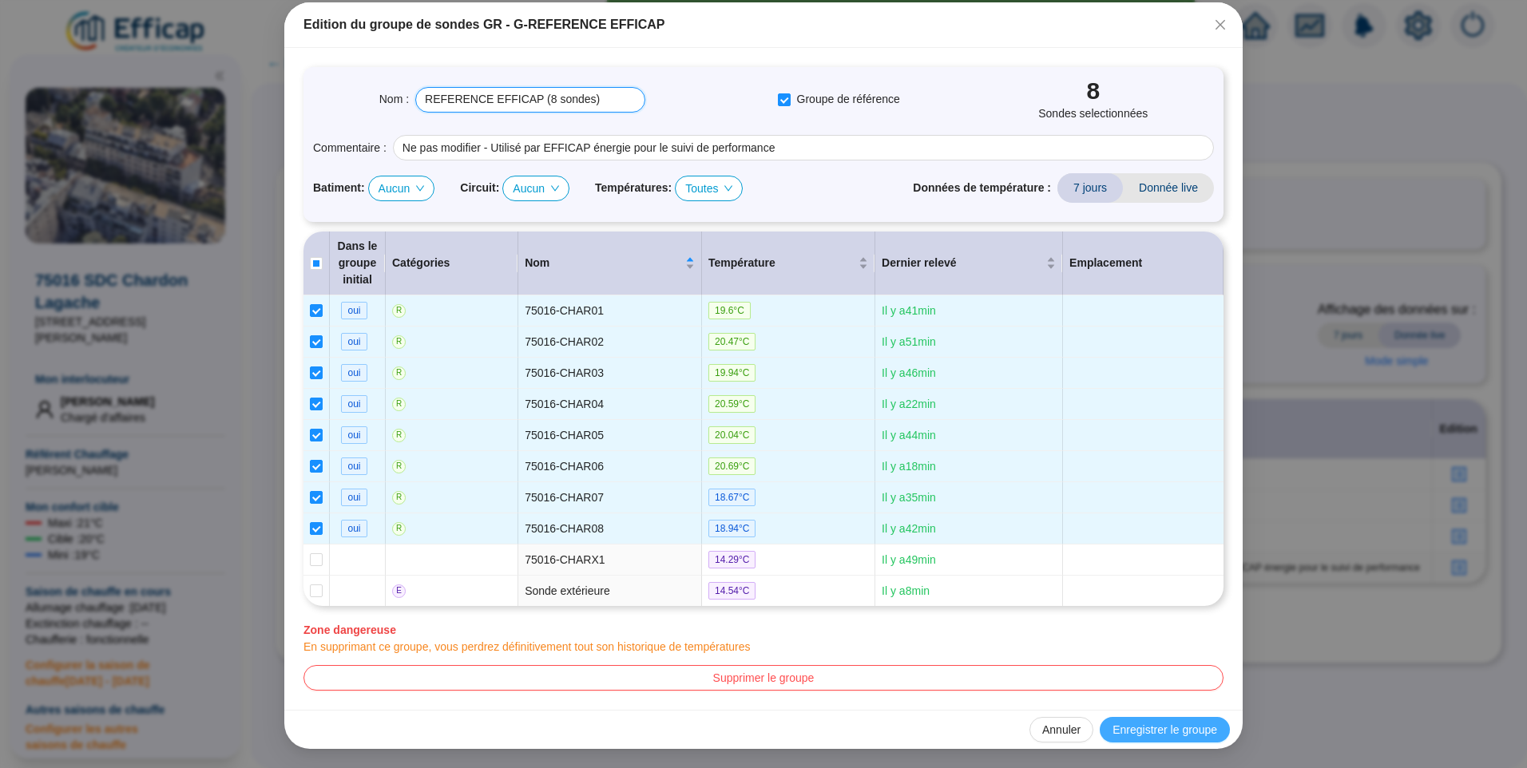
type input "REFERENCE EFFICAP (8 sondes)"
click at [1134, 726] on span "Enregistrer le groupe" at bounding box center [1164, 730] width 105 height 17
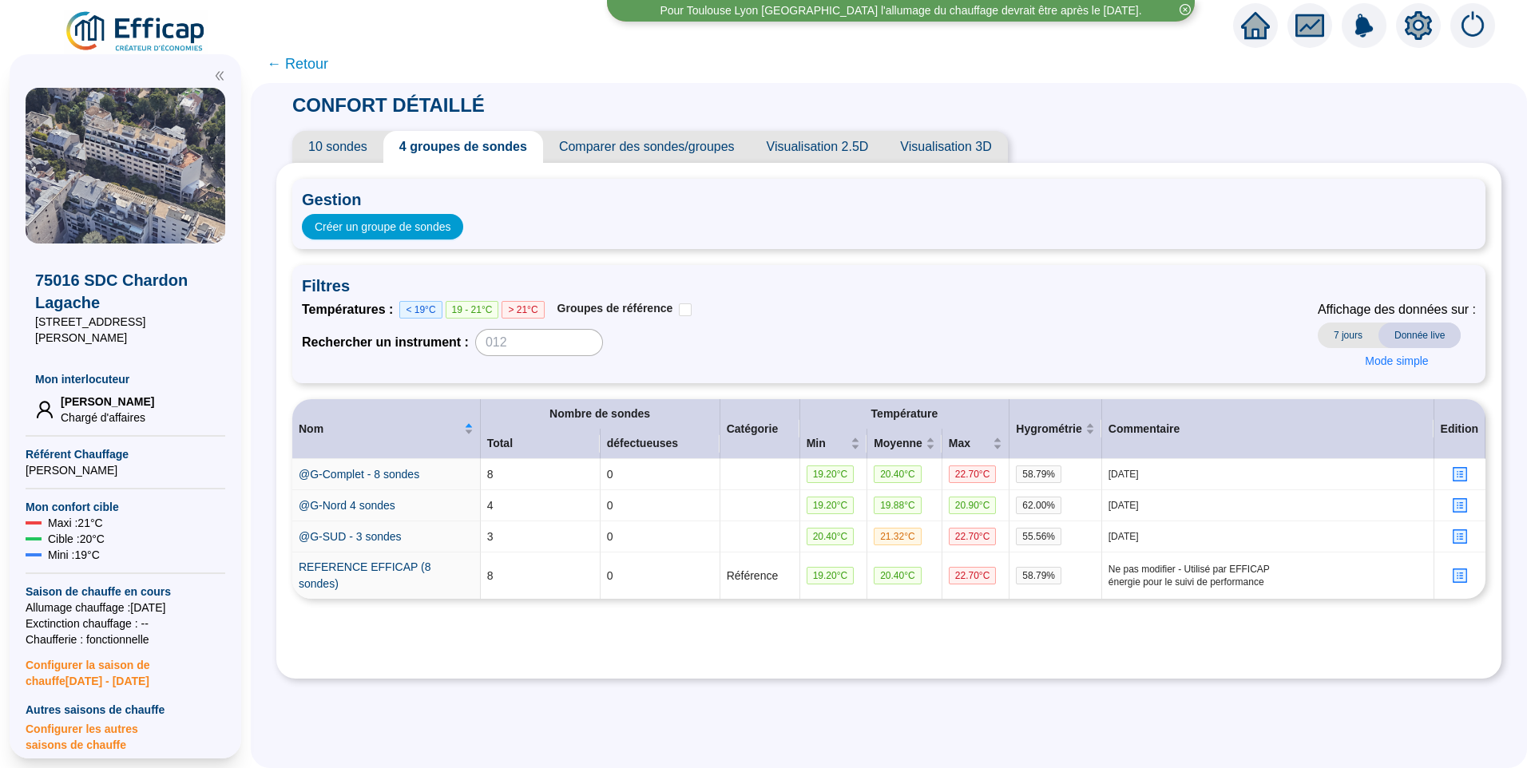
click at [795, 311] on div "Températures : < 19°C 19 - 21°C > 21°C Groupes de référence Rechercher un instr…" at bounding box center [889, 336] width 1174 height 73
click at [920, 317] on div "Températures : < 19°C 19 - 21°C > 21°C Groupes de référence Rechercher un instr…" at bounding box center [889, 336] width 1174 height 73
drag, startPoint x: 1167, startPoint y: 299, endPoint x: 1235, endPoint y: 256, distance: 81.5
click at [1167, 297] on div "Filtres Températures : < 19°C 19 - 21°C > 21°C Groupes de référence Rechercher …" at bounding box center [888, 324] width 1193 height 118
click at [1263, 243] on div "Gestion Créer un groupe de sondes" at bounding box center [888, 214] width 1193 height 70
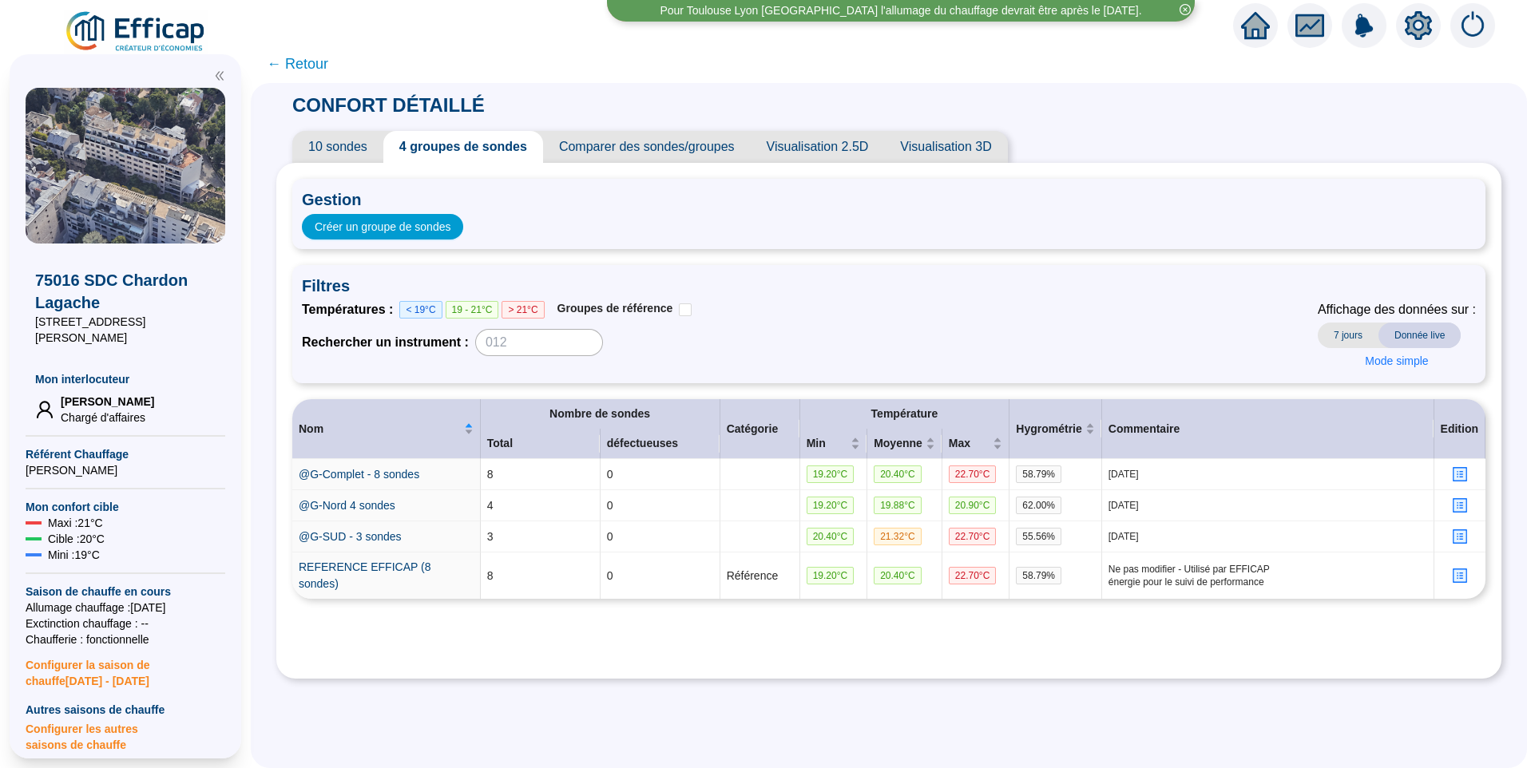
click at [1426, 40] on div at bounding box center [1418, 25] width 45 height 45
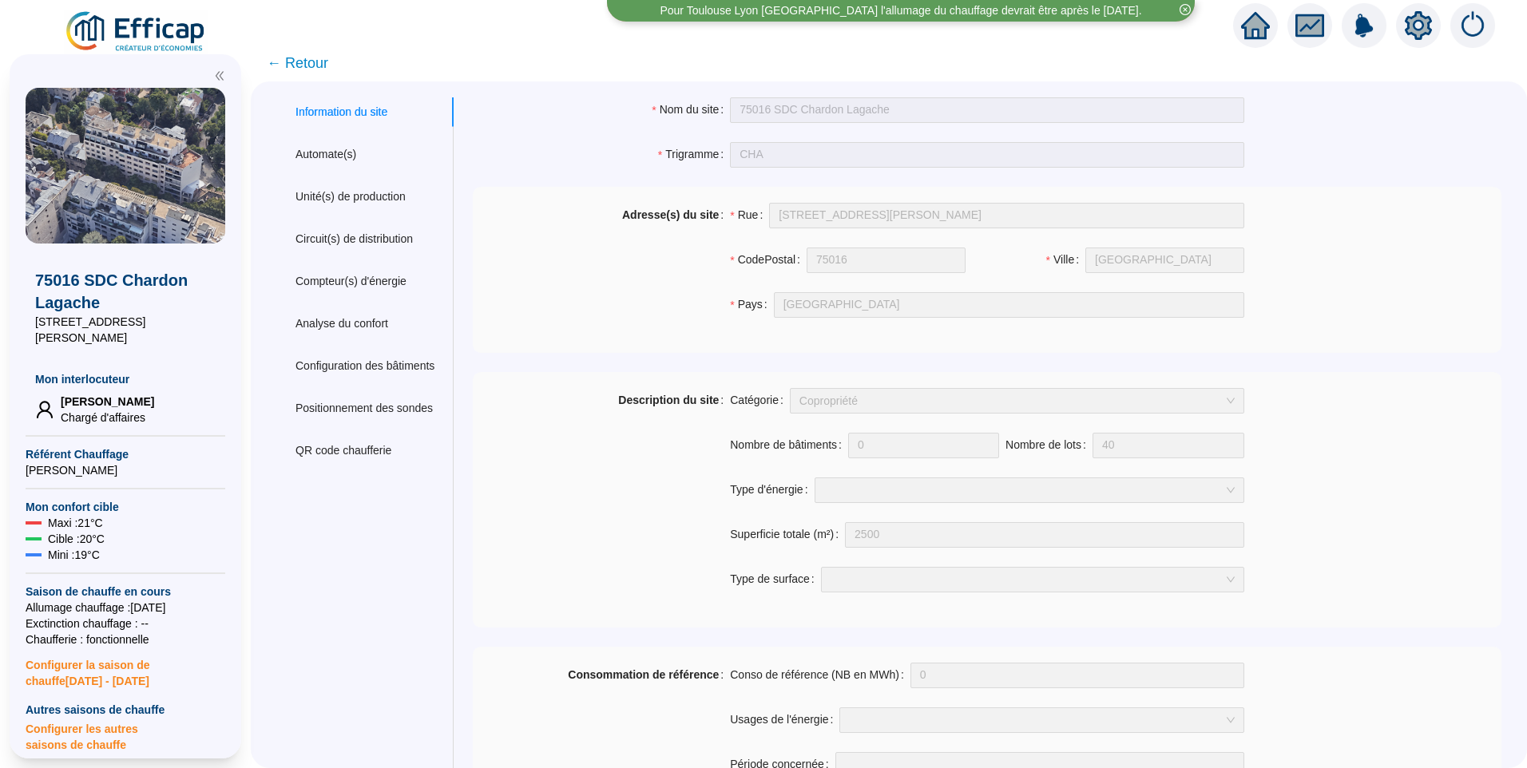
drag, startPoint x: 1348, startPoint y: 318, endPoint x: 1358, endPoint y: 305, distance: 16.5
click at [1349, 315] on div "Adresse(s) du site Rue 31 rue Chardon Lagache CodePostal 75016 Ville Paris Pays…" at bounding box center [987, 270] width 1029 height 134
click at [318, 159] on div "Automate(s)" at bounding box center [325, 154] width 61 height 17
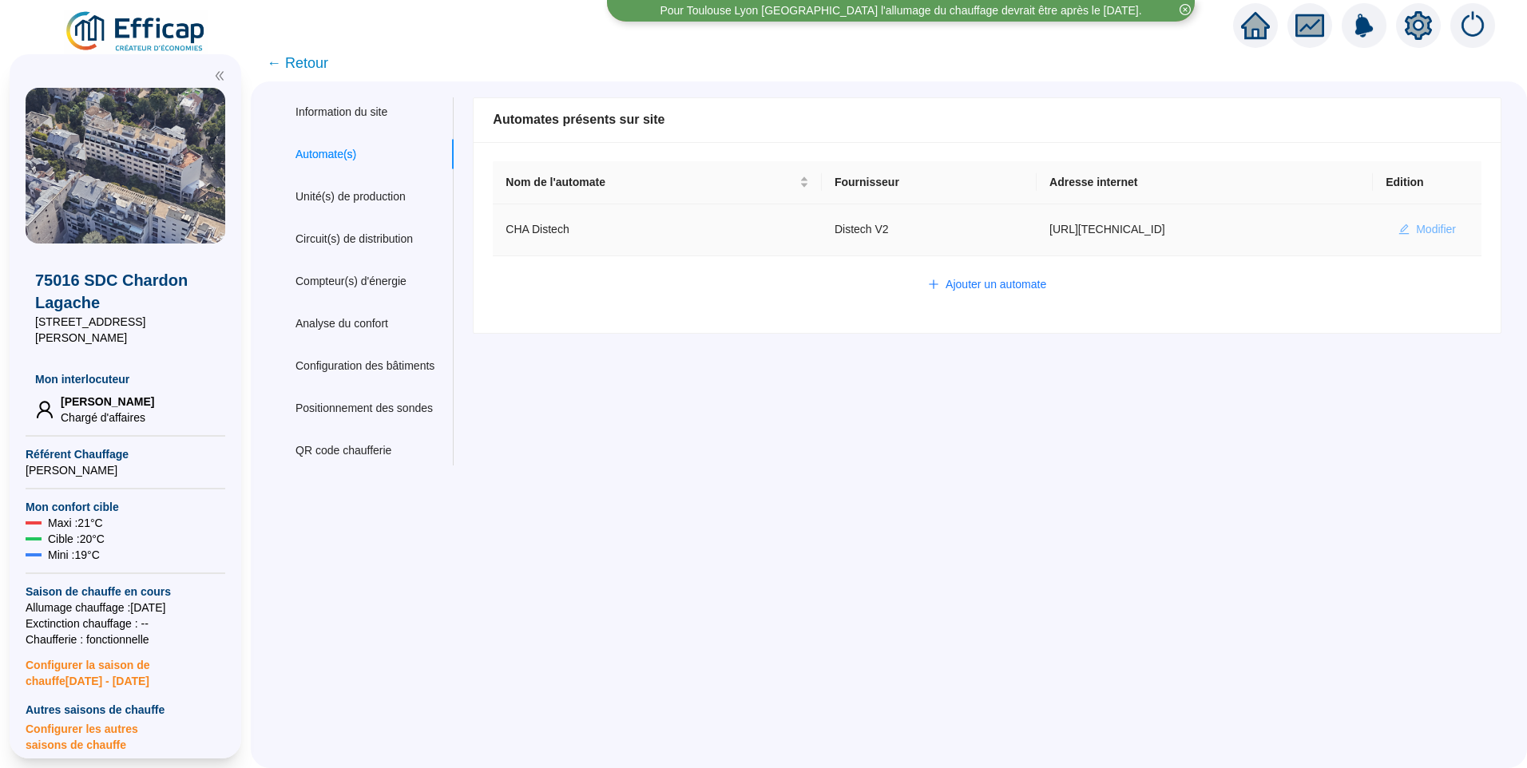
click at [1431, 224] on span "Modifier" at bounding box center [1436, 229] width 40 height 17
type input "CHA Distech"
type input "http://10.132.0.2:8080/chardon"
type input "admin-efficap"
type input "AV1001"
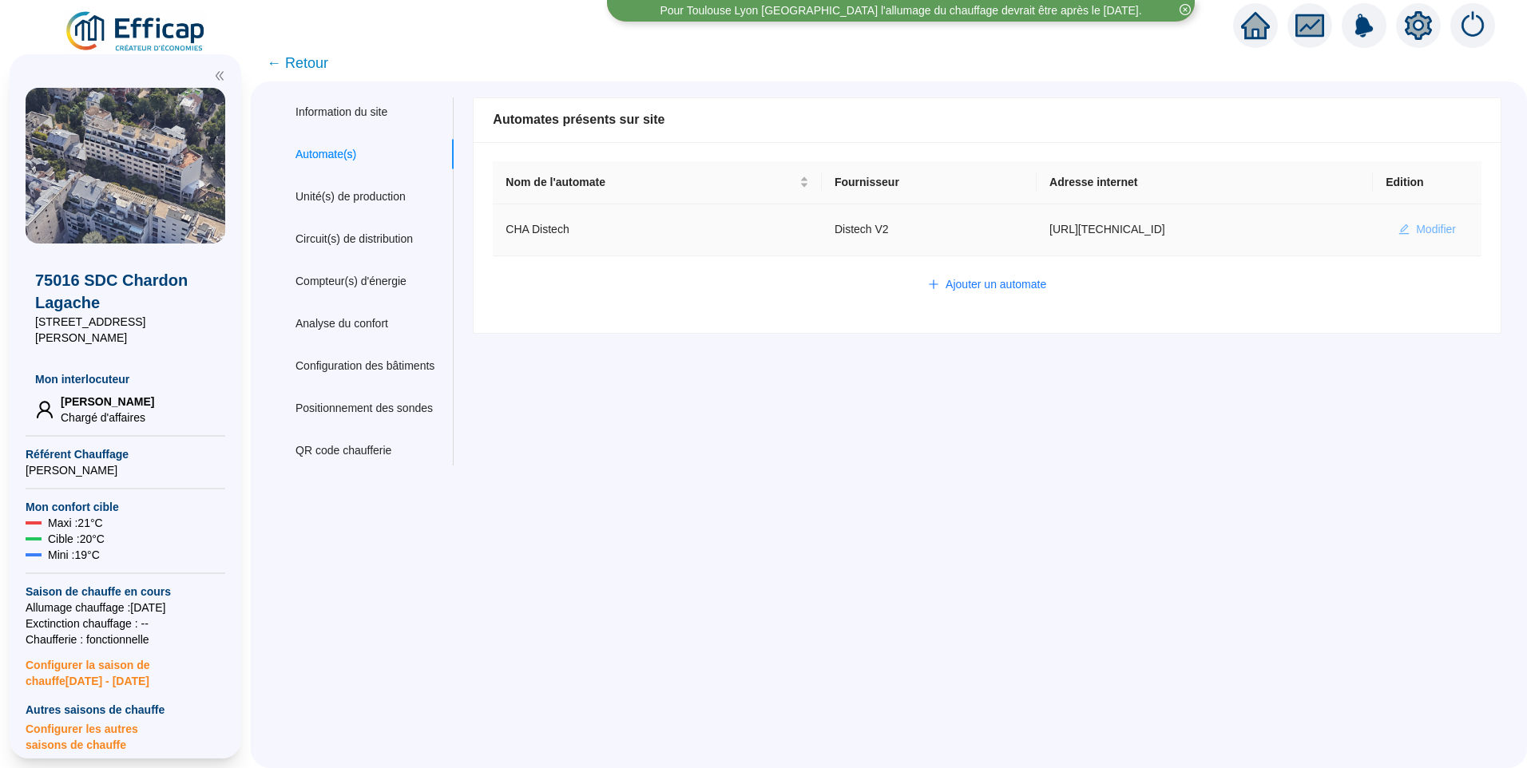
type input "AV1002"
type input "AV1000"
type input "BV1000"
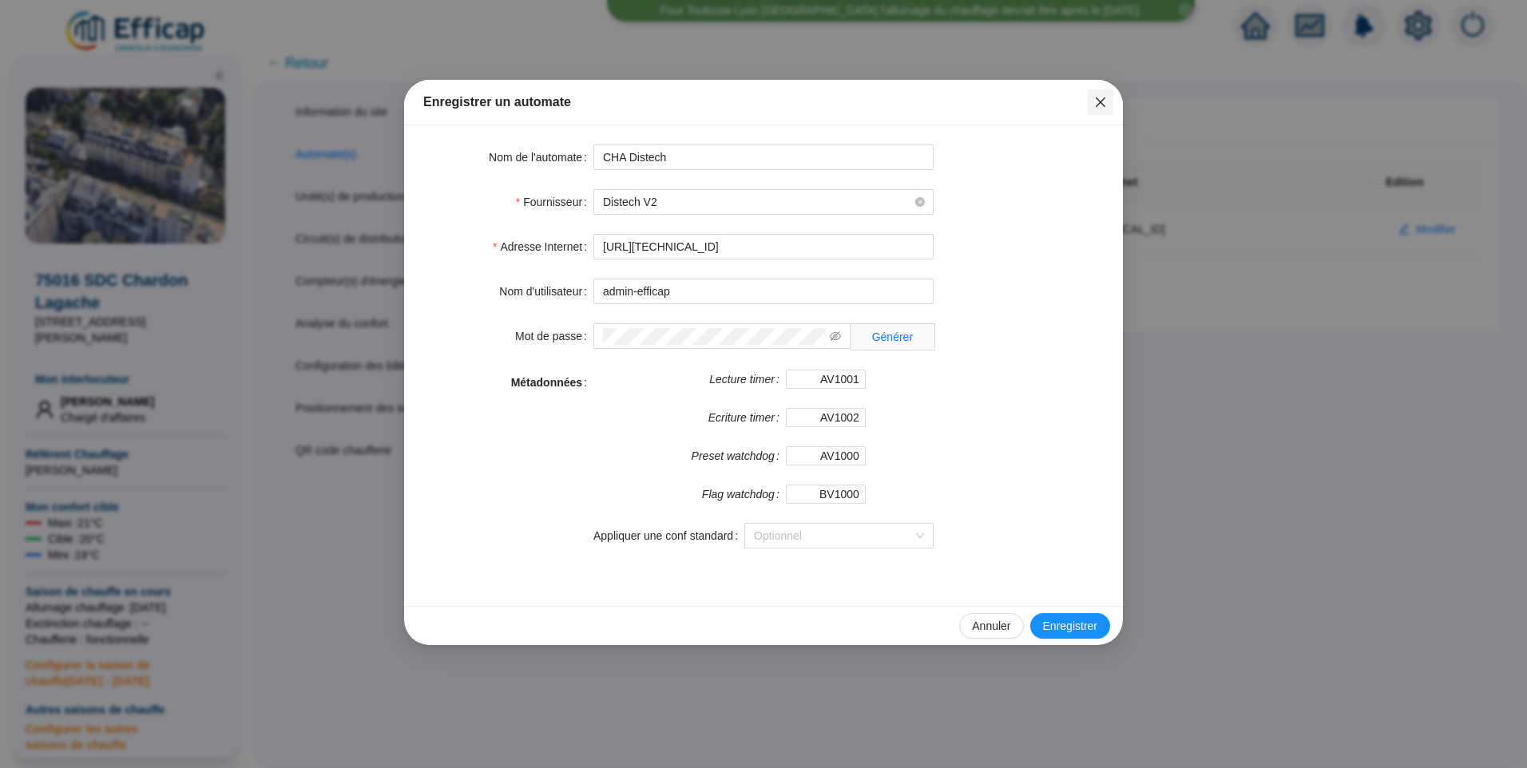
click at [1093, 105] on span "Fermer" at bounding box center [1101, 102] width 26 height 13
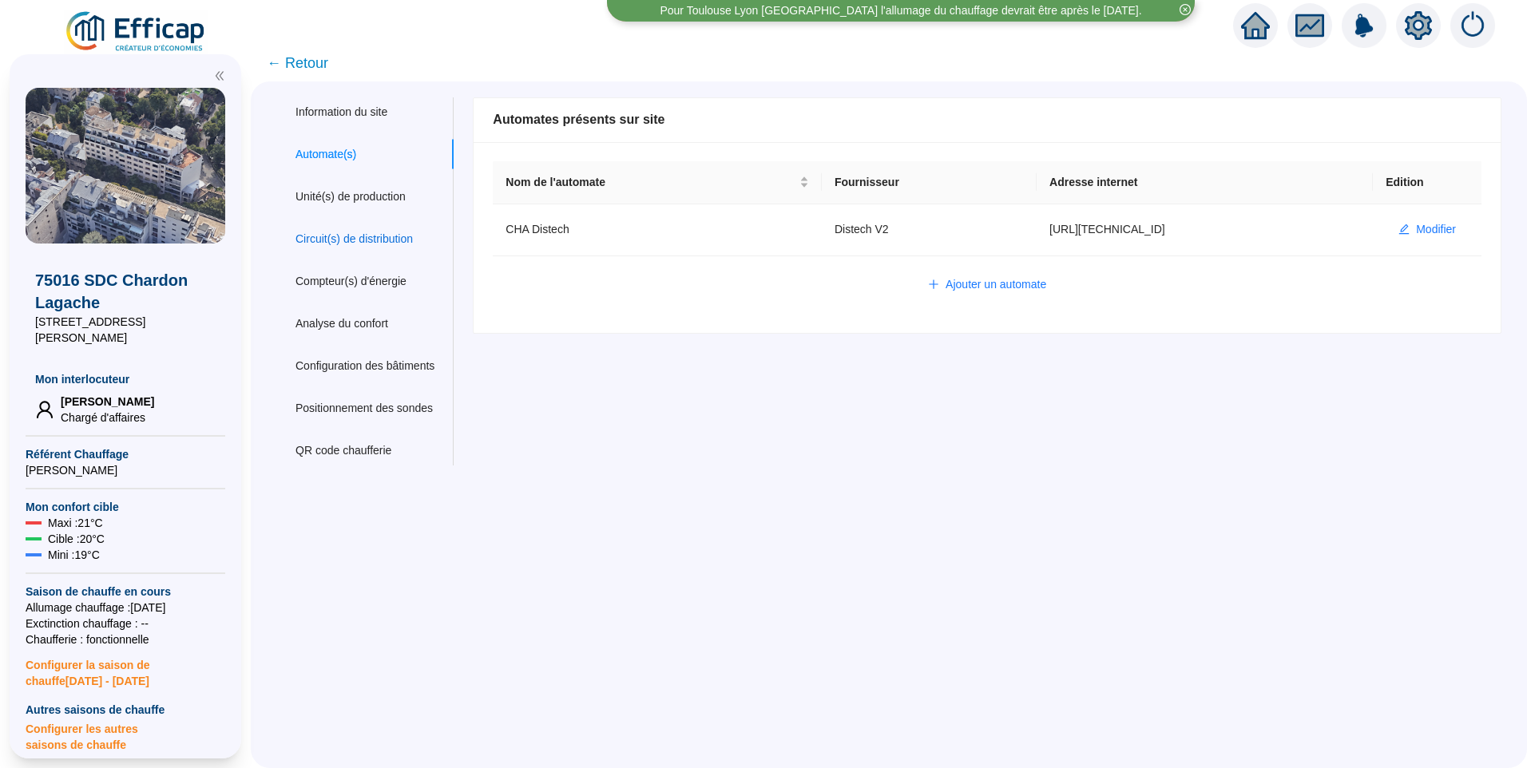
click at [390, 242] on div "Circuit(s) de distribution" at bounding box center [353, 239] width 117 height 17
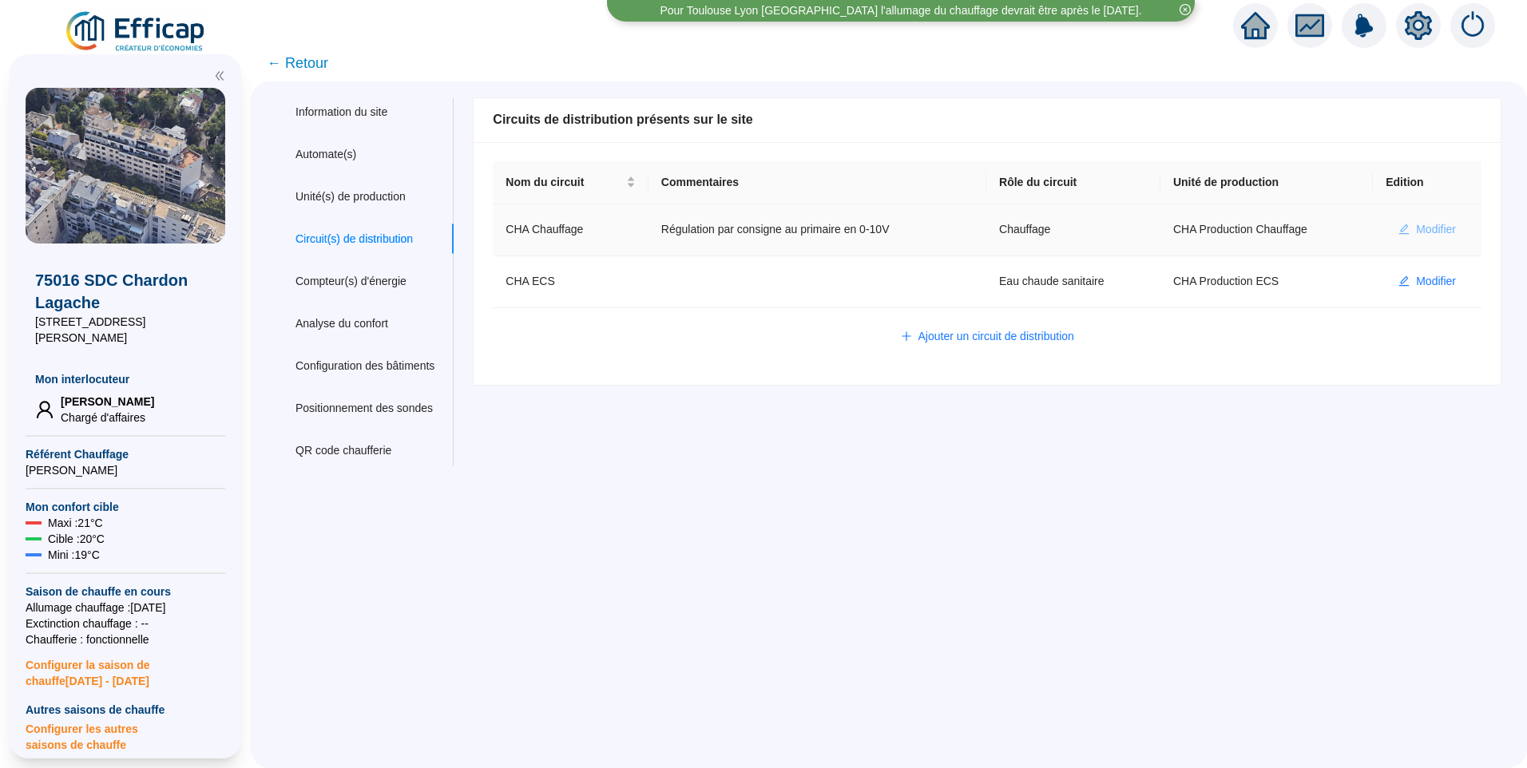
click at [1416, 223] on span "Modifier" at bounding box center [1436, 229] width 40 height 17
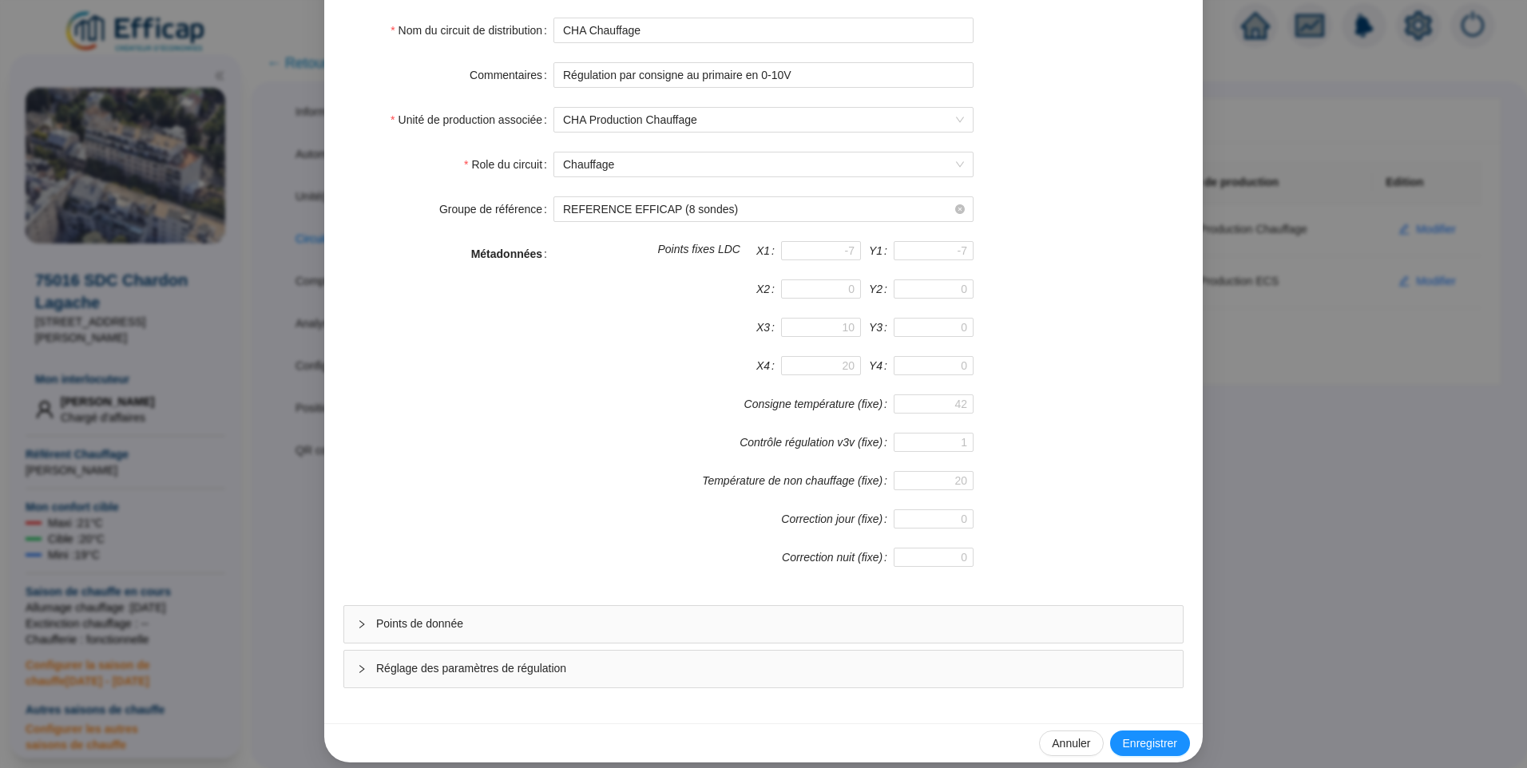
scroll to position [141, 0]
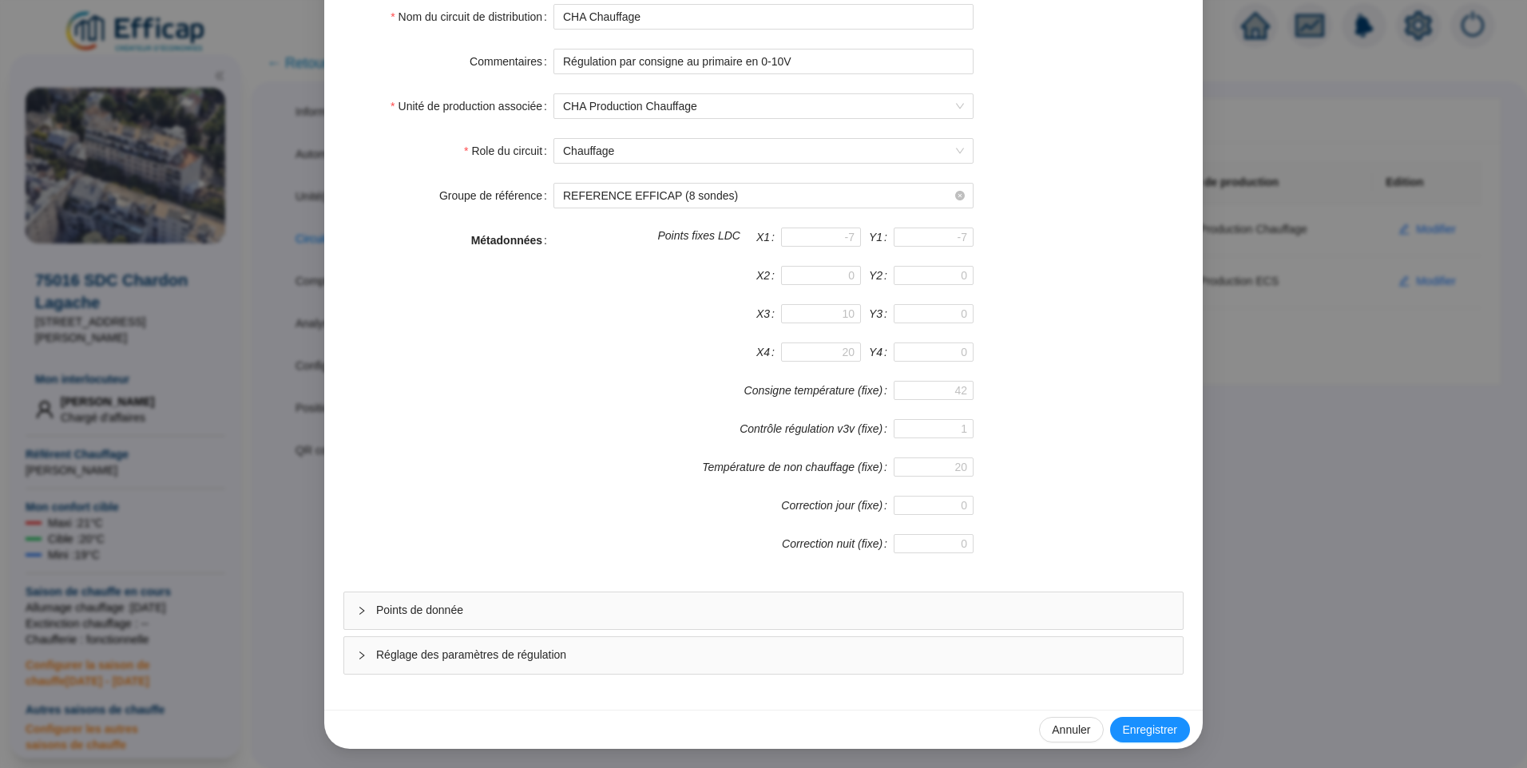
click at [710, 607] on span "Points de donnée" at bounding box center [773, 610] width 794 height 17
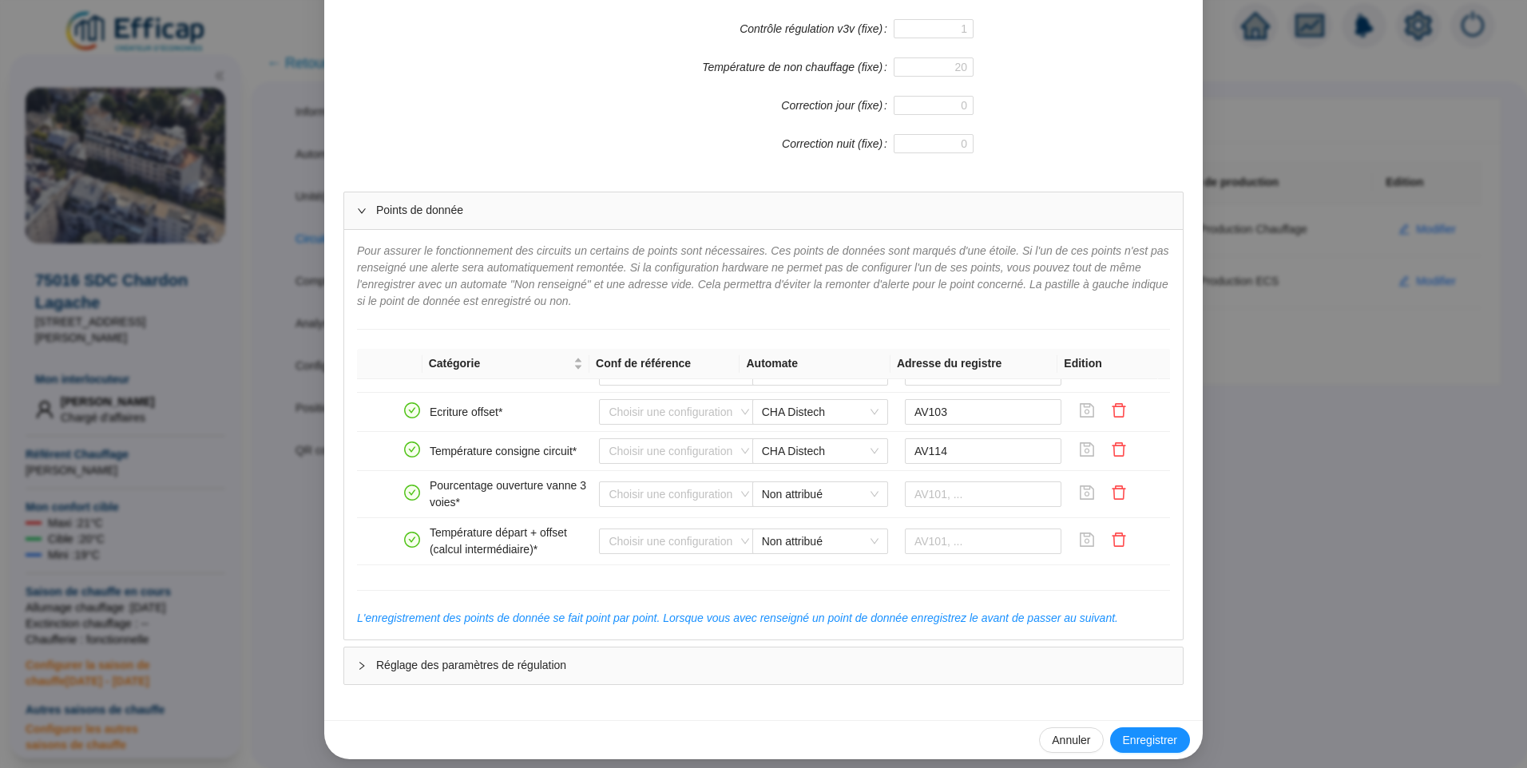
scroll to position [85, 0]
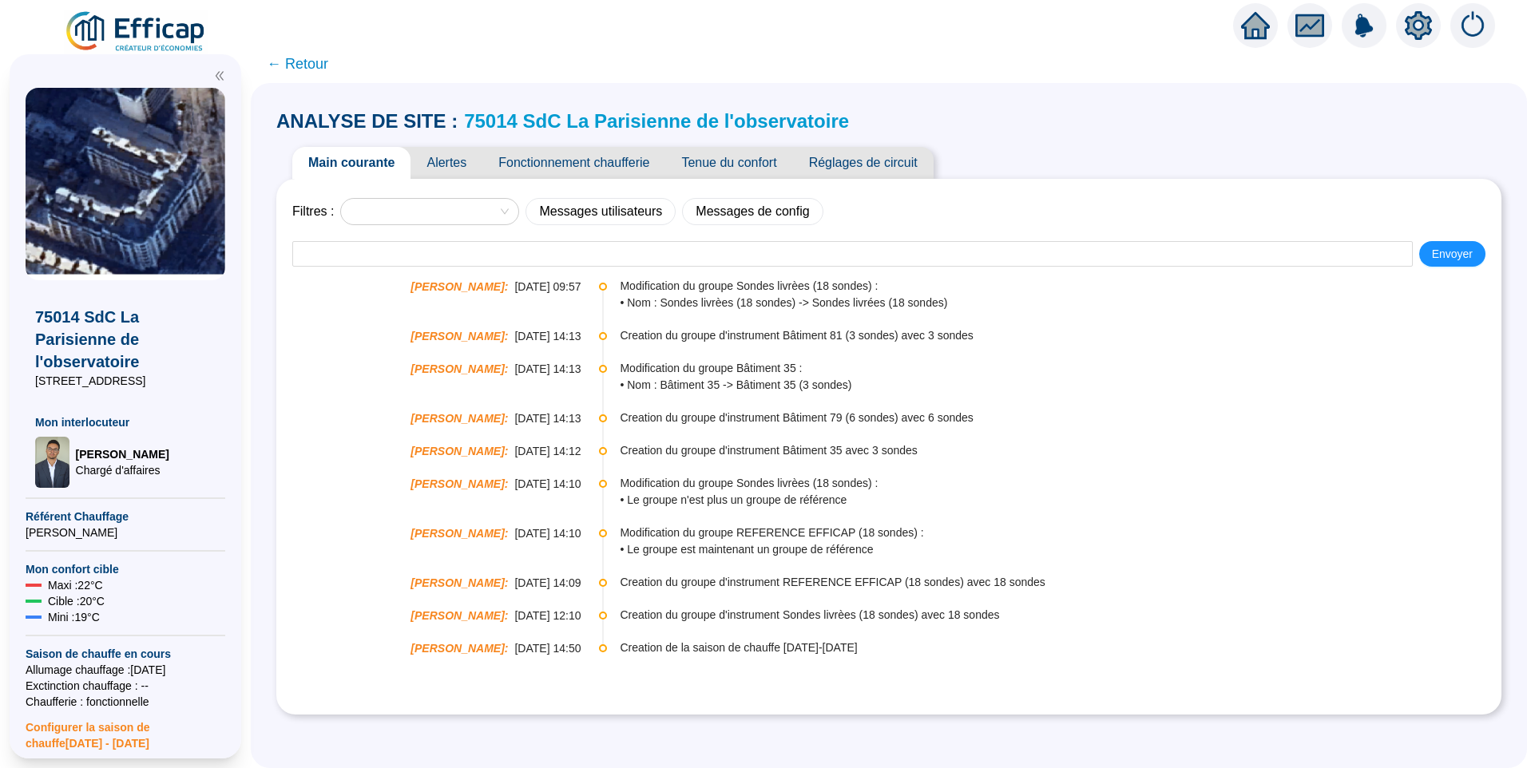
click at [703, 121] on link "75014 SdC La Parisienne de l'observatoire" at bounding box center [656, 121] width 385 height 22
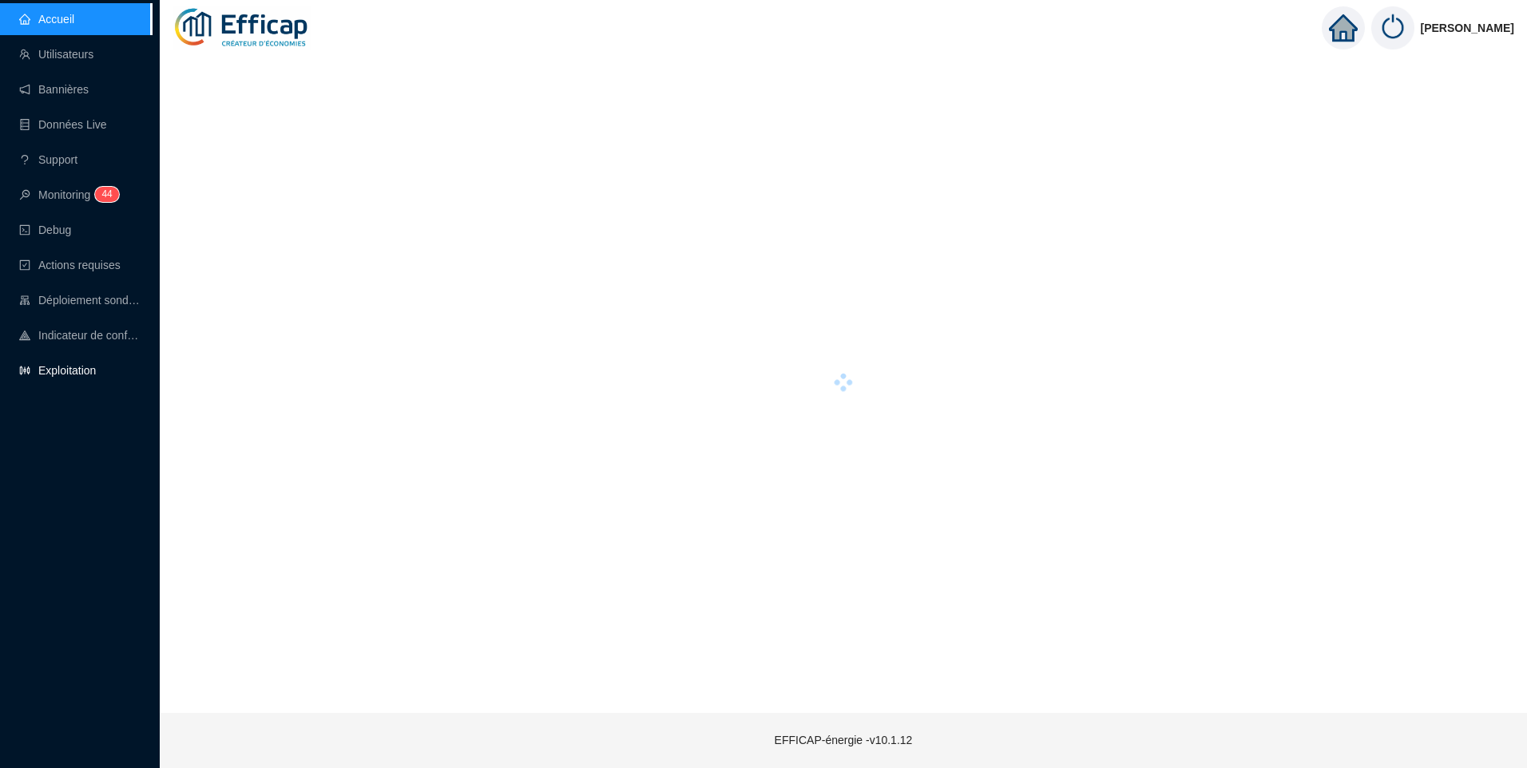
click at [65, 371] on link "Exploitation" at bounding box center [57, 370] width 77 height 13
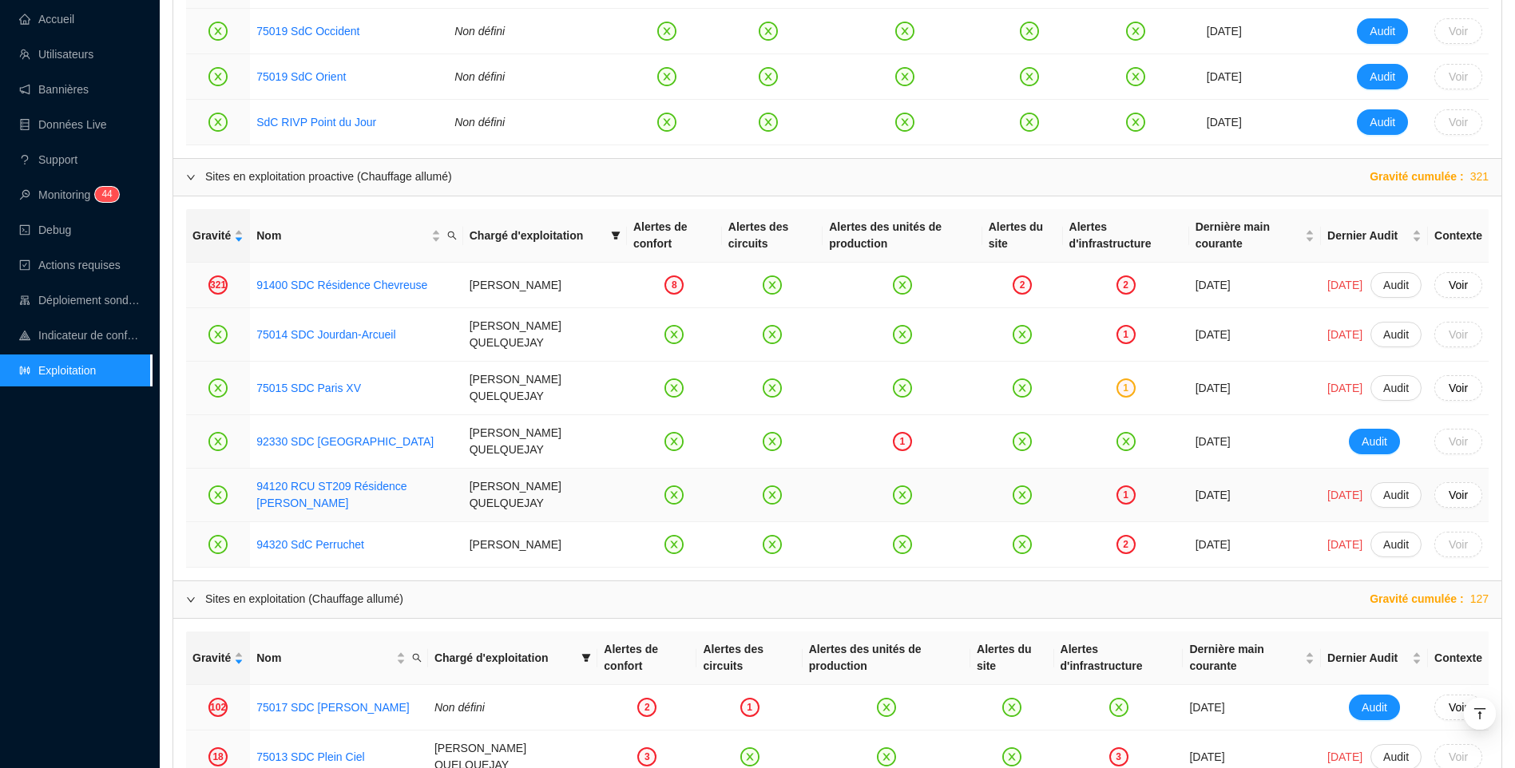
scroll to position [1198, 0]
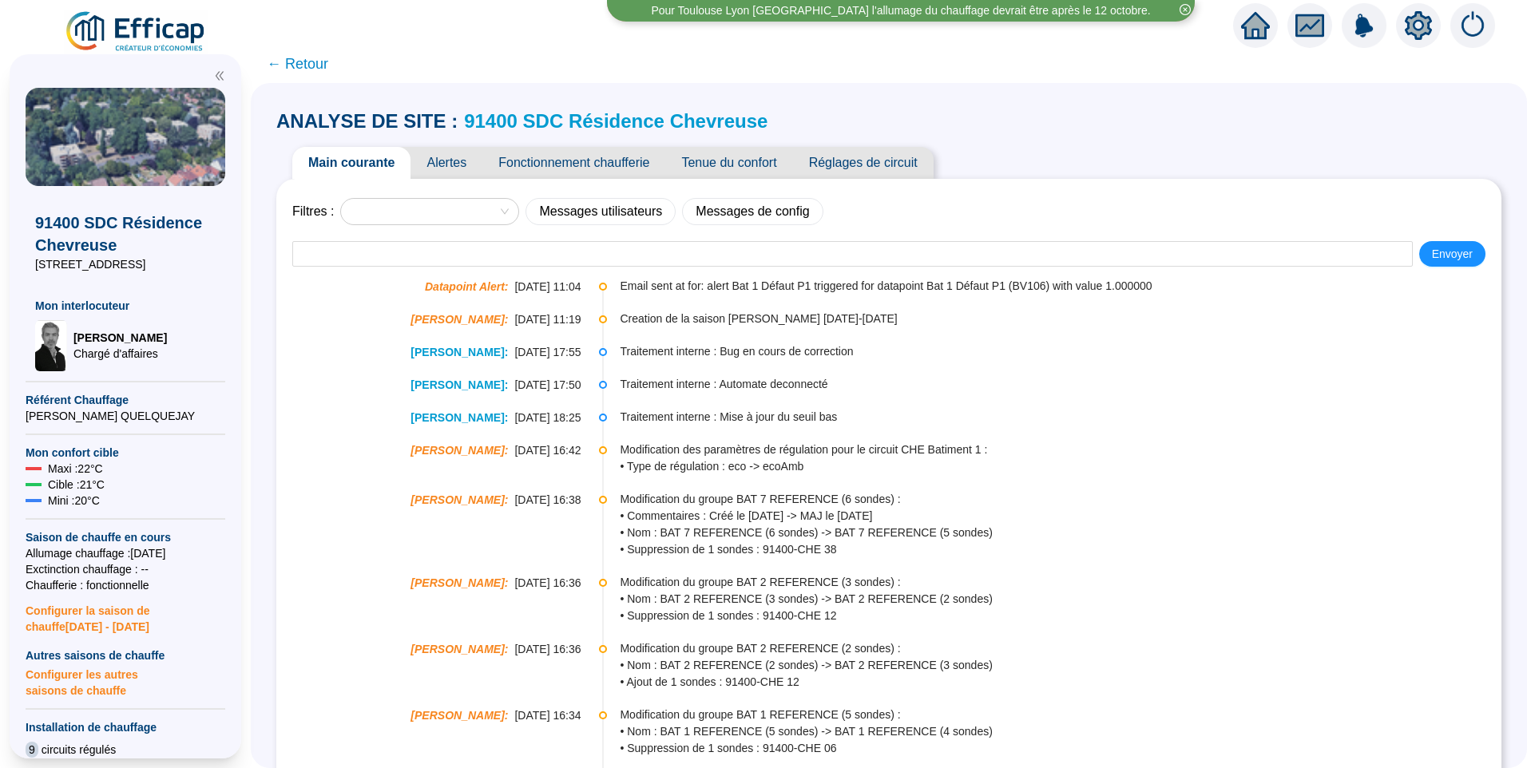
click at [466, 158] on span "Alertes" at bounding box center [446, 163] width 72 height 32
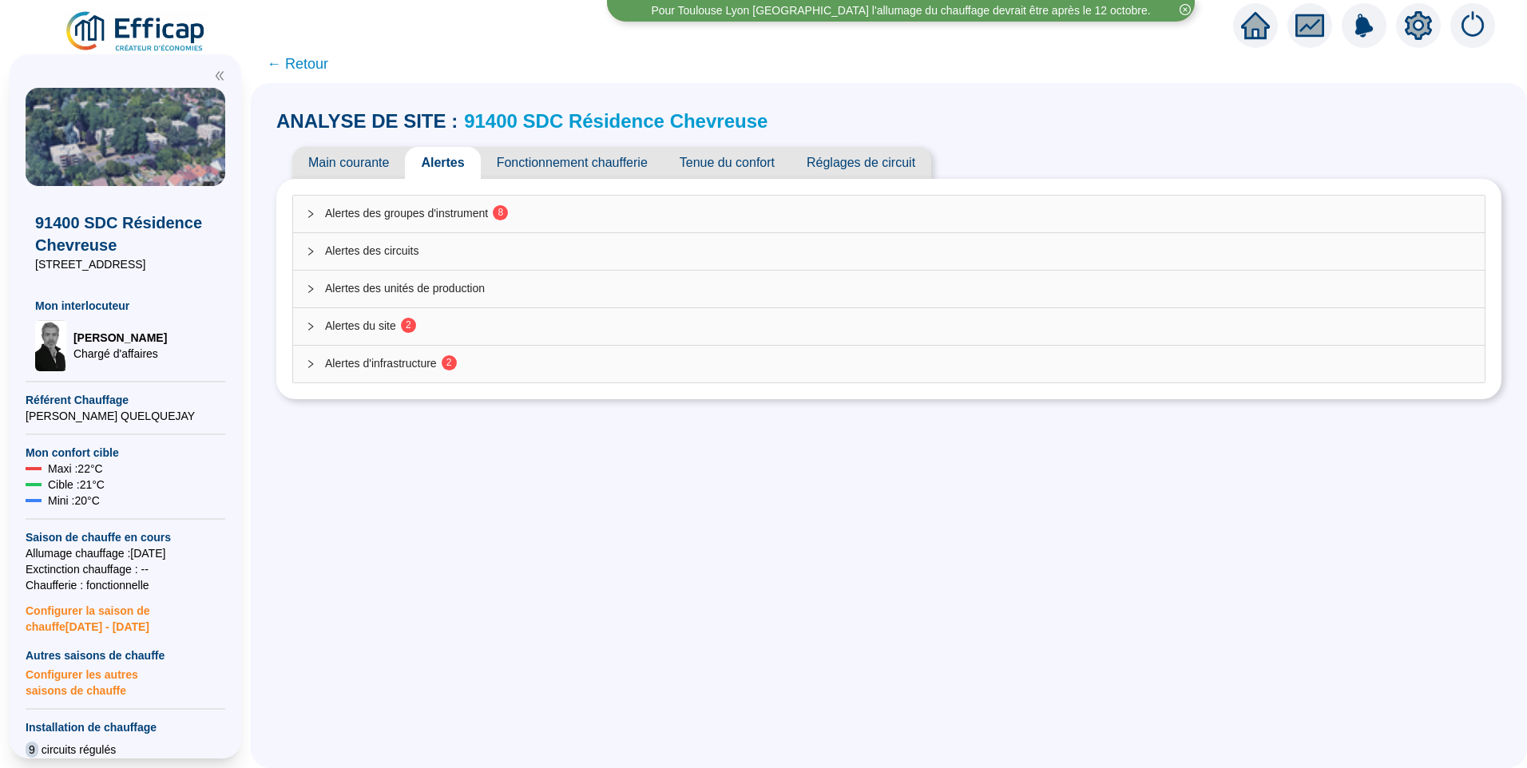
click at [490, 327] on span "Alertes du site 2" at bounding box center [898, 326] width 1147 height 17
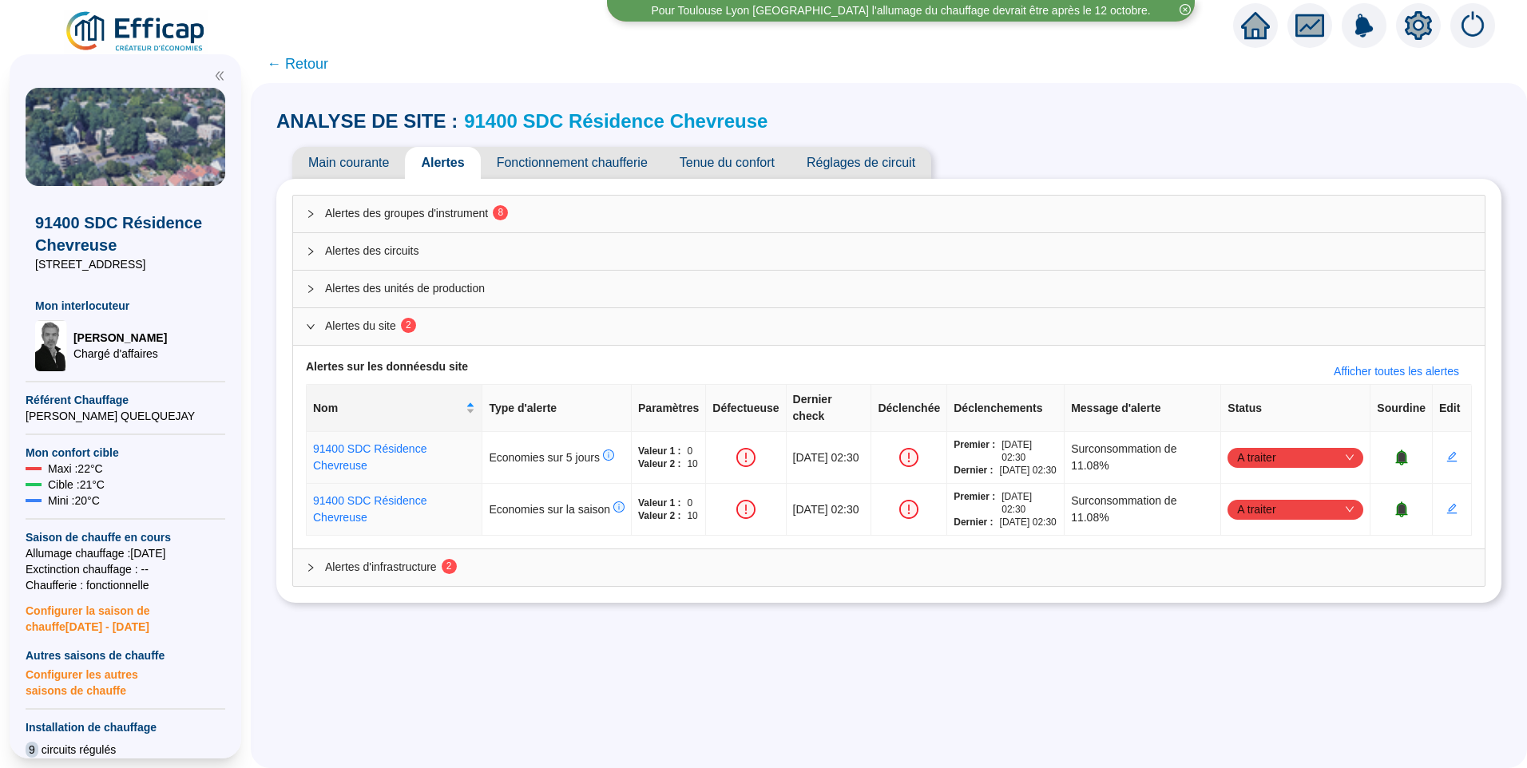
drag, startPoint x: 1094, startPoint y: 156, endPoint x: 536, endPoint y: 204, distance: 560.2
click at [1092, 156] on div "Main courante Alertes Fonctionnement chaufferie Tenue du confort Réglages de ci…" at bounding box center [888, 163] width 1225 height 32
click at [423, 585] on div "Alertes d'infrastructure 2" at bounding box center [888, 567] width 1191 height 37
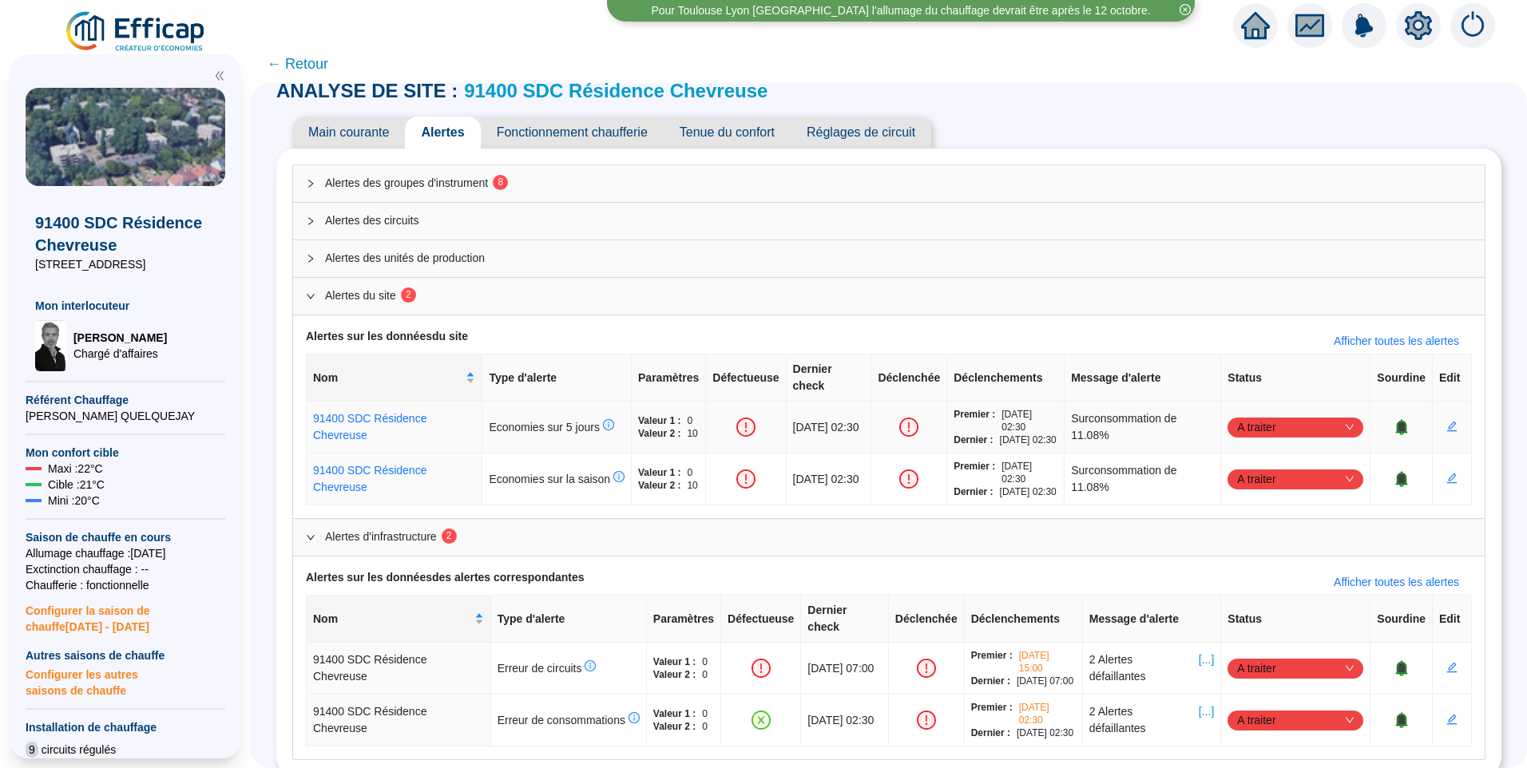
scroll to position [77, 0]
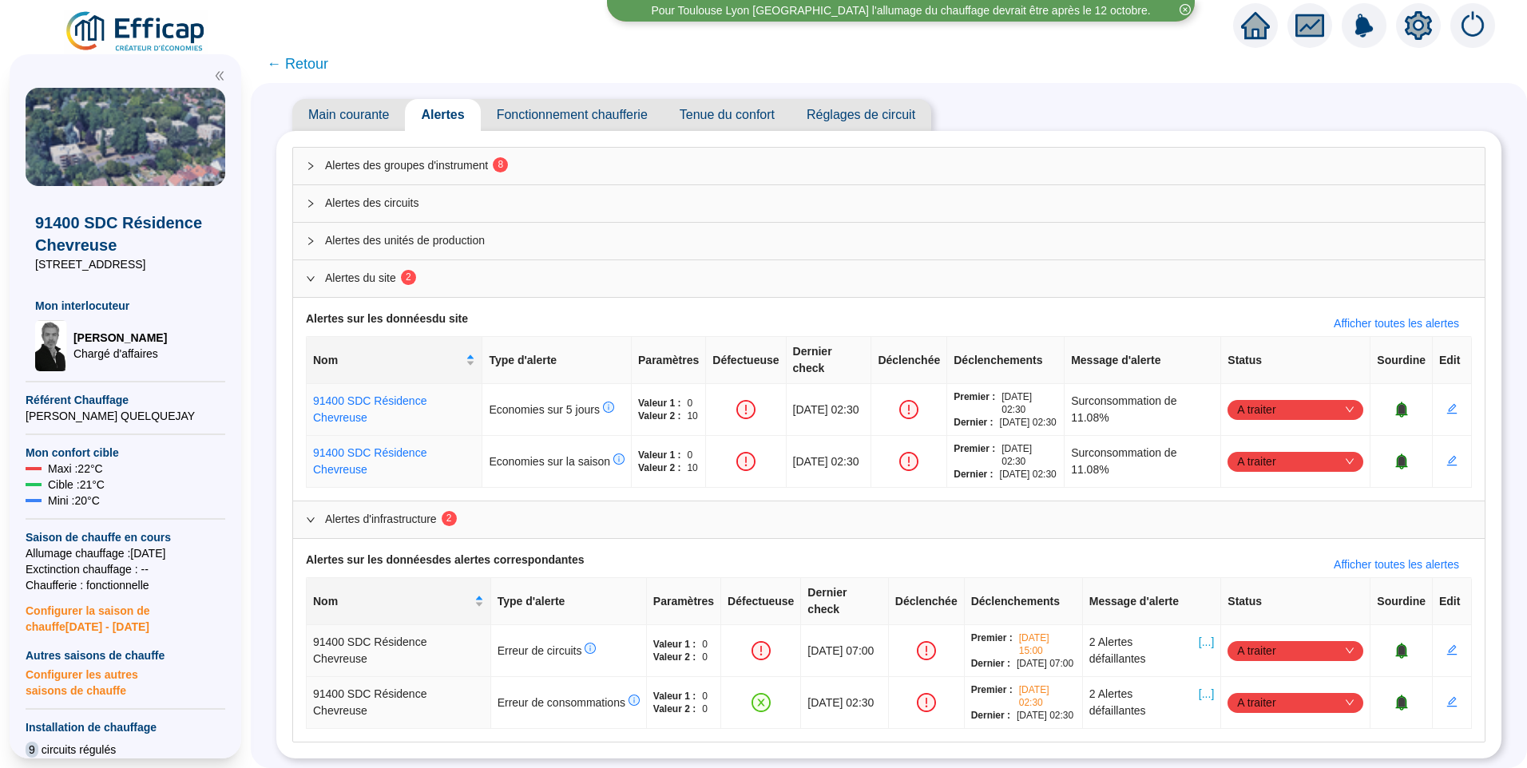
click at [275, 582] on div "ANALYSE DE SITE : 91400 SDC Résidence Chevreuse Main courante Alertes Fonctionn…" at bounding box center [889, 425] width 1276 height 685
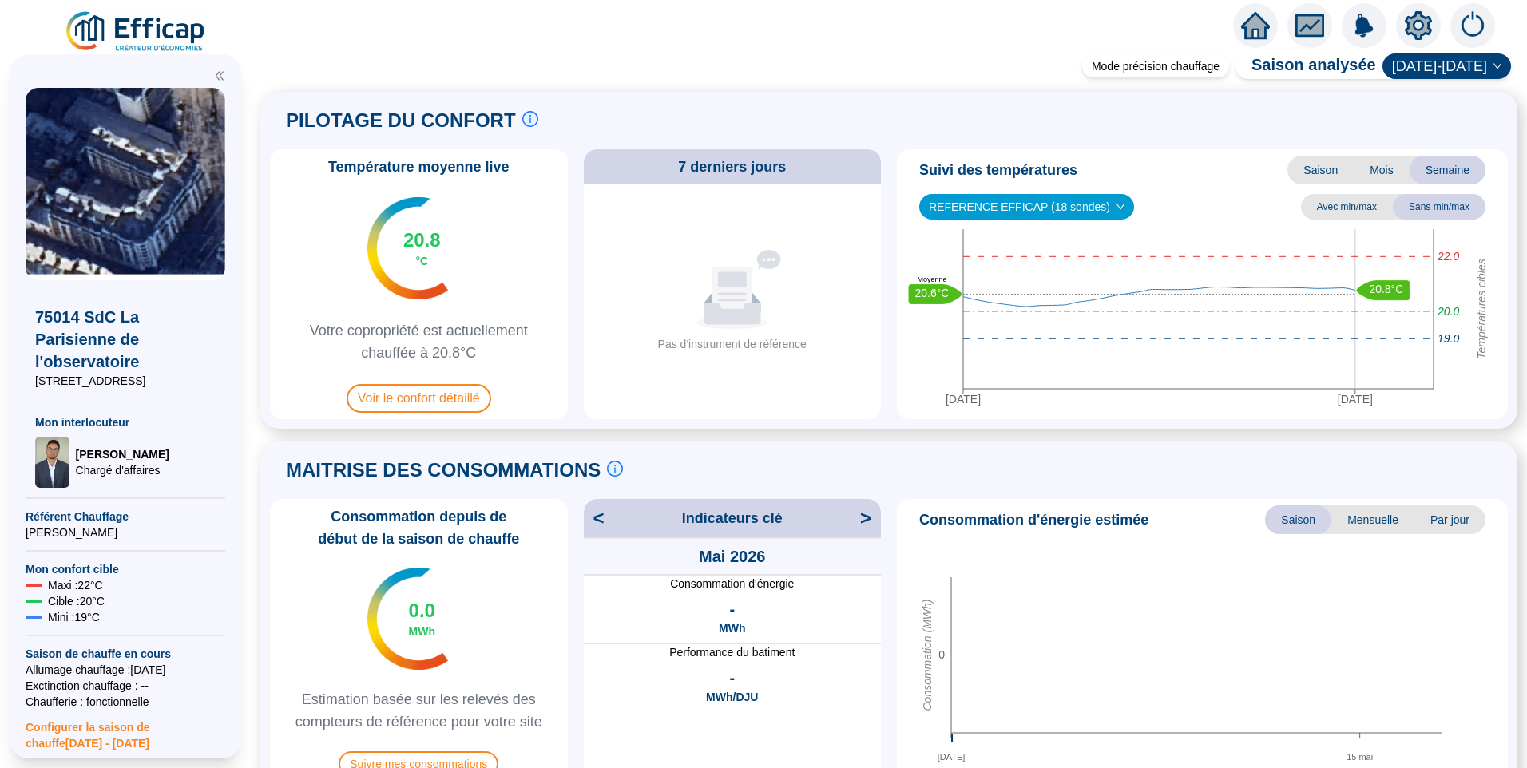
drag, startPoint x: 78, startPoint y: 550, endPoint x: 94, endPoint y: 550, distance: 16.0
click at [94, 541] on span "[PERSON_NAME]" at bounding box center [126, 533] width 200 height 16
click at [50, 541] on span "[PERSON_NAME]" at bounding box center [126, 533] width 200 height 16
drag, startPoint x: 88, startPoint y: 398, endPoint x: 24, endPoint y: 388, distance: 64.6
click at [24, 388] on div "75014 SdC La Parisienne de l'observatoire 79-81 Rue du Faubourg Saint-Jacques M…" at bounding box center [126, 406] width 232 height 704
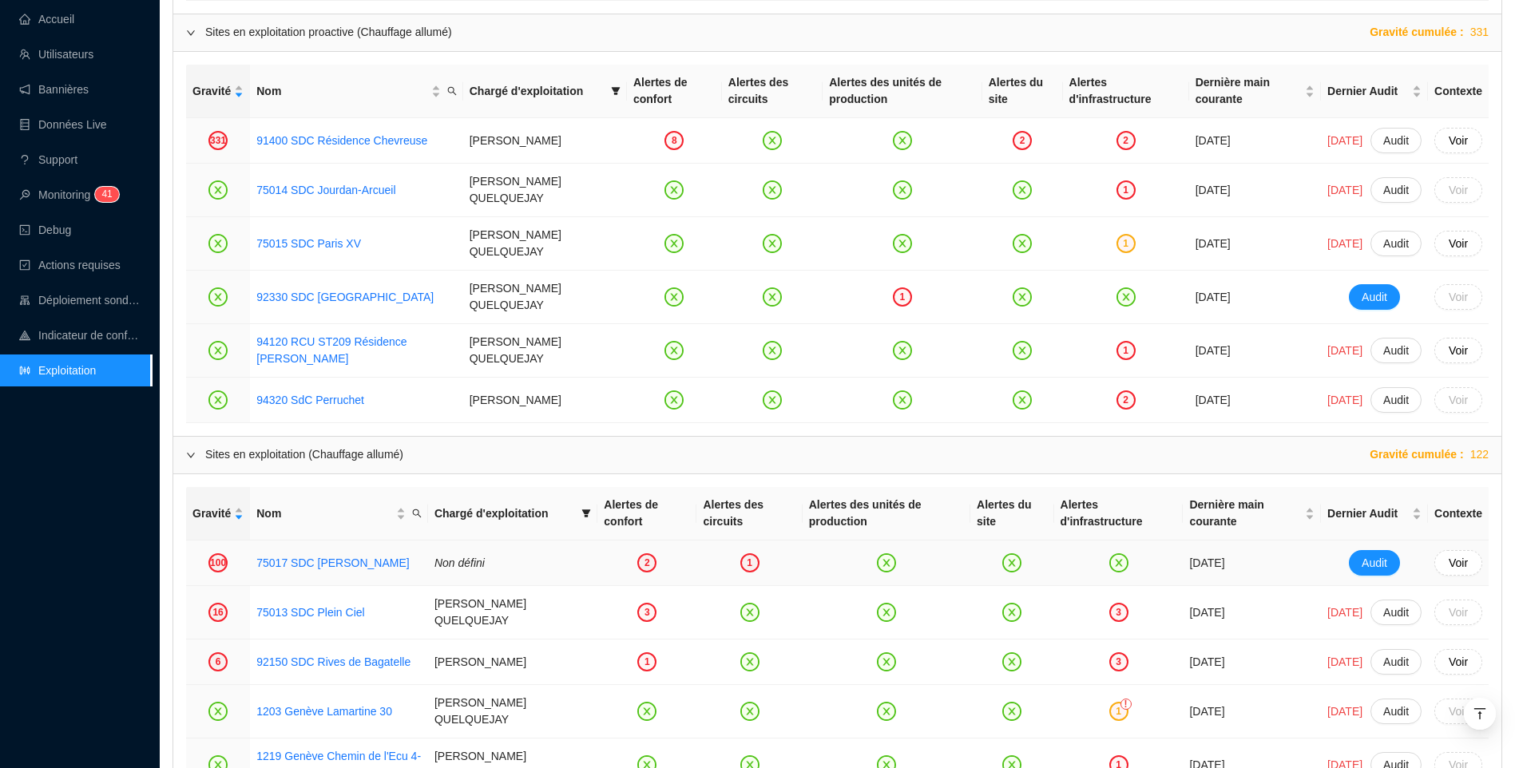
scroll to position [1437, 0]
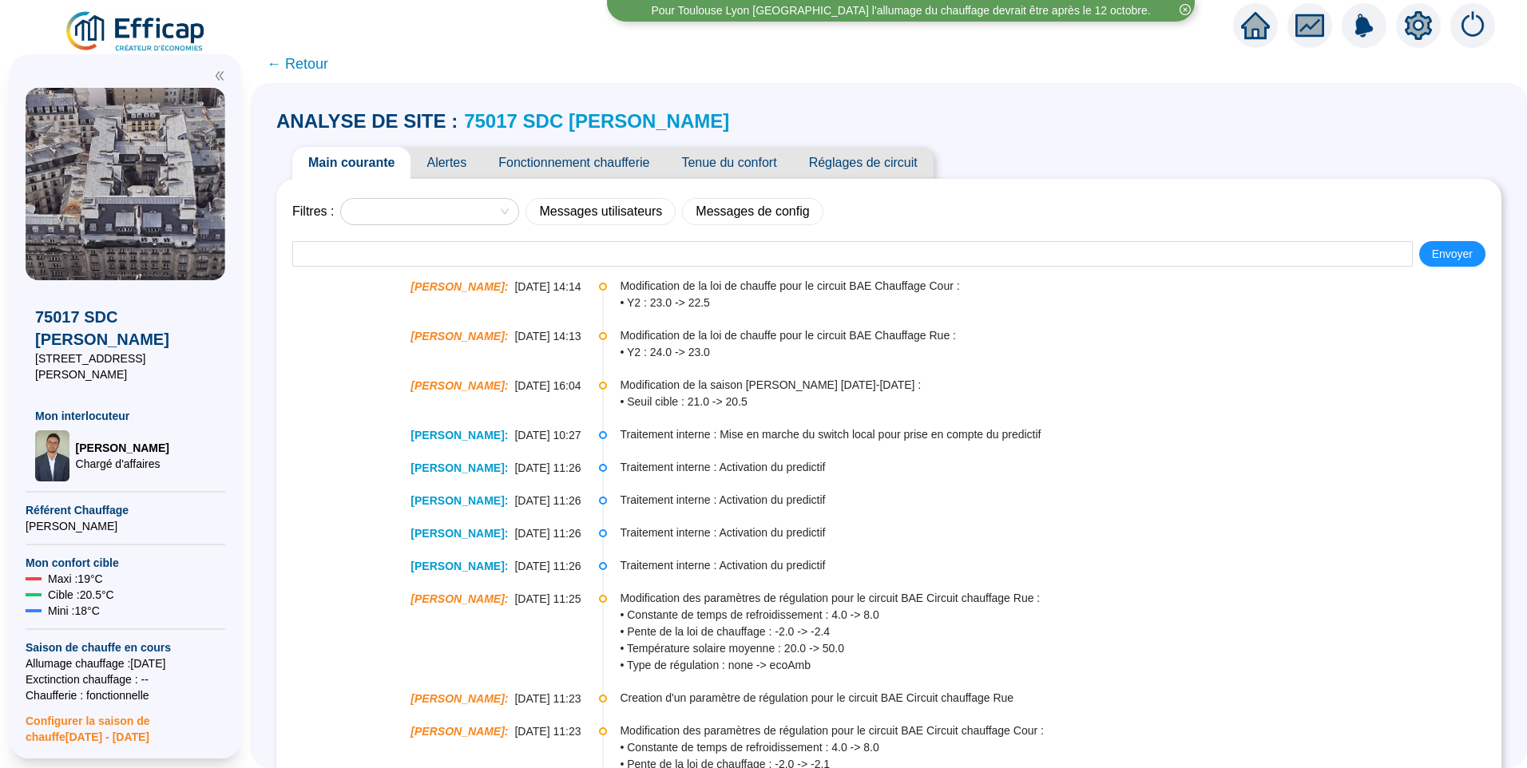
click at [630, 121] on link "75017 SDC [PERSON_NAME]" at bounding box center [596, 121] width 265 height 22
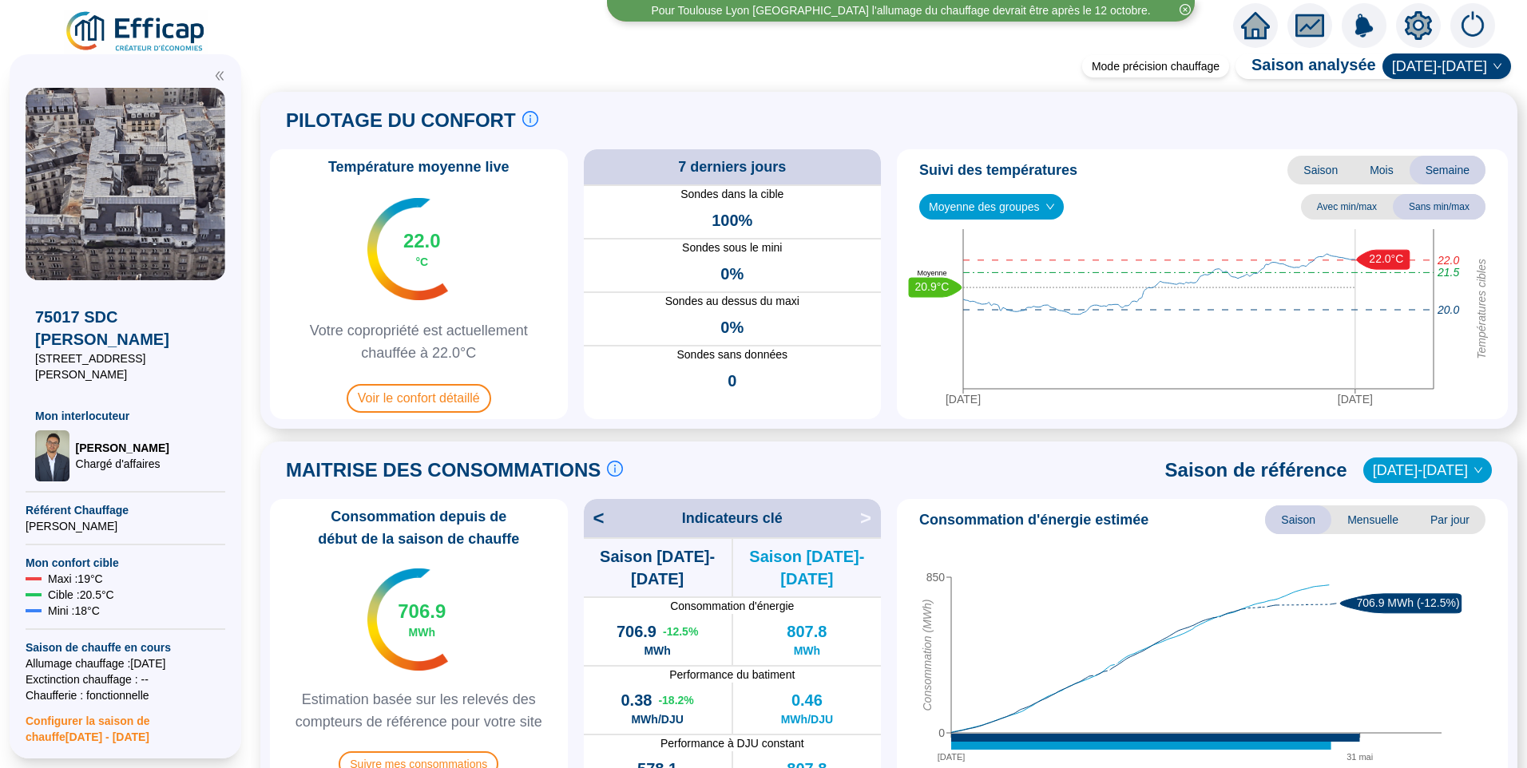
click at [1017, 220] on div "Suivi des températures Saison Mois Semaine Moyenne des groupes Avec min/max San…" at bounding box center [1202, 284] width 611 height 270
click at [993, 204] on span "Moyenne des groupes" at bounding box center [991, 207] width 125 height 24
click at [969, 260] on div "REFERENCE EFFICAP Cour (4 sondes)" at bounding box center [991, 264] width 118 height 17
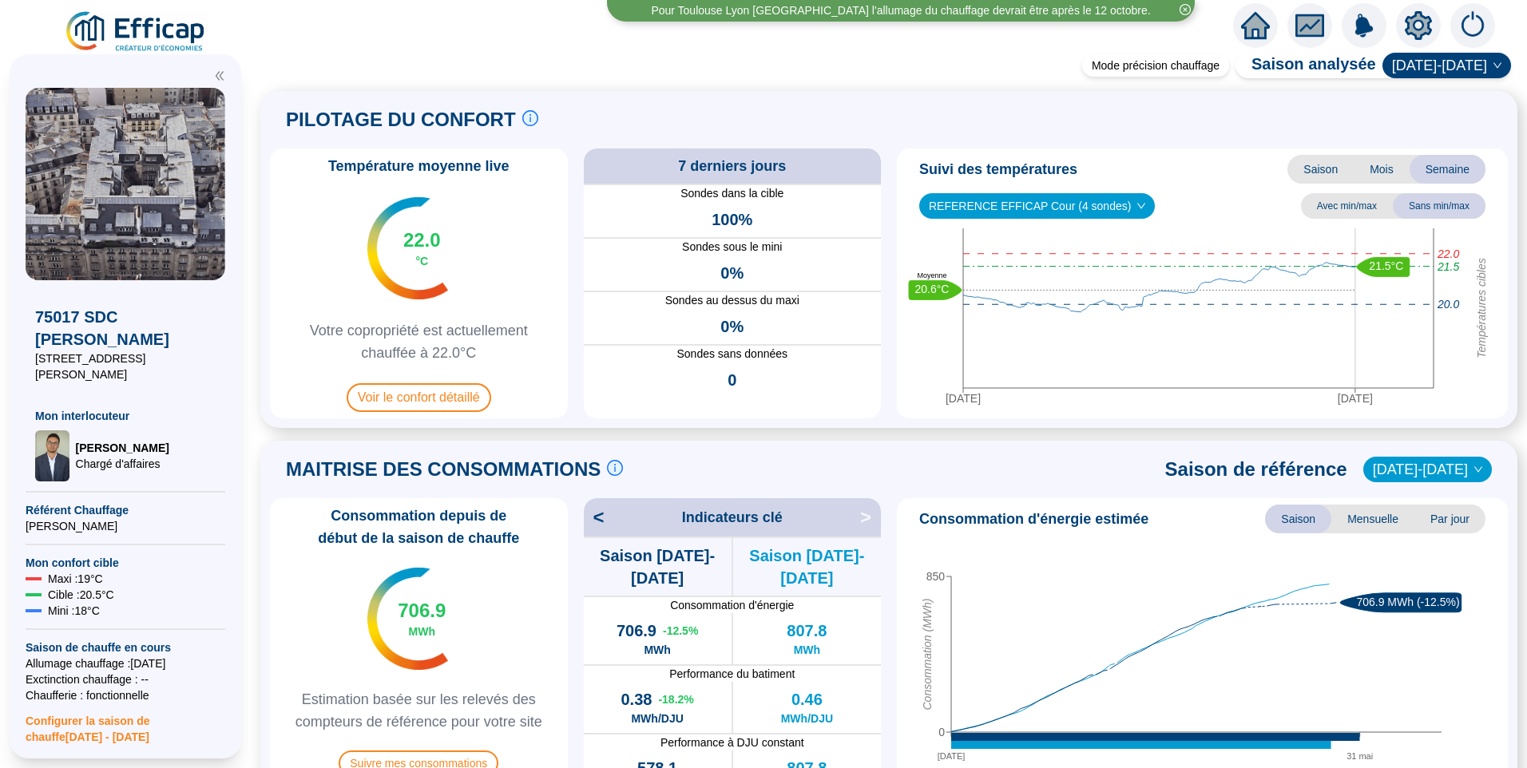
click at [1022, 208] on span "REFERENCE EFFICAP Cour (4 sondes)" at bounding box center [1037, 206] width 216 height 24
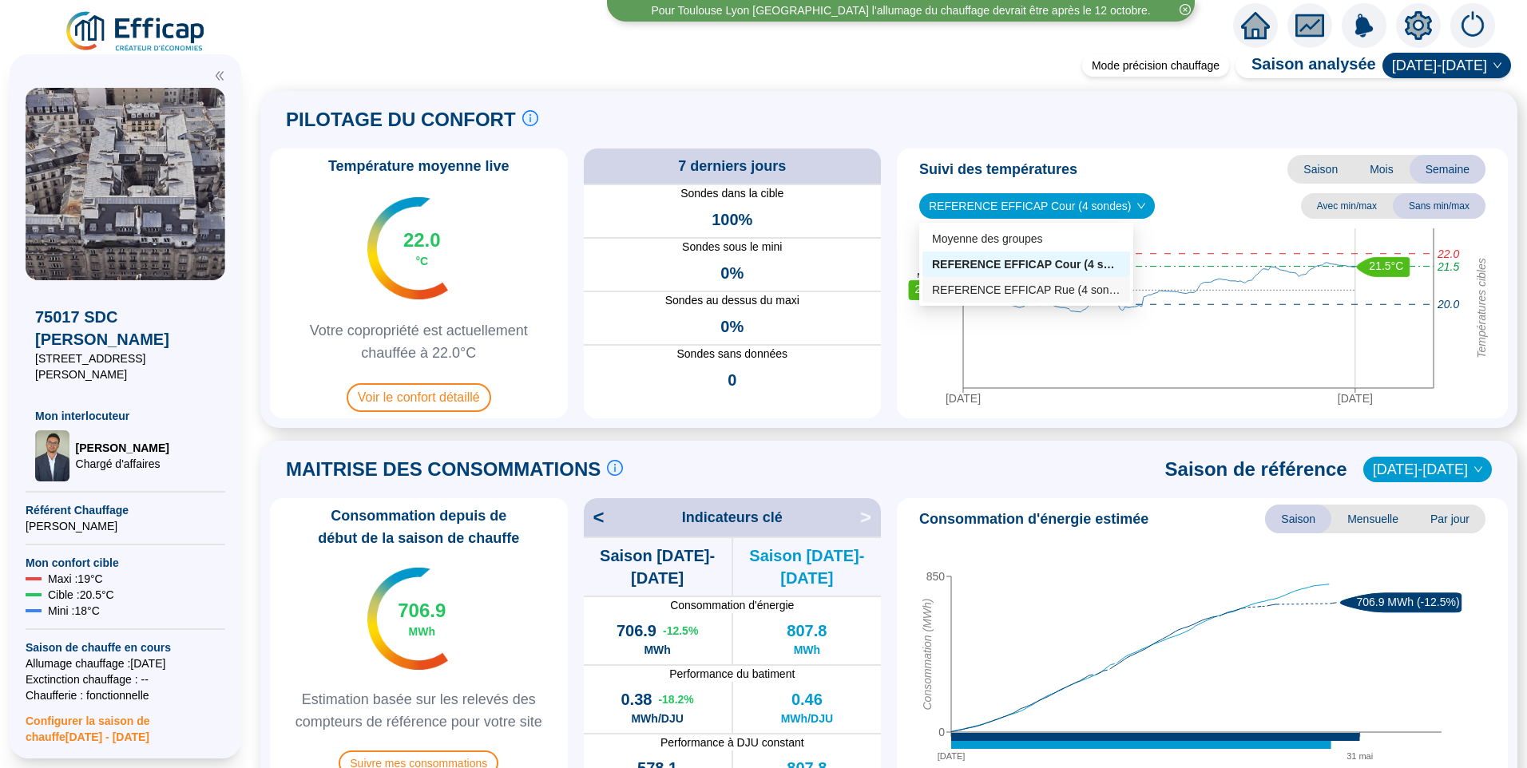
click at [997, 287] on div "REFERENCE EFFICAP Rue (4 sondes)" at bounding box center [1026, 290] width 188 height 17
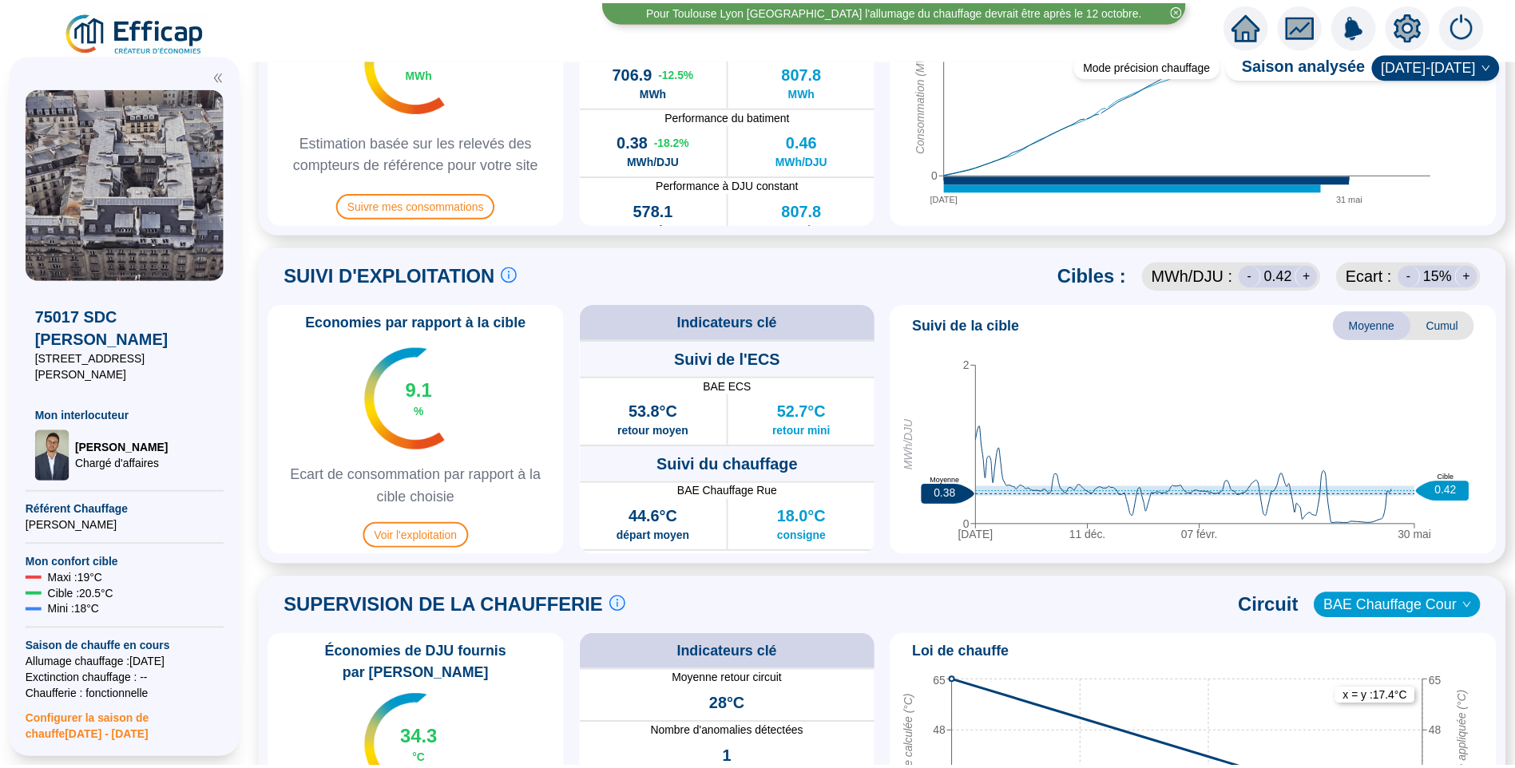
scroll to position [559, 0]
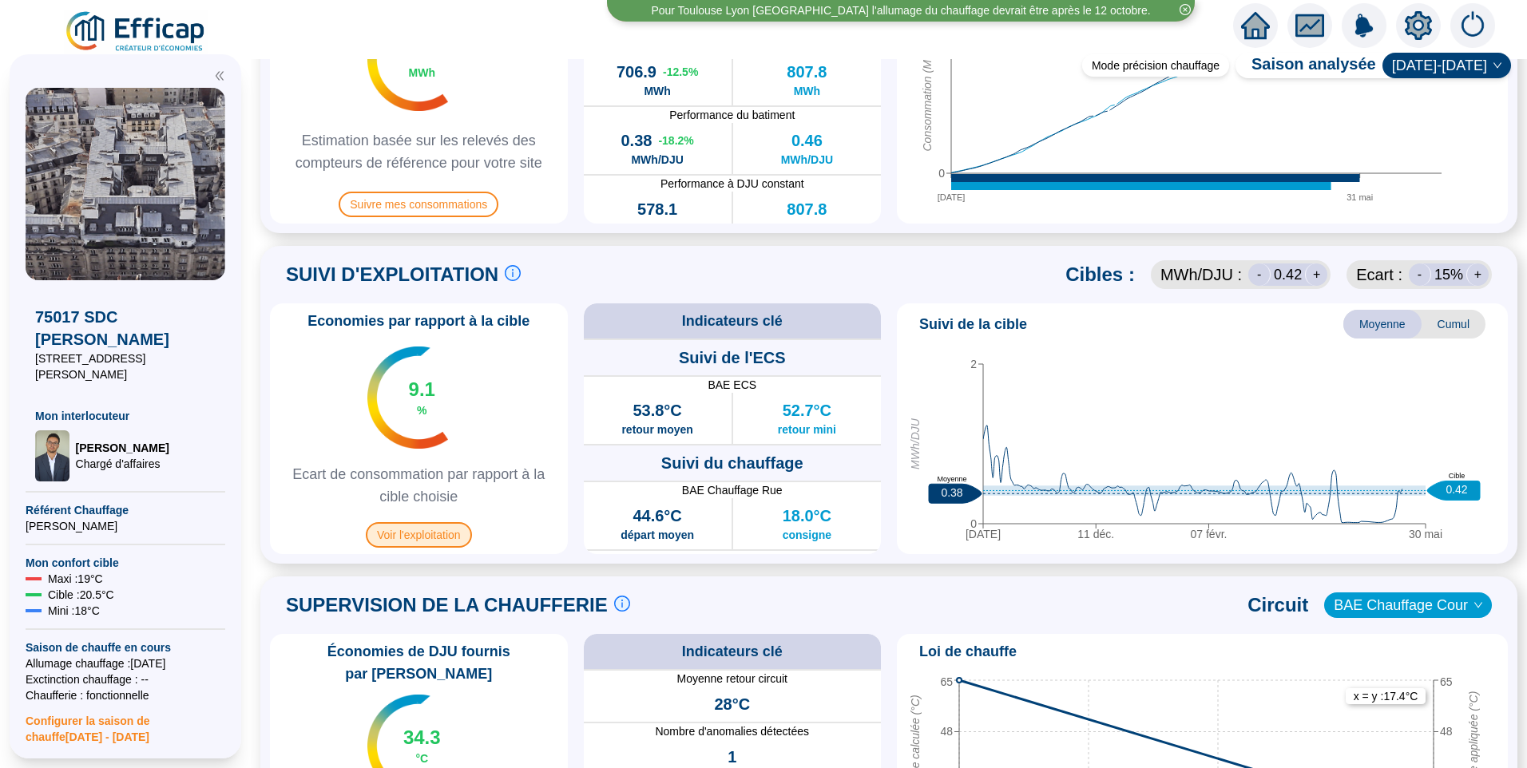
click at [454, 538] on span "Voir l'exploitation" at bounding box center [419, 535] width 106 height 26
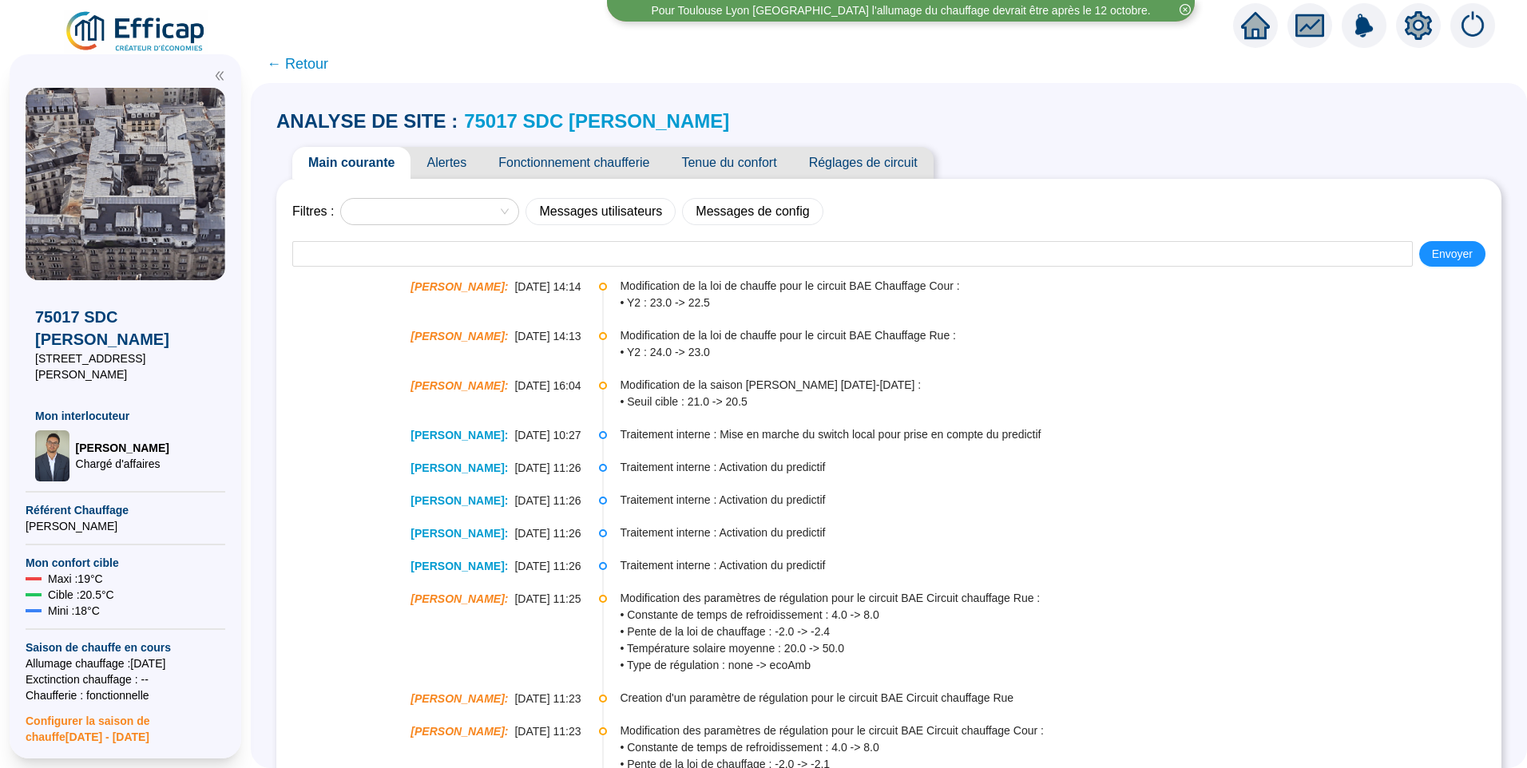
click at [619, 166] on span "Fonctionnement chaufferie" at bounding box center [573, 163] width 183 height 32
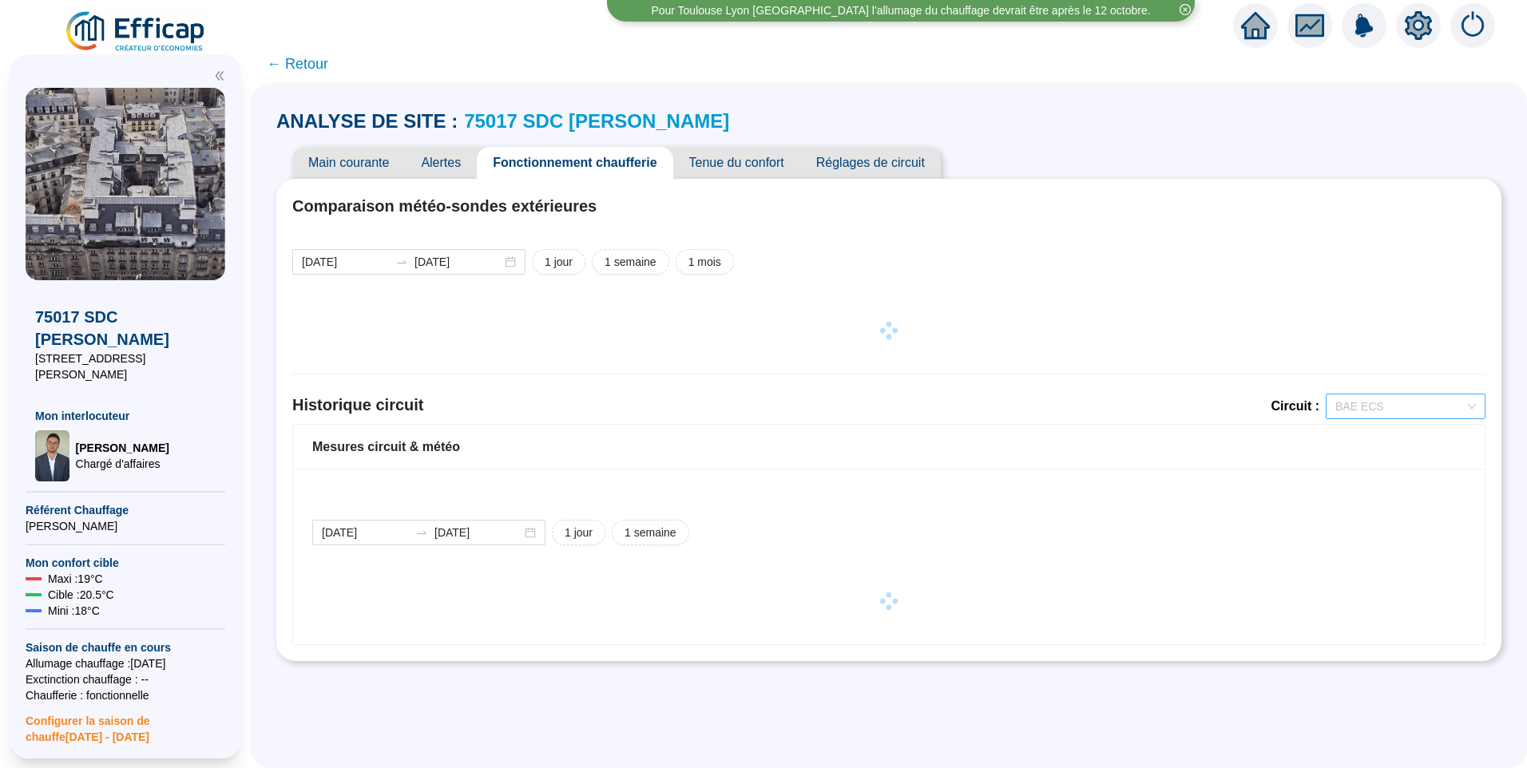
click at [1373, 402] on span "BAE ECS" at bounding box center [1405, 406] width 141 height 24
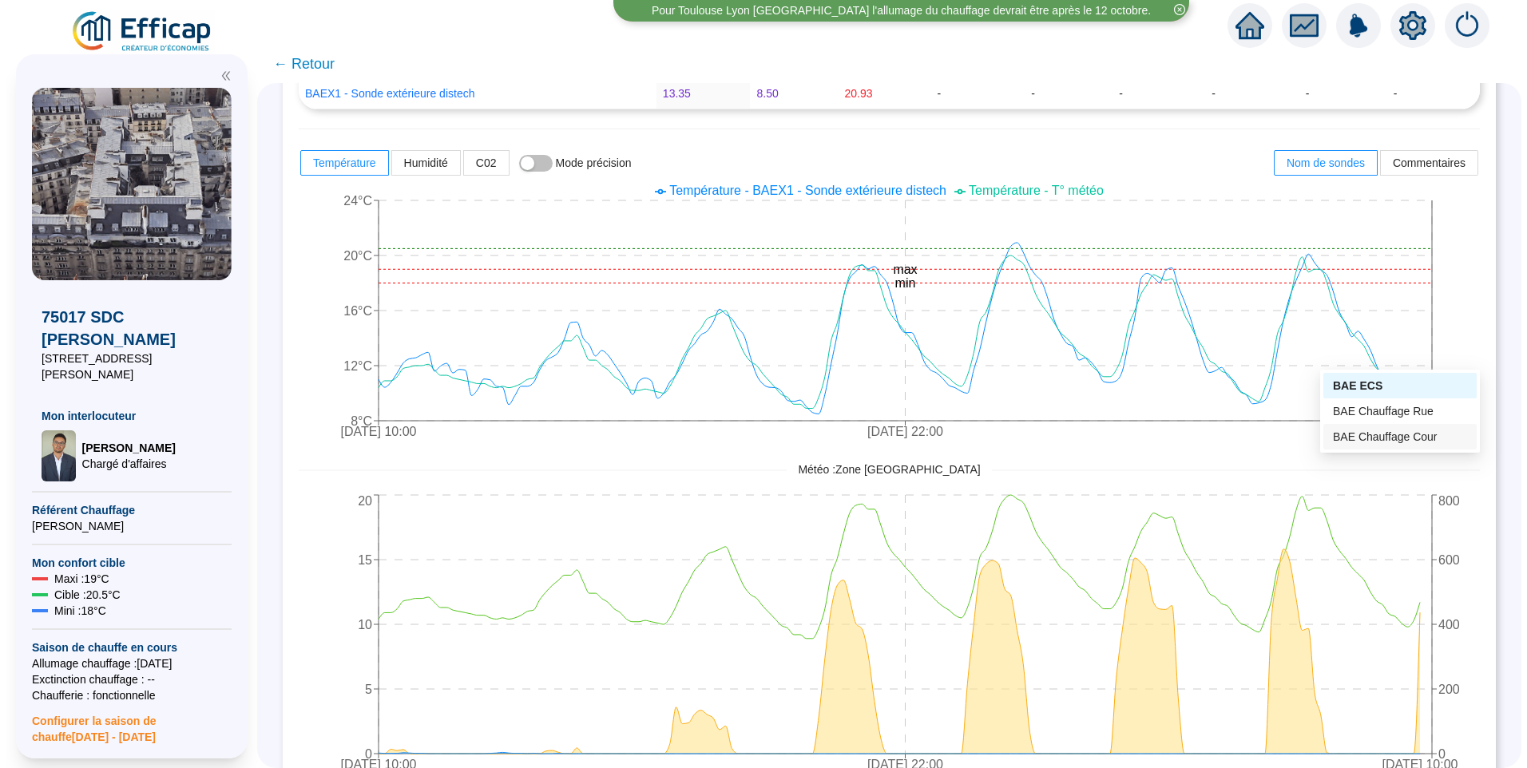
scroll to position [719, 0]
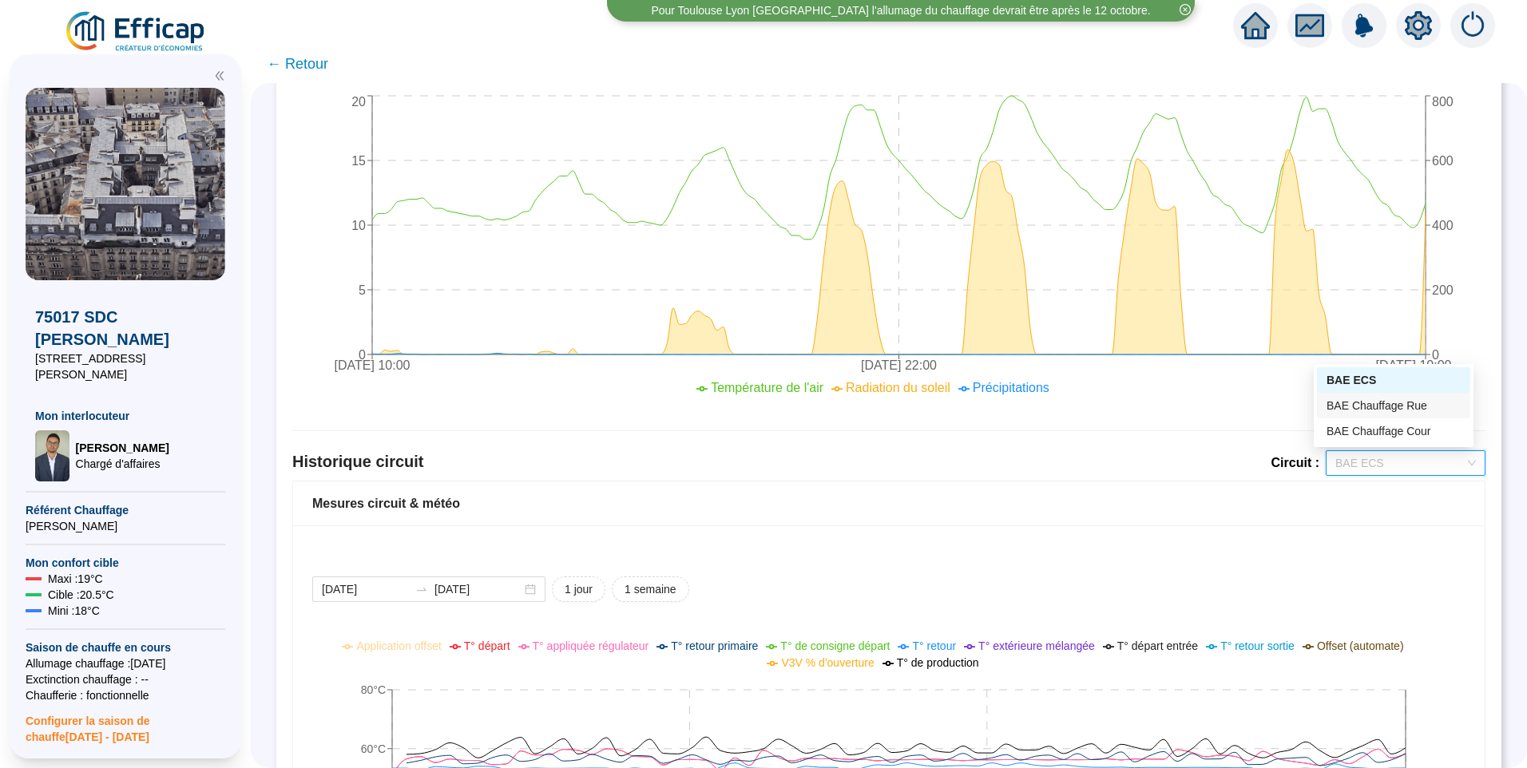
click at [1358, 409] on div "BAE Chauffage Rue" at bounding box center [1393, 406] width 134 height 17
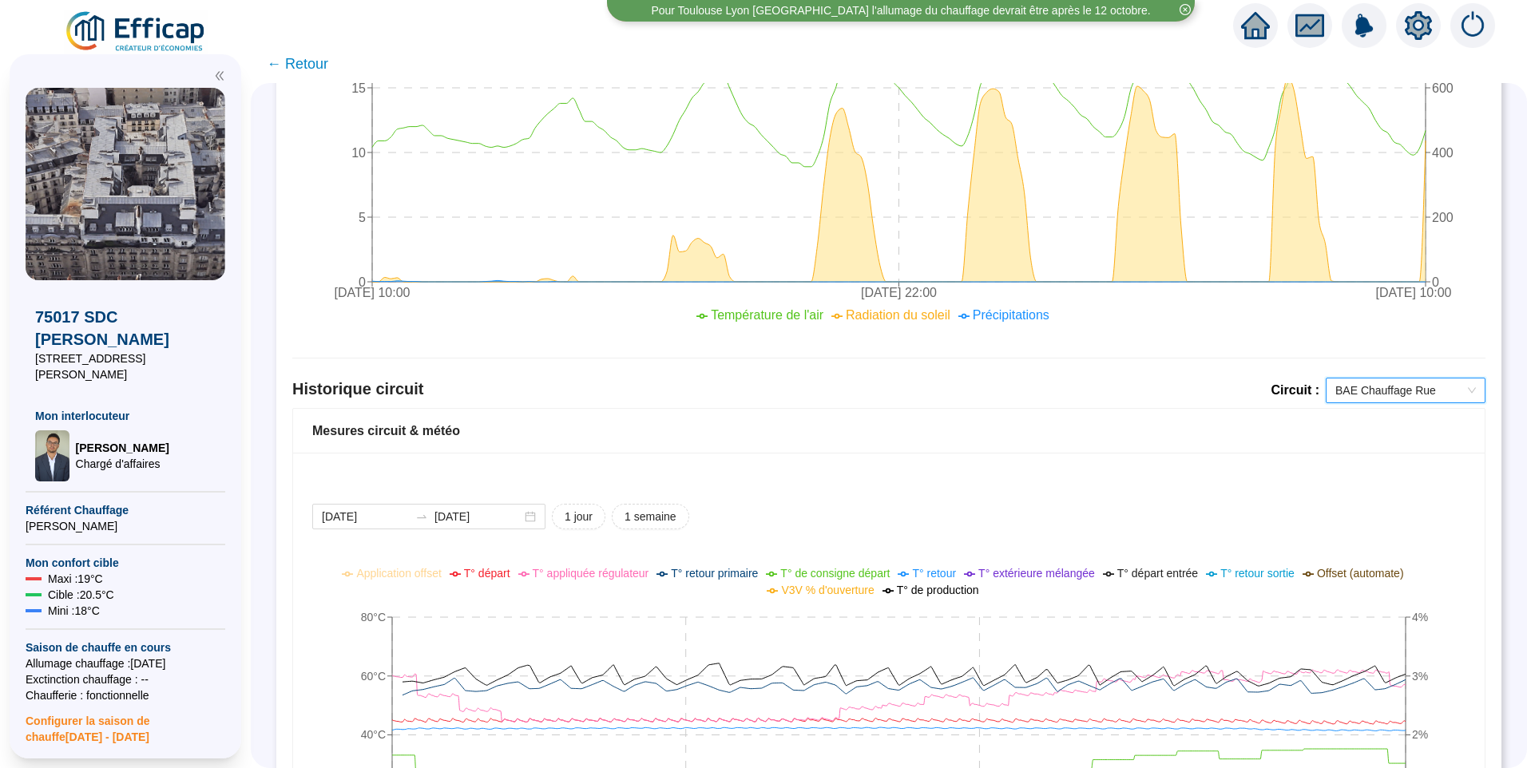
scroll to position [958, 0]
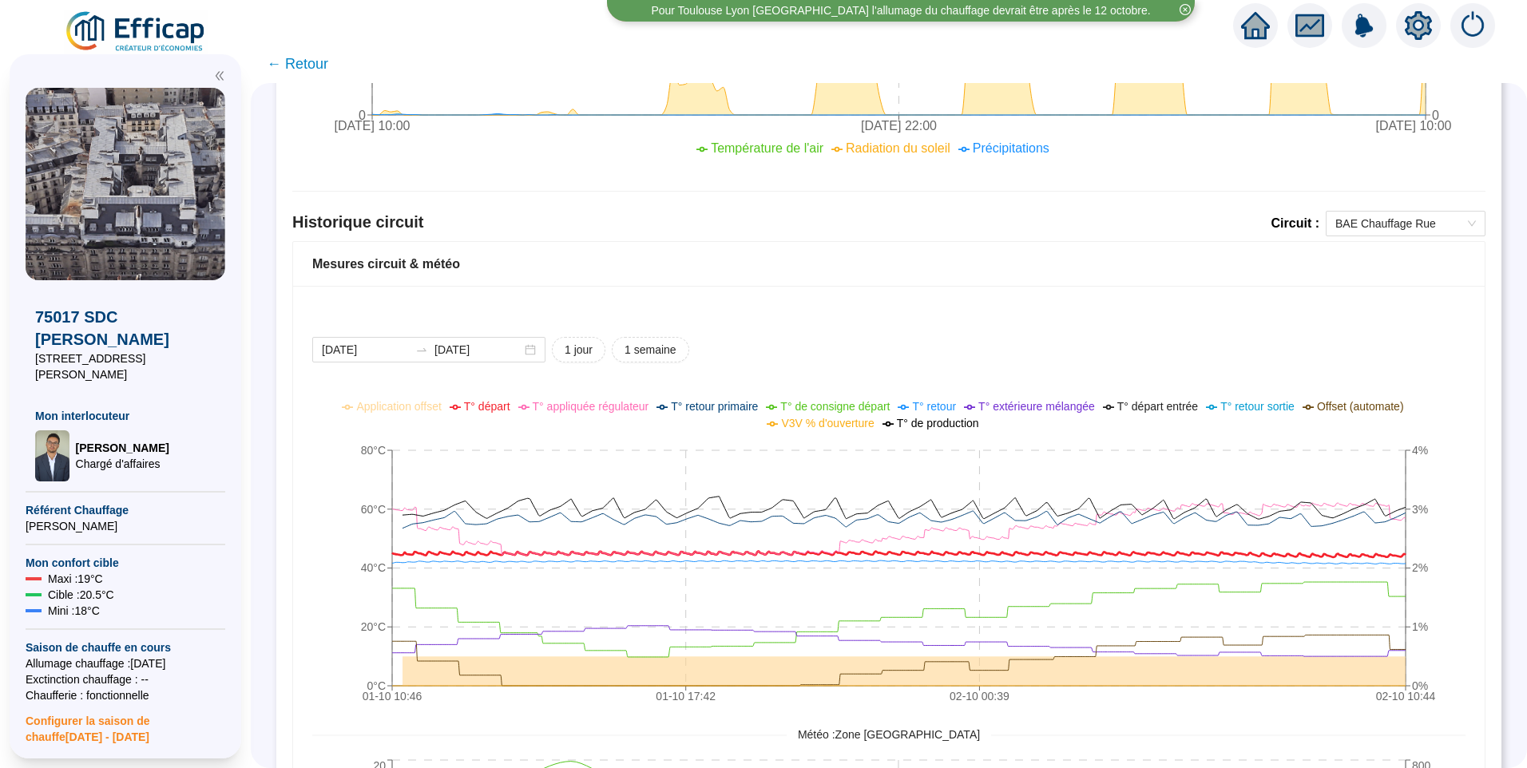
click at [510, 408] on span "T° départ" at bounding box center [487, 406] width 46 height 13
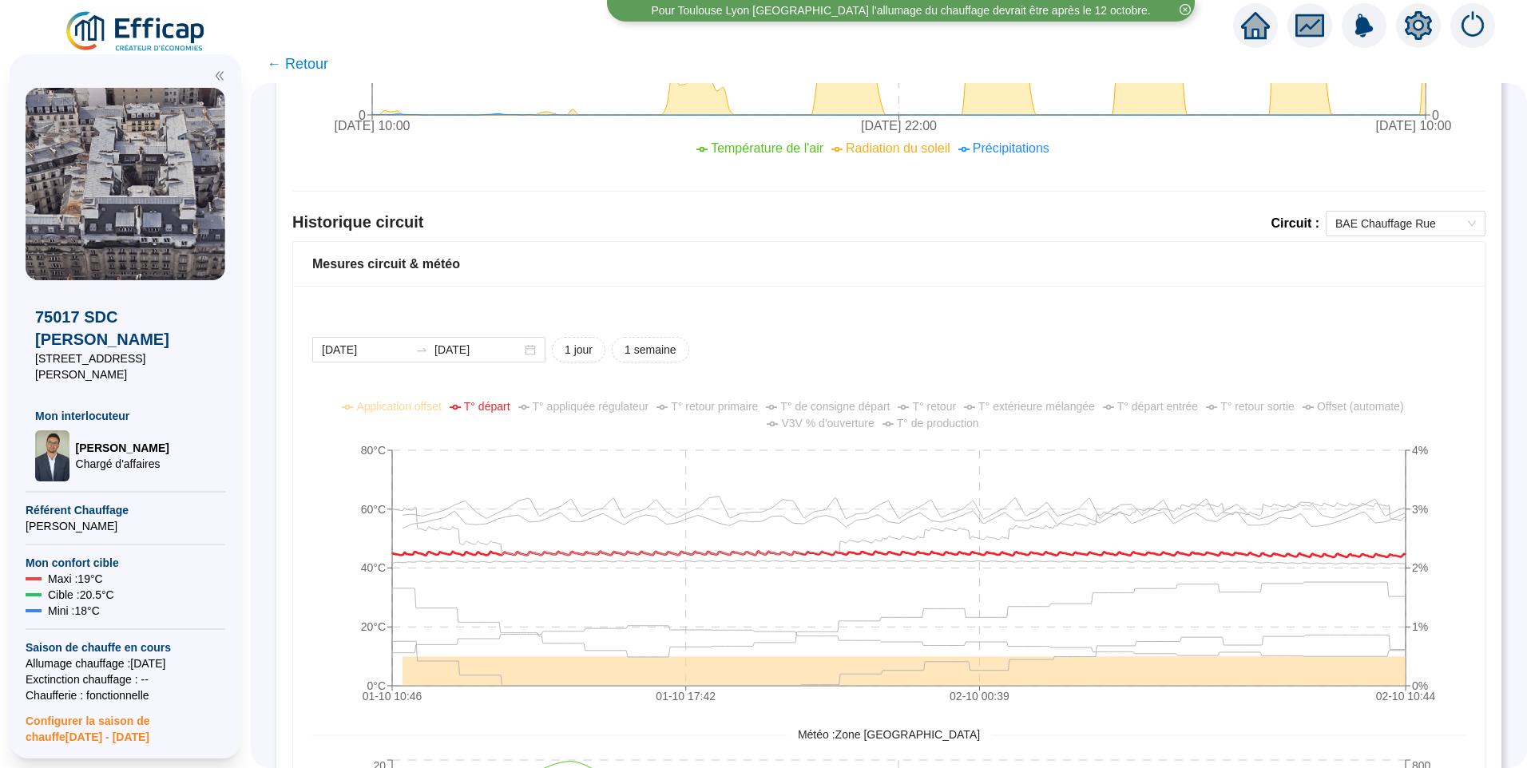
click at [848, 427] on span "V3V % d'ouverture" at bounding box center [827, 423] width 93 height 13
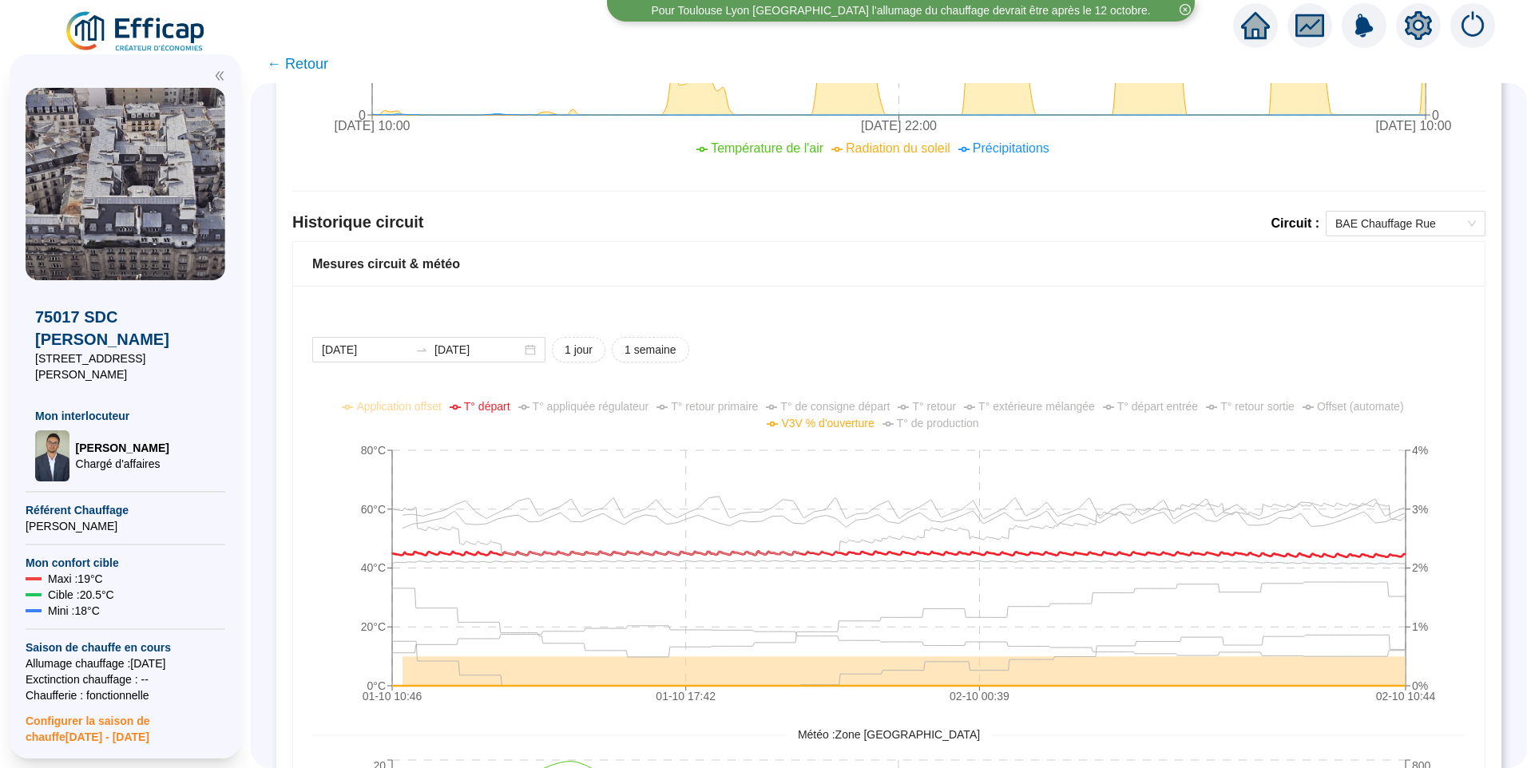
click at [1039, 410] on span "T° extérieure mélangée" at bounding box center [1036, 406] width 117 height 13
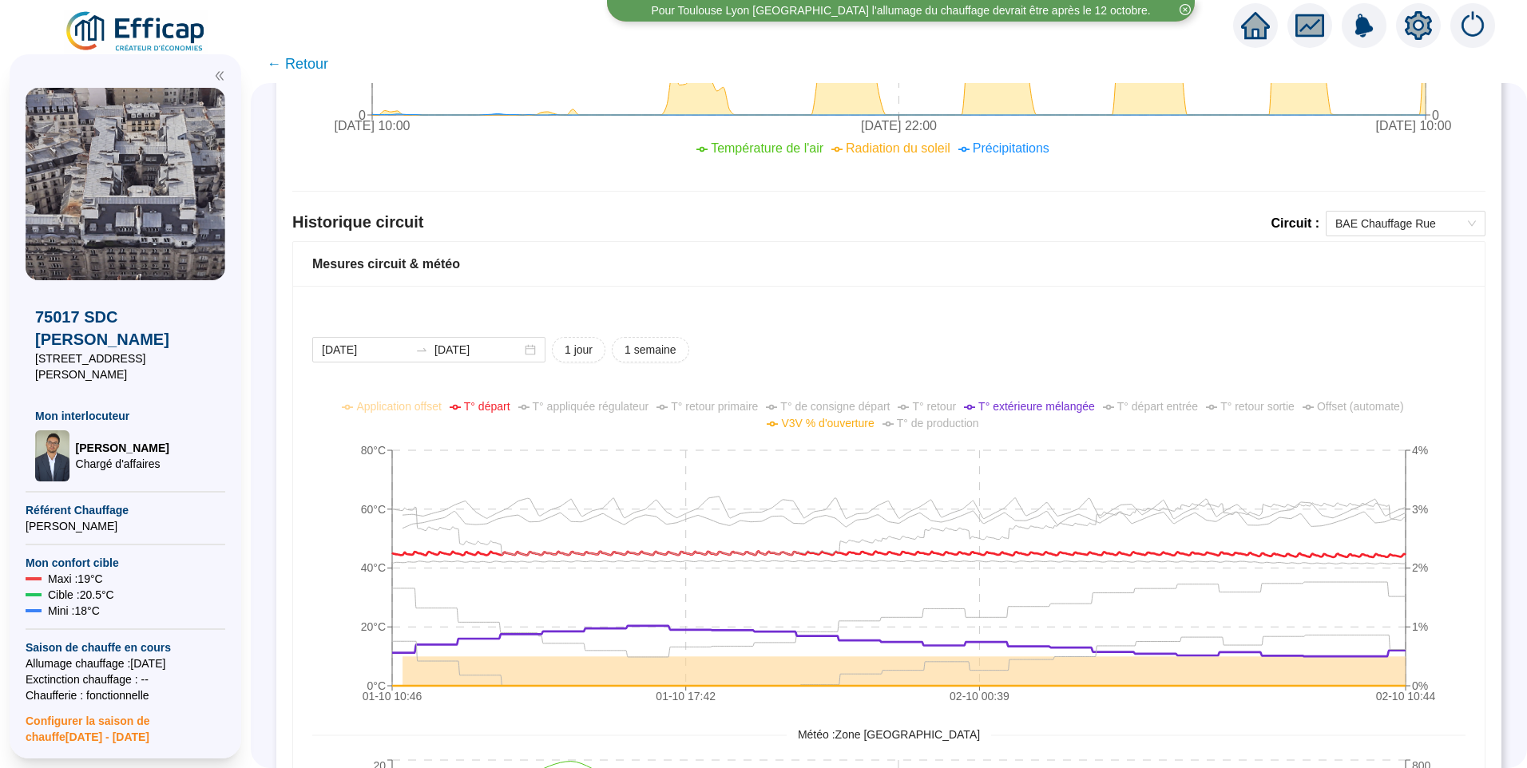
click at [827, 406] on span "T° de consigne départ" at bounding box center [834, 406] width 109 height 13
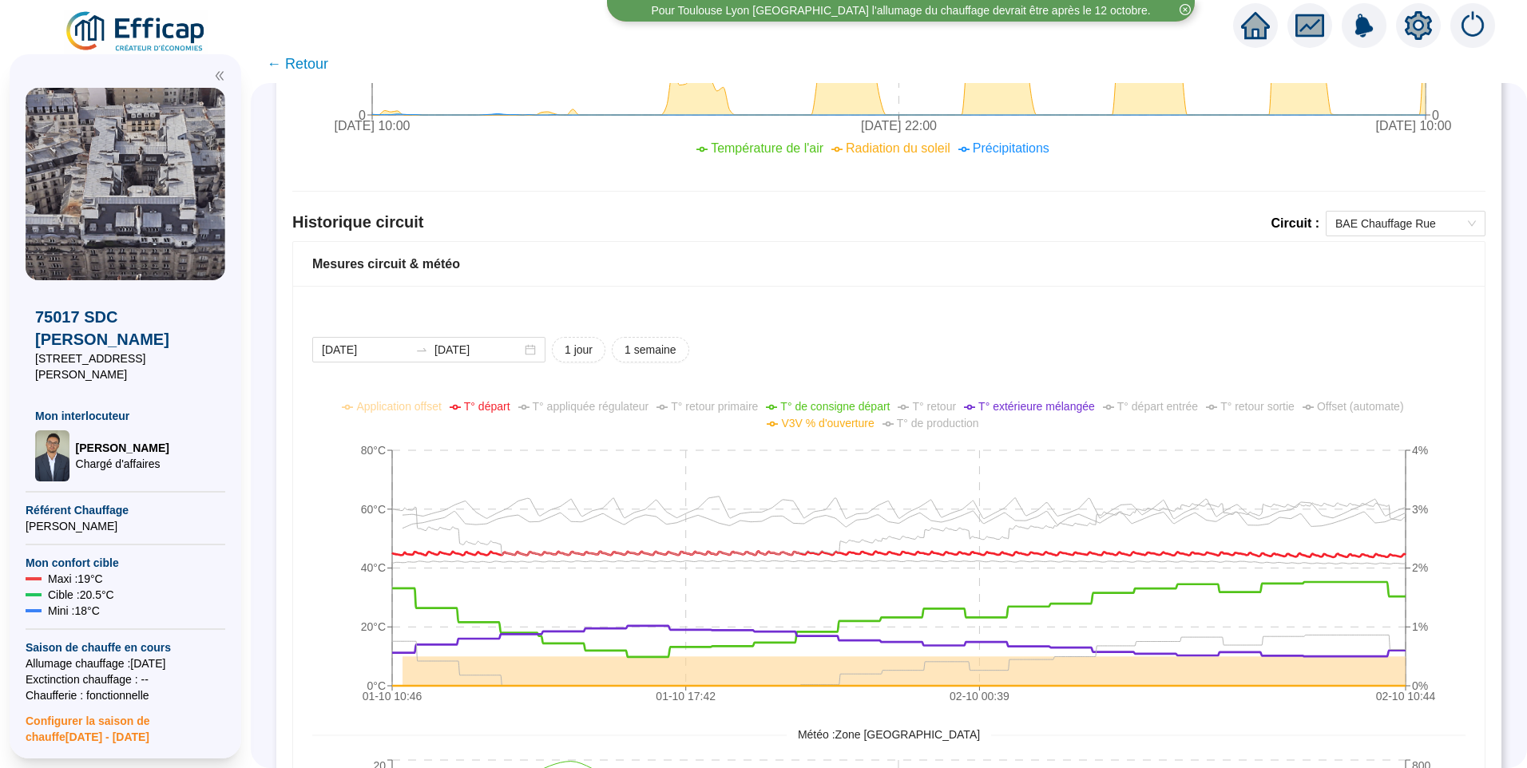
click at [953, 426] on span "T° de production" at bounding box center [938, 423] width 82 height 13
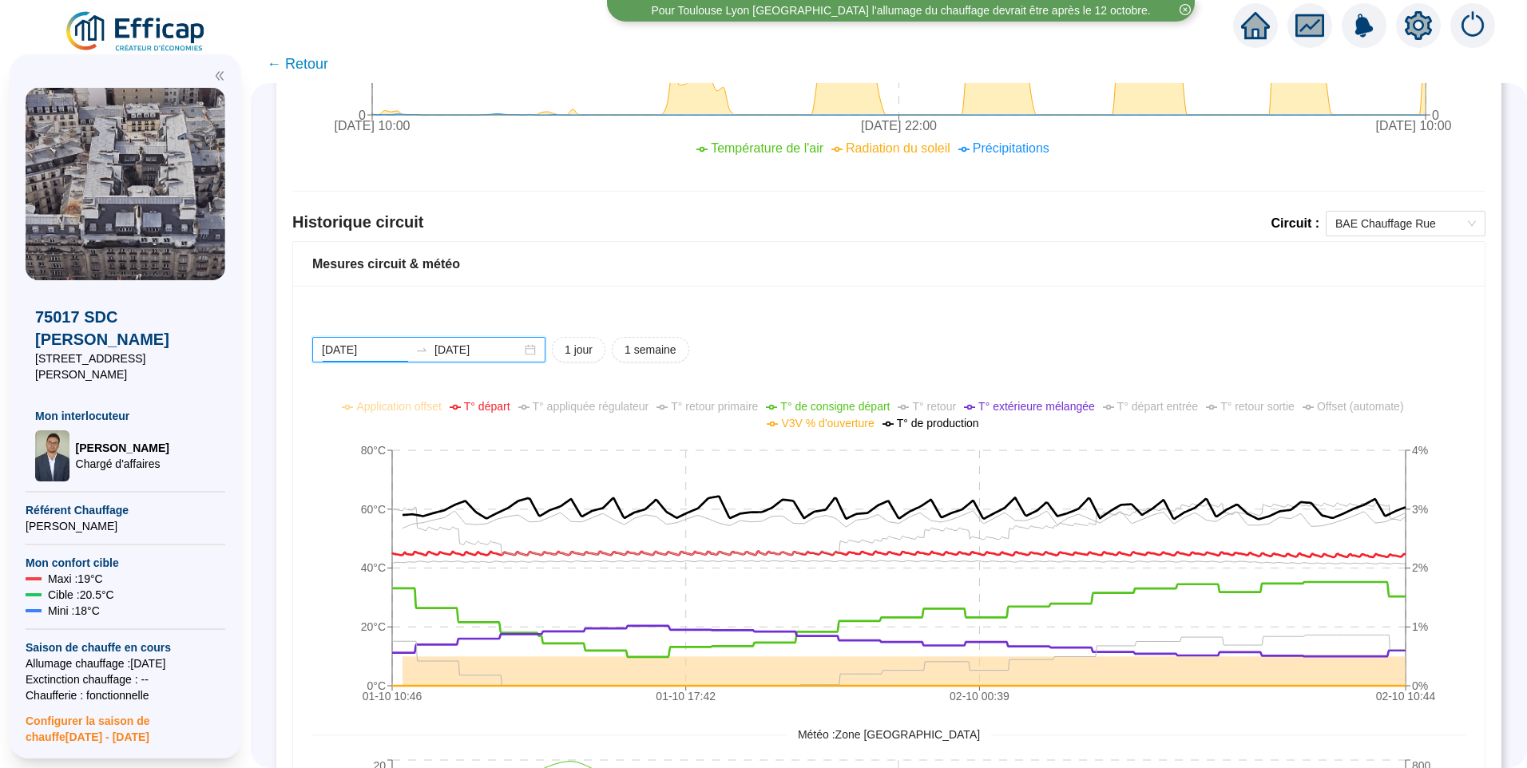
click at [400, 344] on input "2025-10-01" at bounding box center [365, 350] width 87 height 17
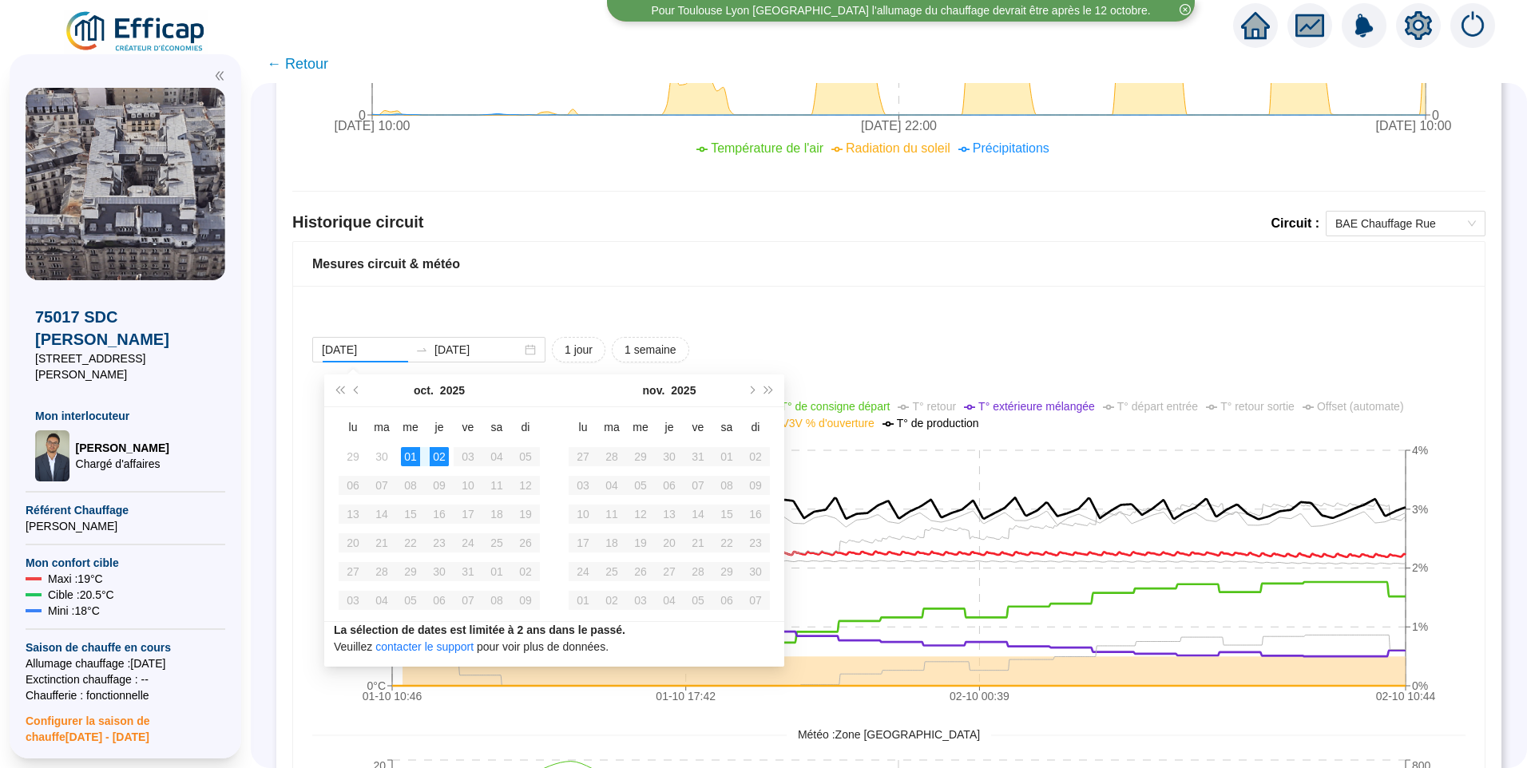
click at [367, 388] on div "oct. 2025" at bounding box center [439, 391] width 145 height 32
click at [363, 389] on button "Mois précédent (PageUp)" at bounding box center [357, 391] width 18 height 32
type input "[DATE]"
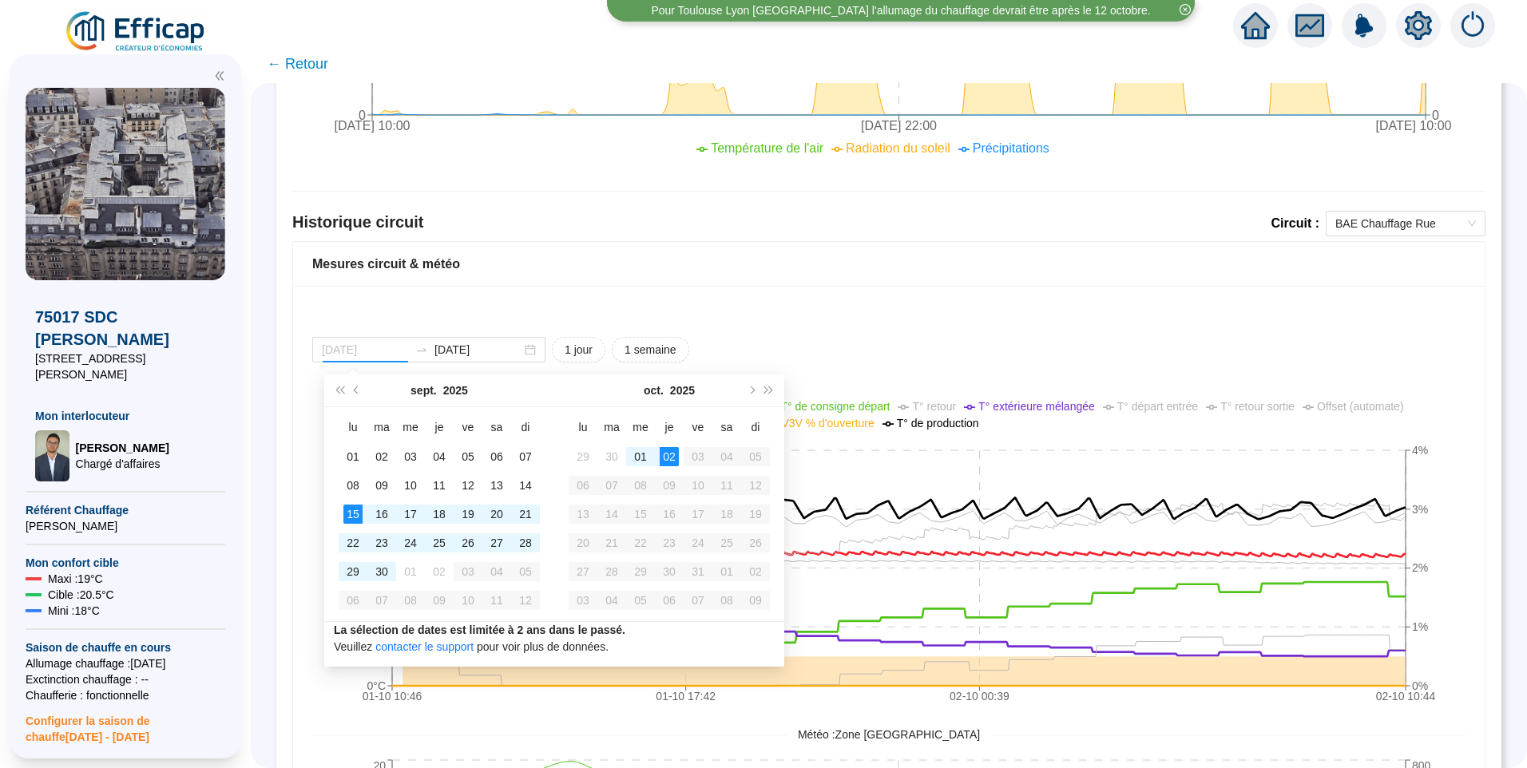
click at [357, 516] on div "15" at bounding box center [352, 514] width 19 height 19
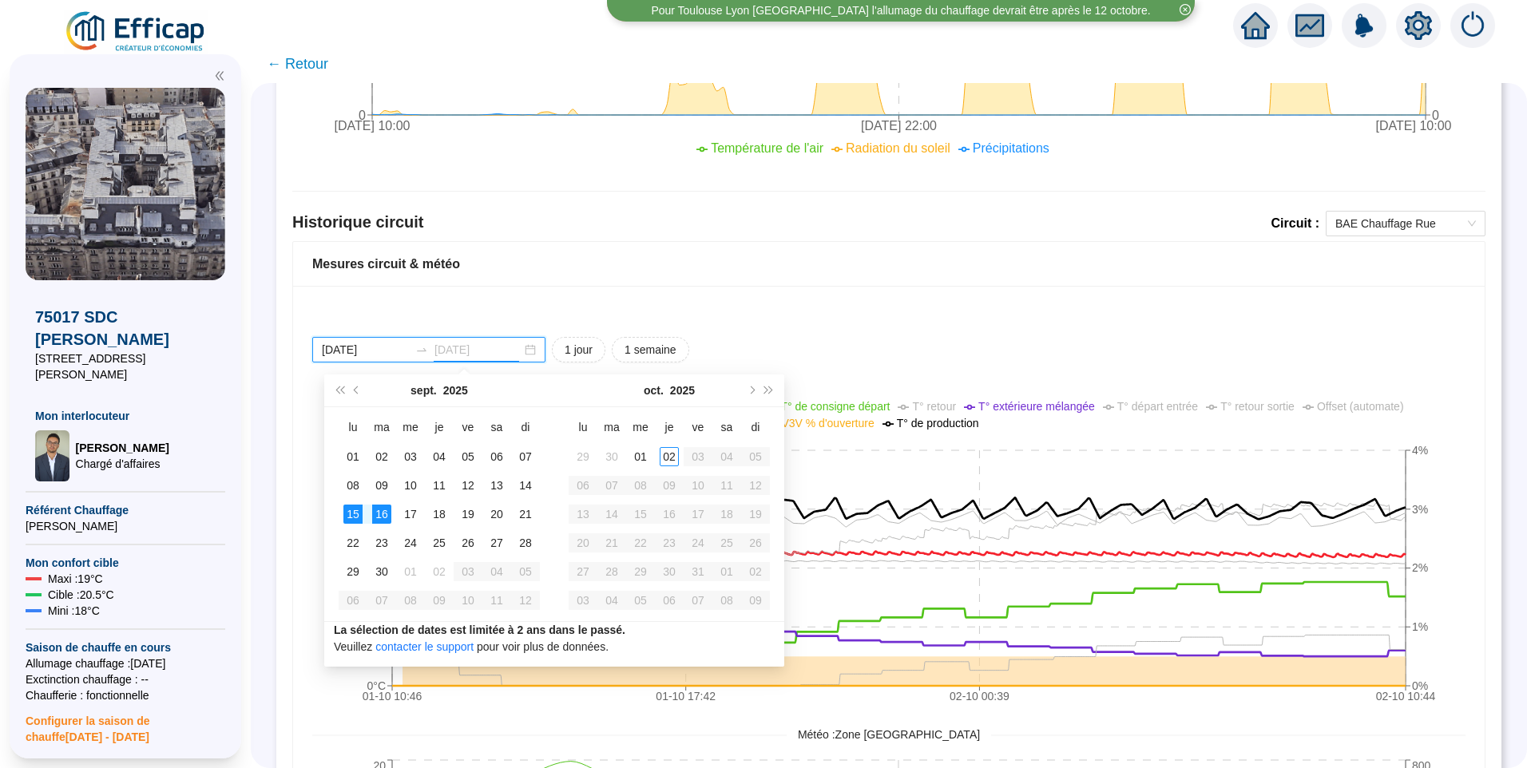
type input "[DATE]"
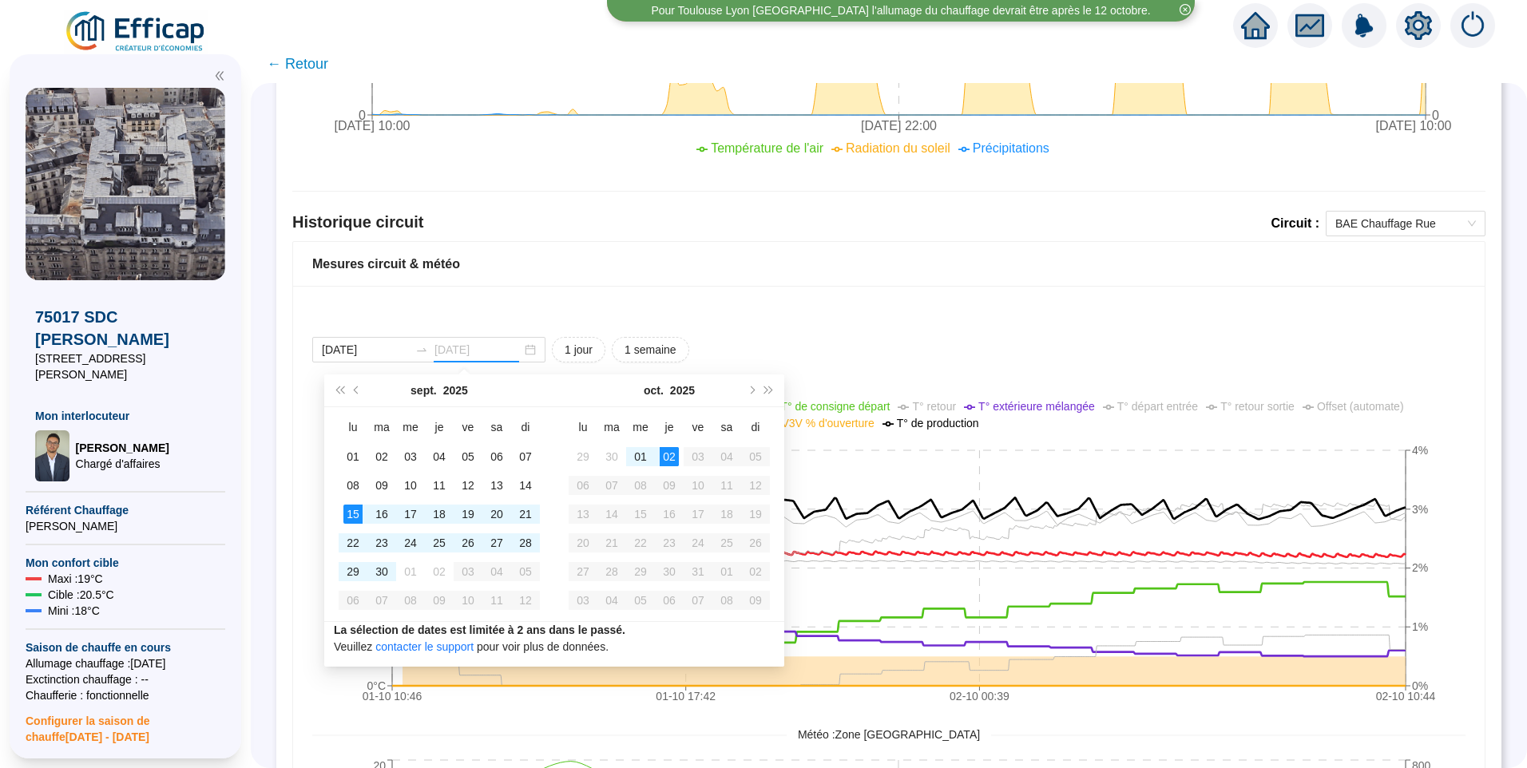
click at [671, 455] on div "02" at bounding box center [669, 456] width 19 height 19
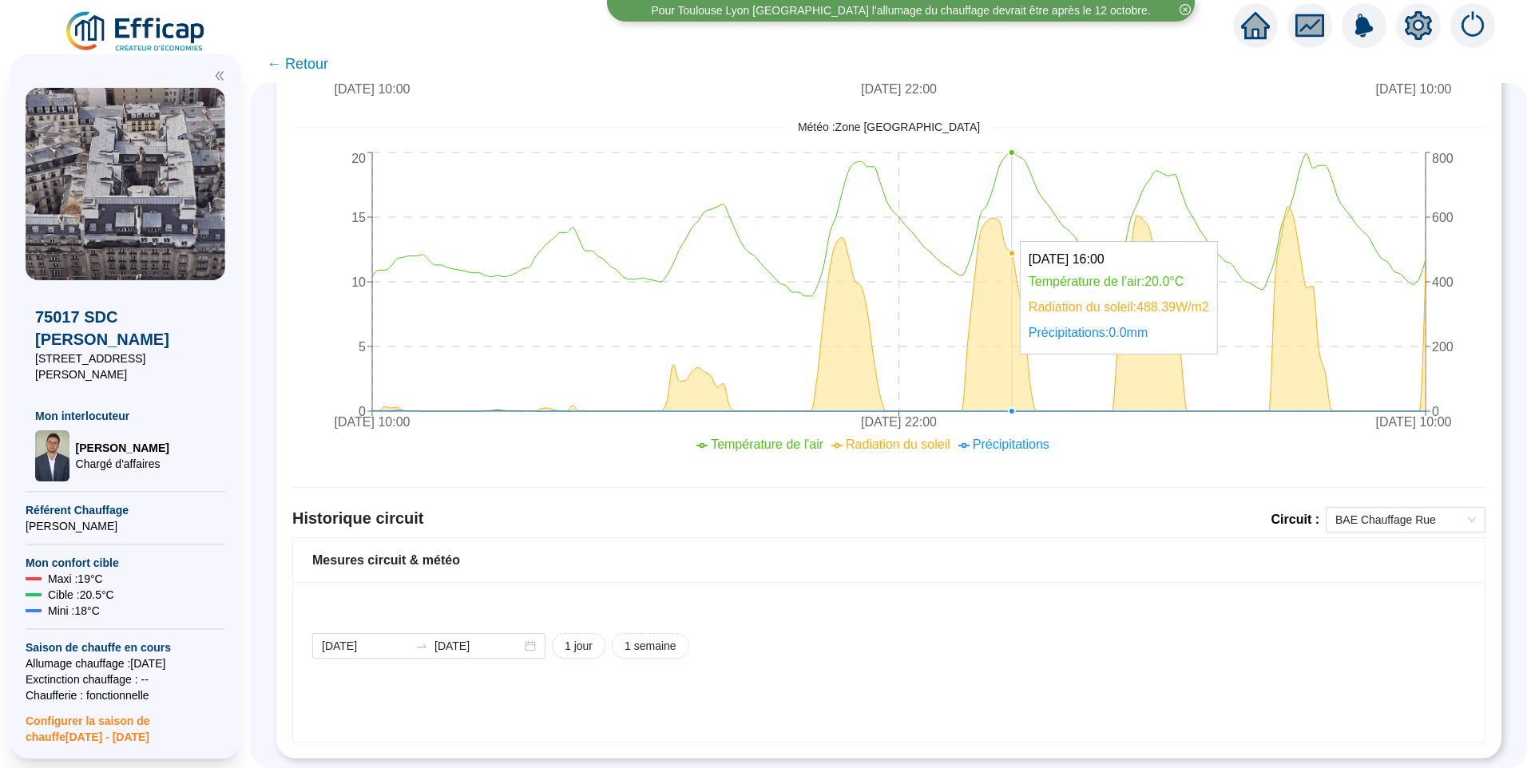
scroll to position [690, 0]
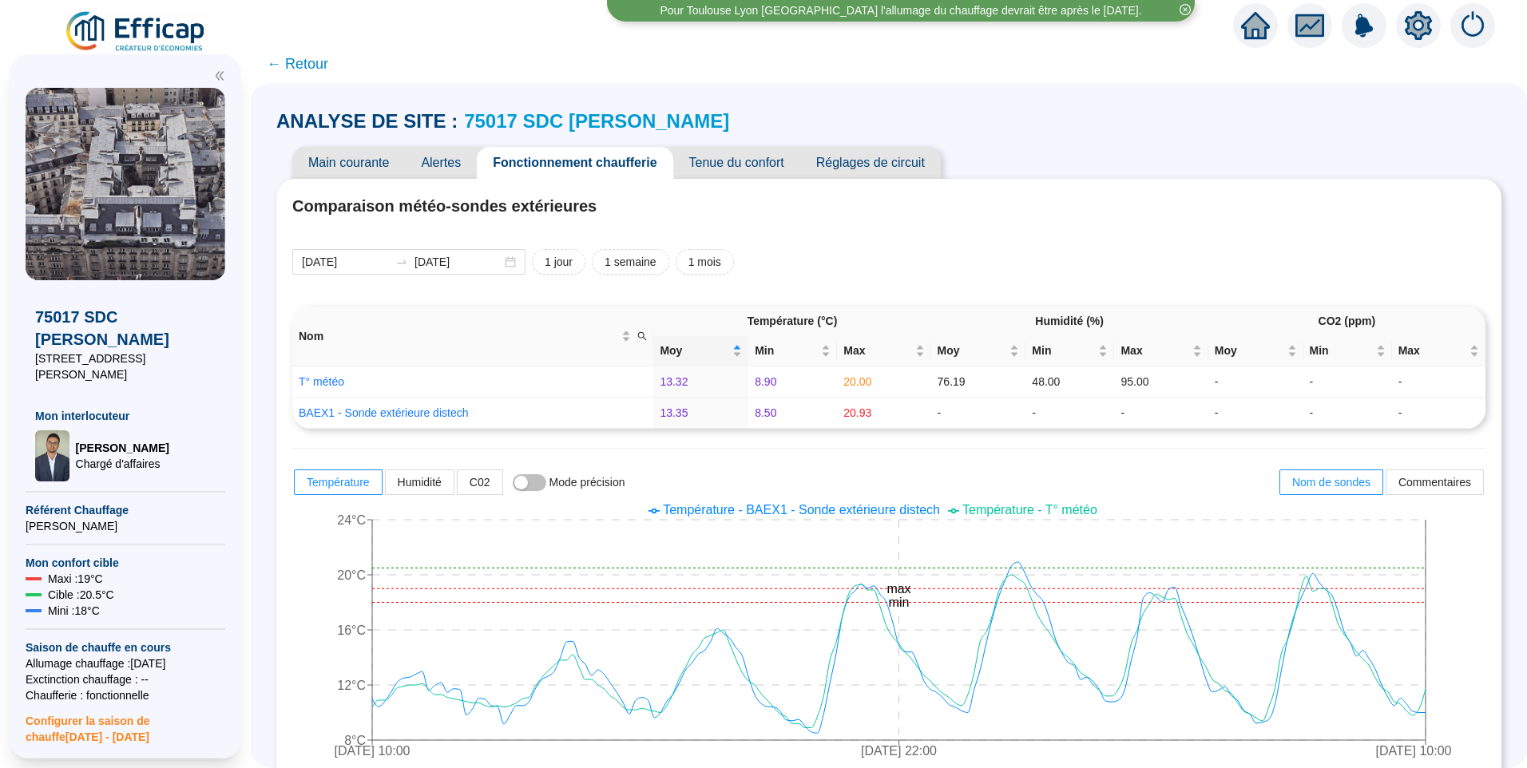
scroll to position [958, 0]
